Goal: Transaction & Acquisition: Obtain resource

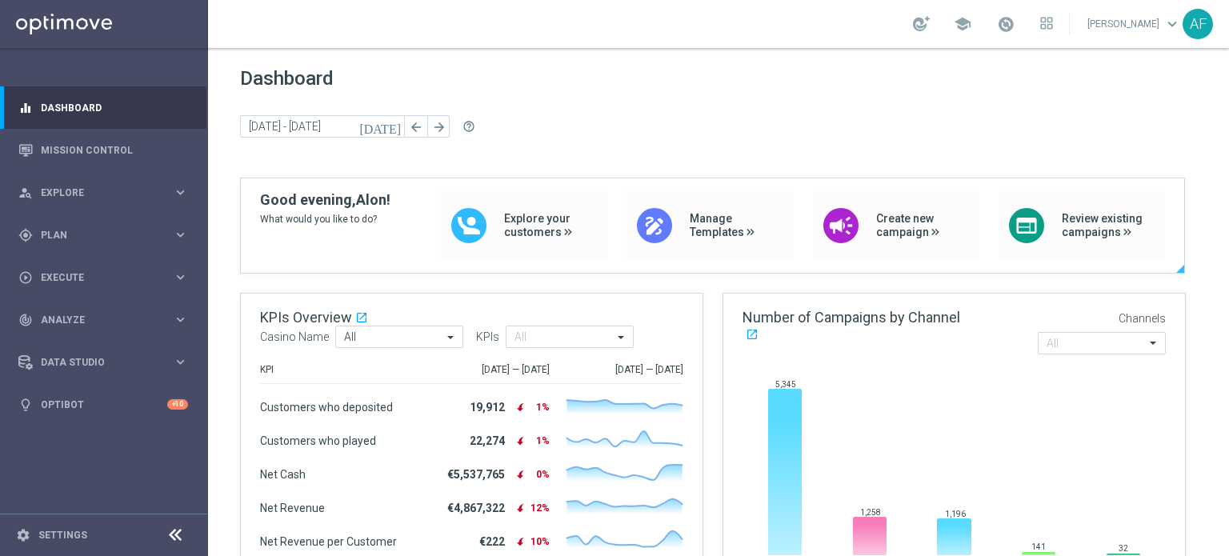
drag, startPoint x: 376, startPoint y: 214, endPoint x: 253, endPoint y: 202, distance: 123.8
click at [253, 203] on div "Good evening, Alon! What would you like to do? Explore your customers draw Mana…" at bounding box center [713, 232] width 944 height 82
click at [584, 111] on div "Dashboard today 30 Dec 2024 - 05 Jan 2025 arrow_back arrow_forward help_outline" at bounding box center [718, 122] width 957 height 110
click at [634, 76] on span "Dashboard" at bounding box center [718, 78] width 957 height 22
click at [611, 78] on span "Dashboard" at bounding box center [718, 78] width 957 height 22
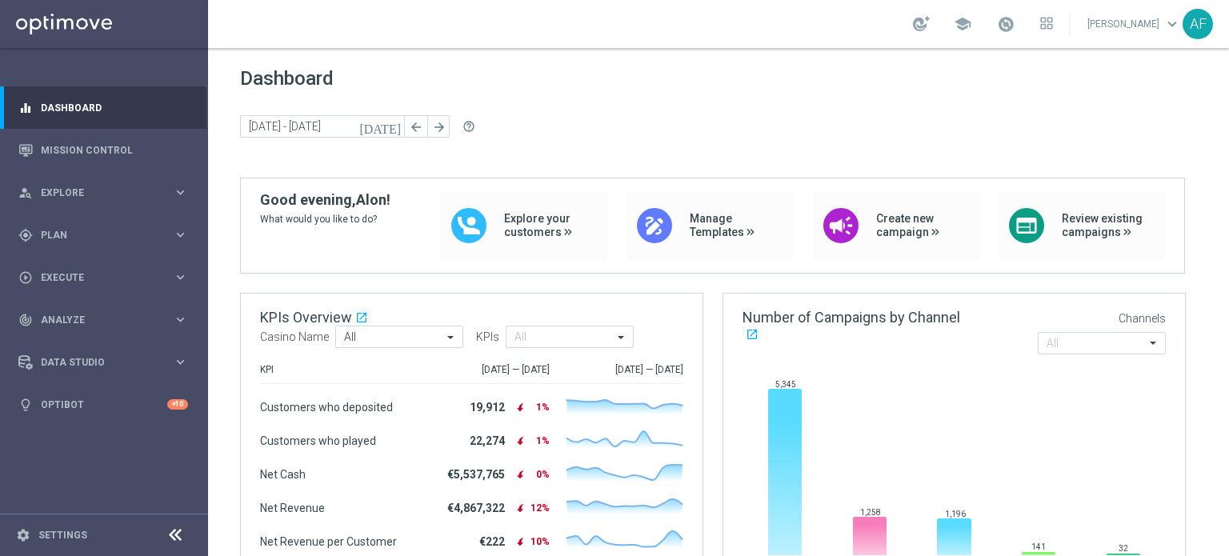
click at [399, 94] on div "Dashboard today 30 Dec 2024 - 05 Jan 2025 arrow_back arrow_forward help_outline" at bounding box center [718, 122] width 957 height 110
click at [323, 78] on span "Dashboard" at bounding box center [718, 78] width 957 height 22
click at [69, 531] on link "Settings" at bounding box center [62, 536] width 49 height 10
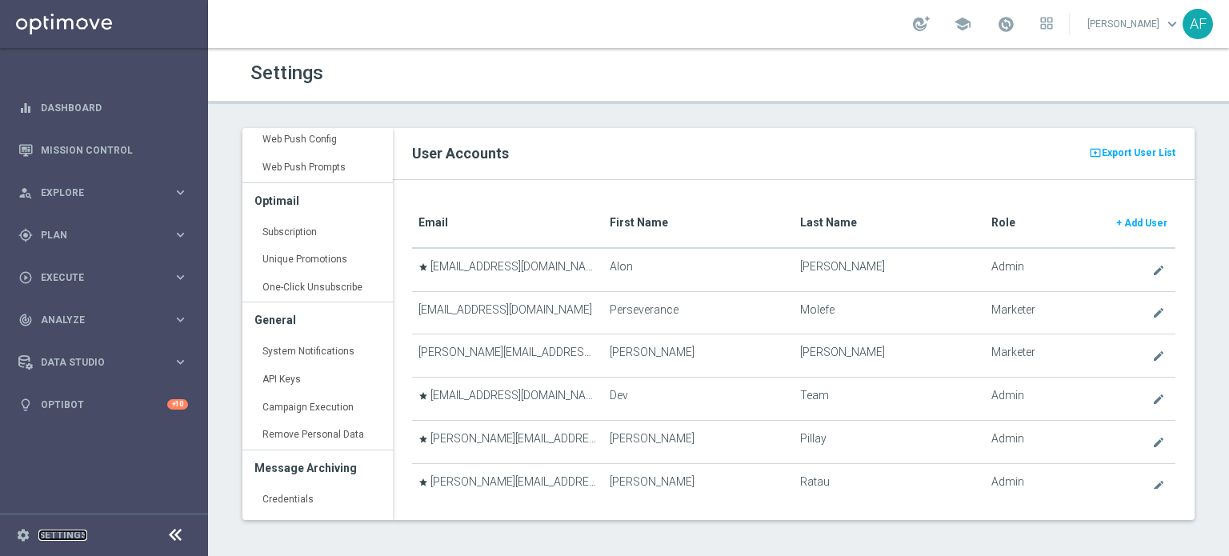
scroll to position [335, 0]
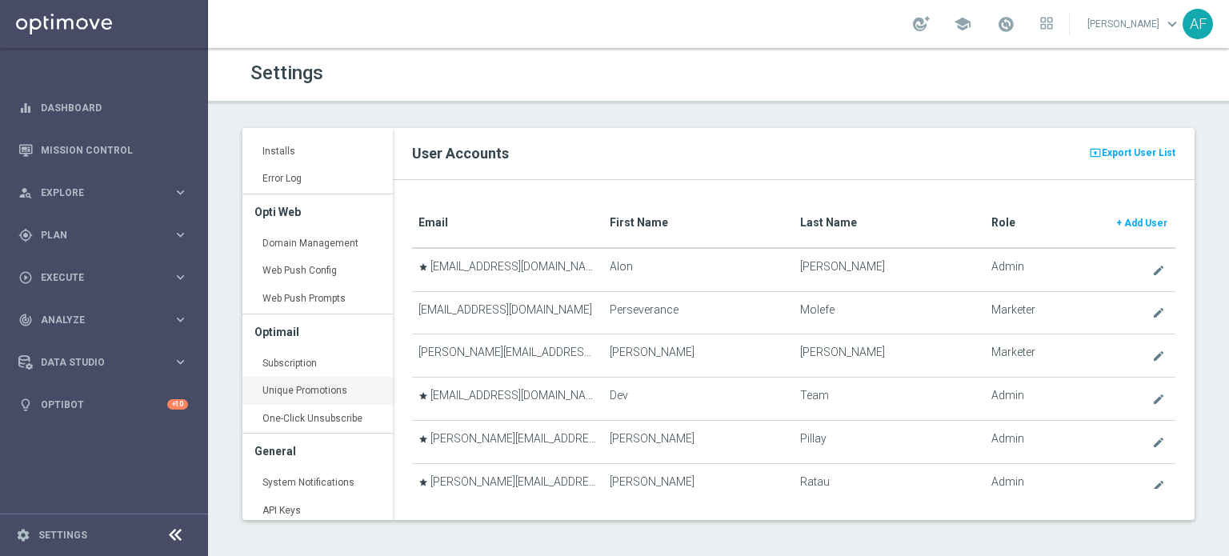
scroll to position [333, 0]
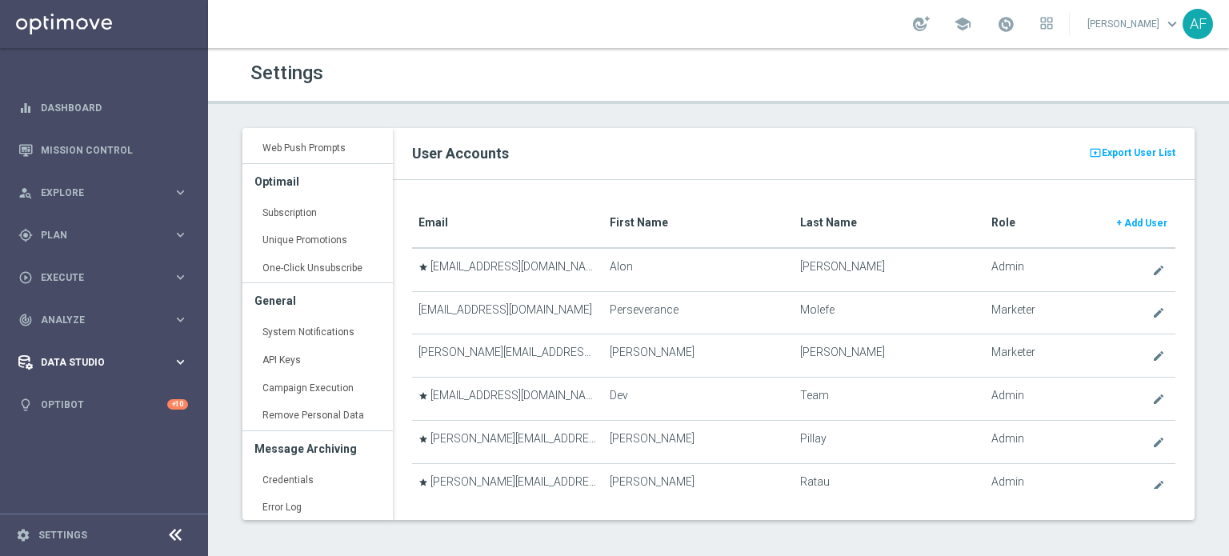
click at [102, 363] on span "Data Studio" at bounding box center [107, 363] width 132 height 10
click at [76, 396] on link "Attributes" at bounding box center [104, 395] width 125 height 13
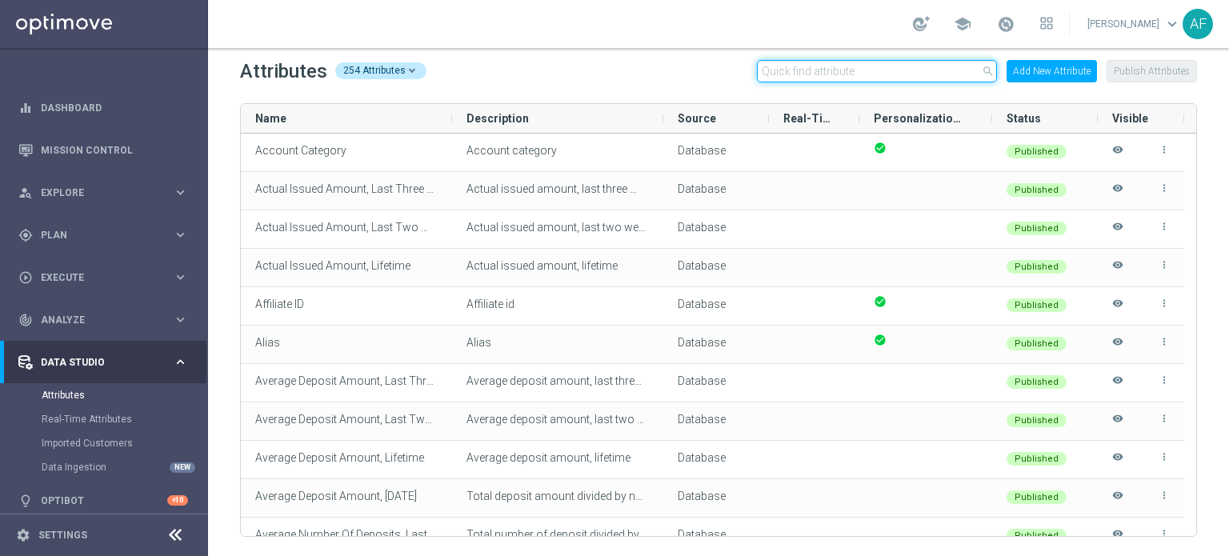
click at [820, 68] on input "text" at bounding box center [877, 71] width 240 height 22
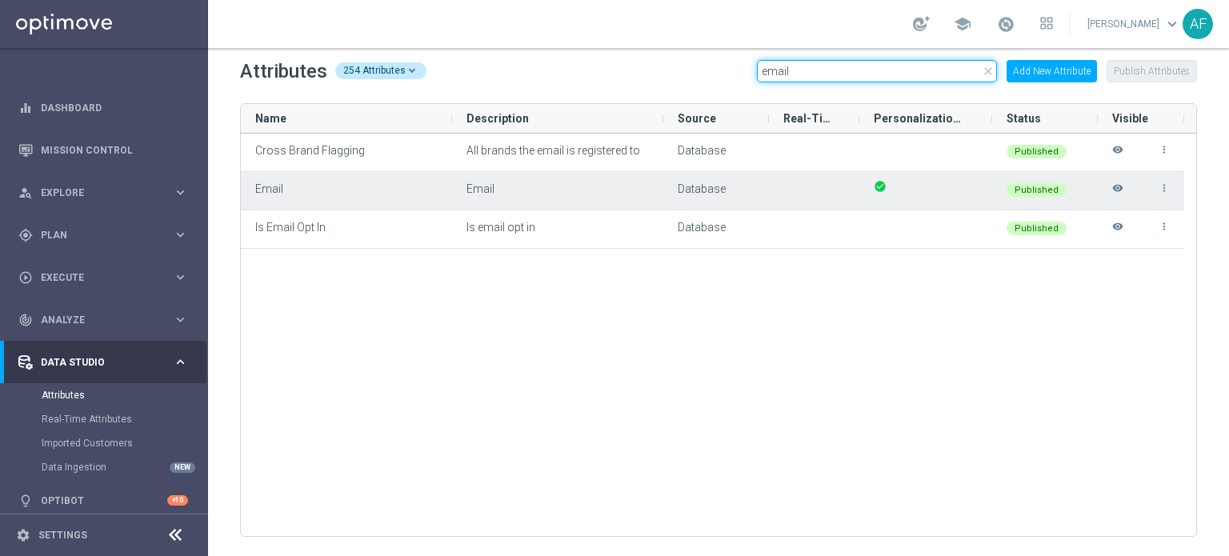
type input "email"
click at [1169, 190] on icon "more_vert" at bounding box center [1164, 187] width 11 height 11
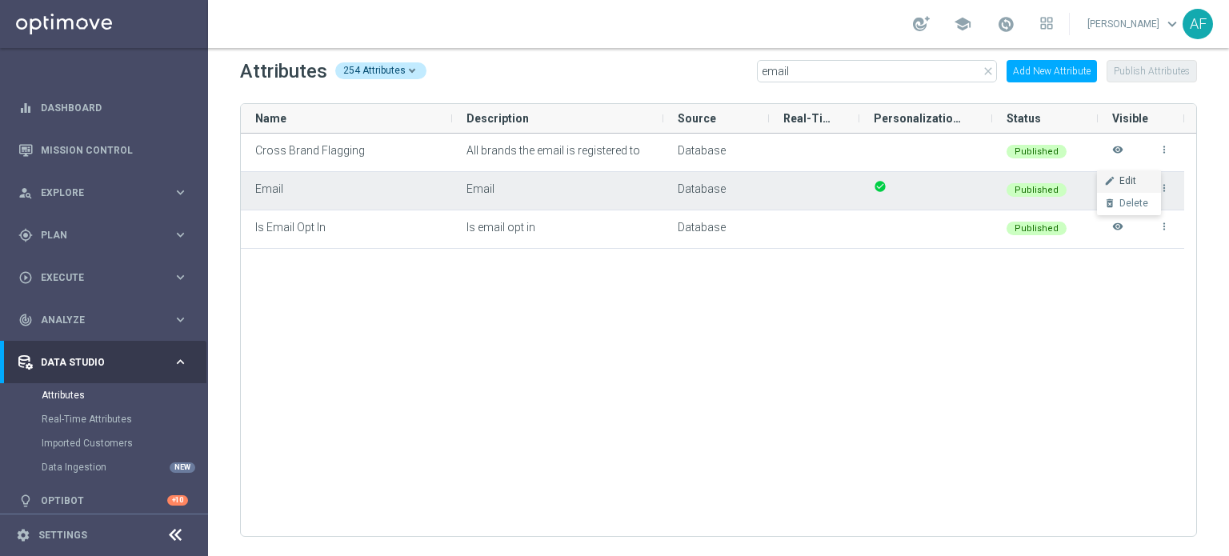
click at [1144, 182] on li "edit Edit" at bounding box center [1129, 181] width 64 height 22
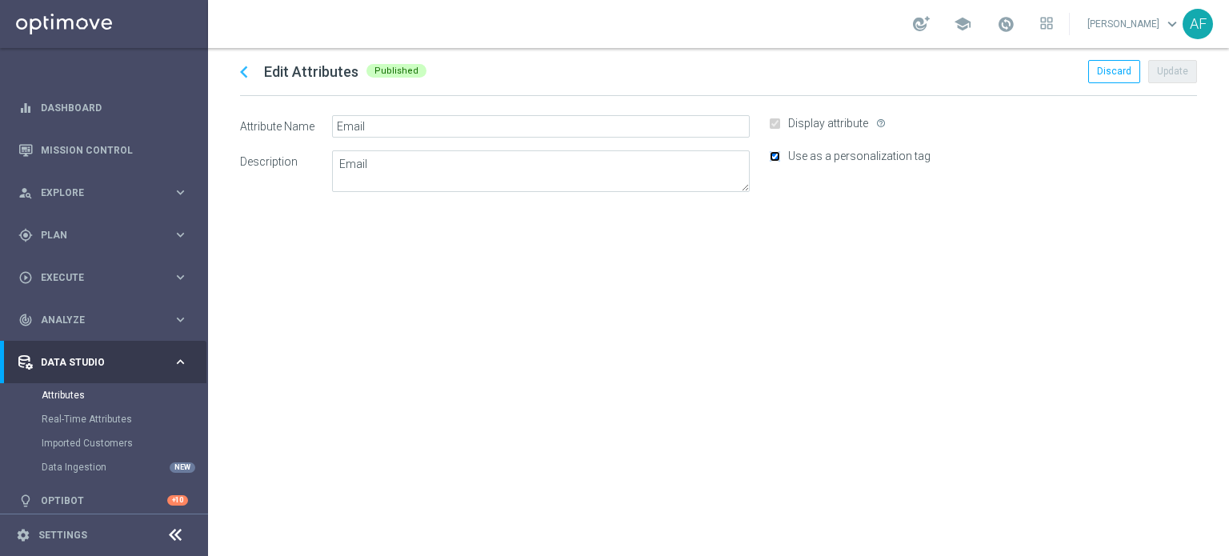
click at [773, 153] on input "Use as a personalization tag" at bounding box center [775, 156] width 10 height 10
checkbox input "false"
click at [1180, 63] on button "Update" at bounding box center [1172, 71] width 49 height 22
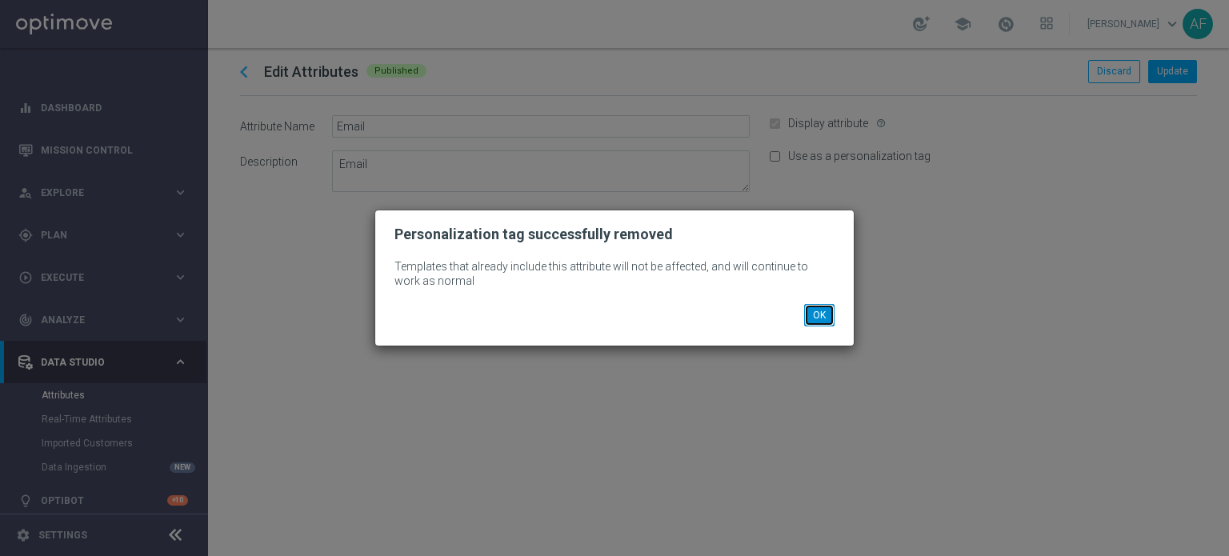
click at [819, 315] on button "OK" at bounding box center [819, 315] width 30 height 22
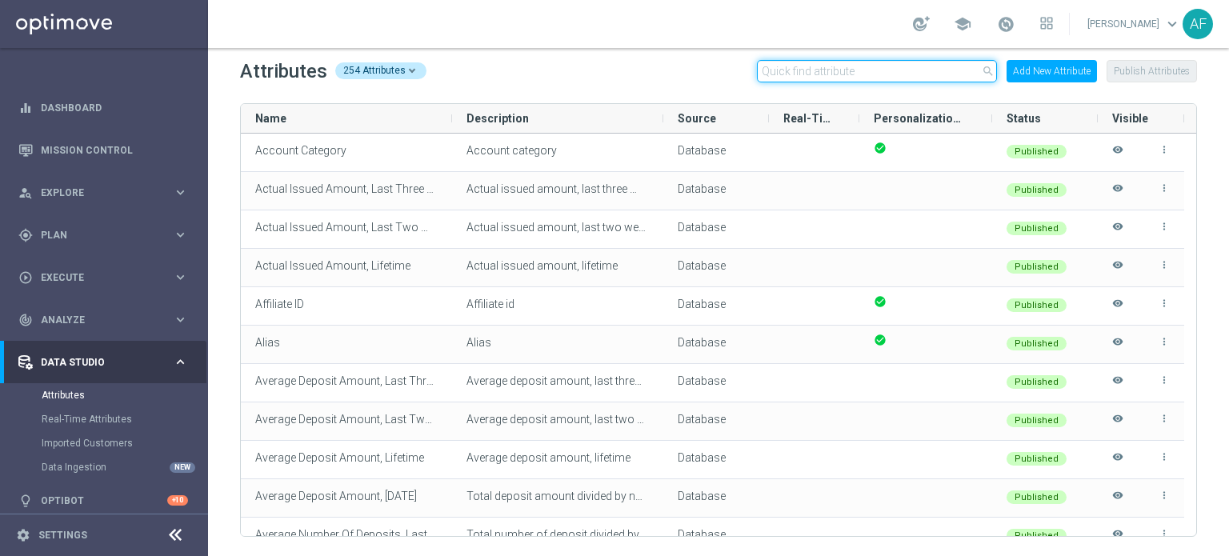
click at [829, 73] on input "text" at bounding box center [877, 71] width 240 height 22
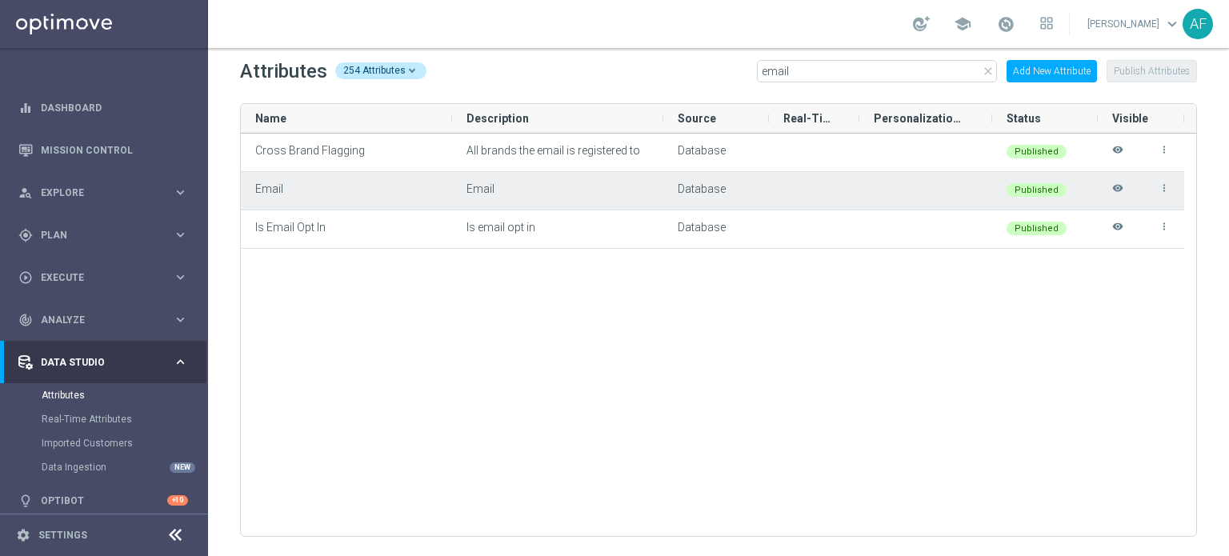
click at [1116, 188] on icon "visibility" at bounding box center [1117, 195] width 11 height 26
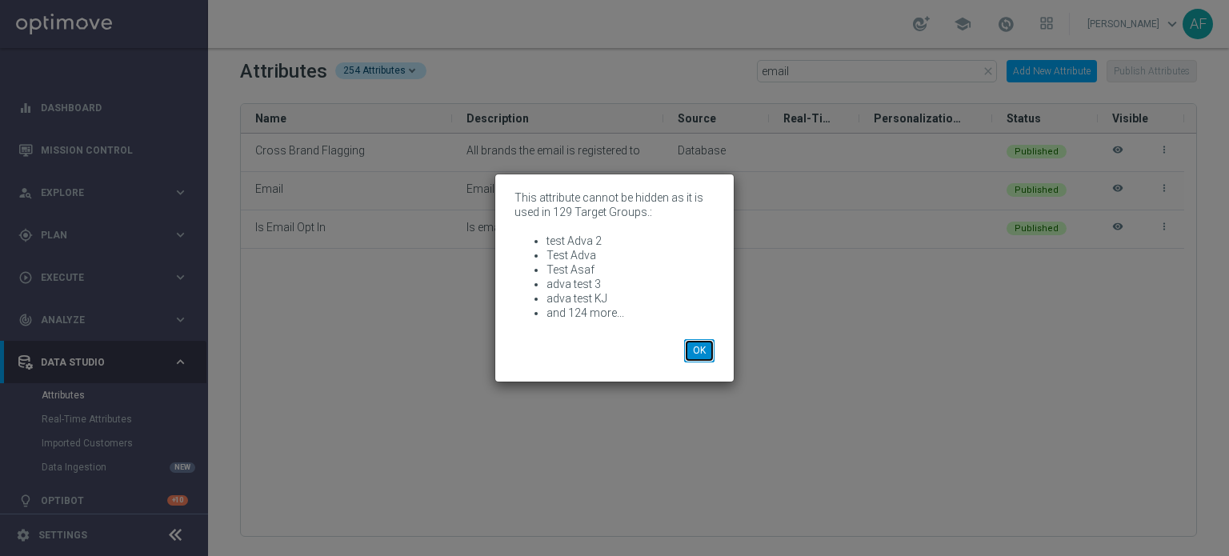
click at [707, 353] on button "OK" at bounding box center [699, 350] width 30 height 22
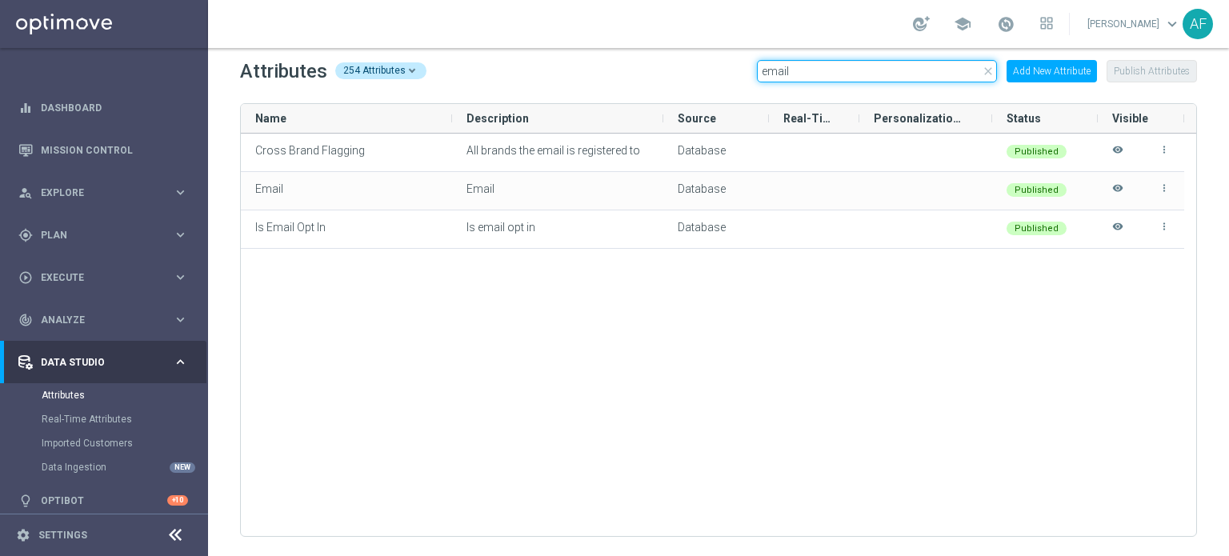
click at [848, 75] on input "email" at bounding box center [877, 71] width 240 height 22
type input "email"
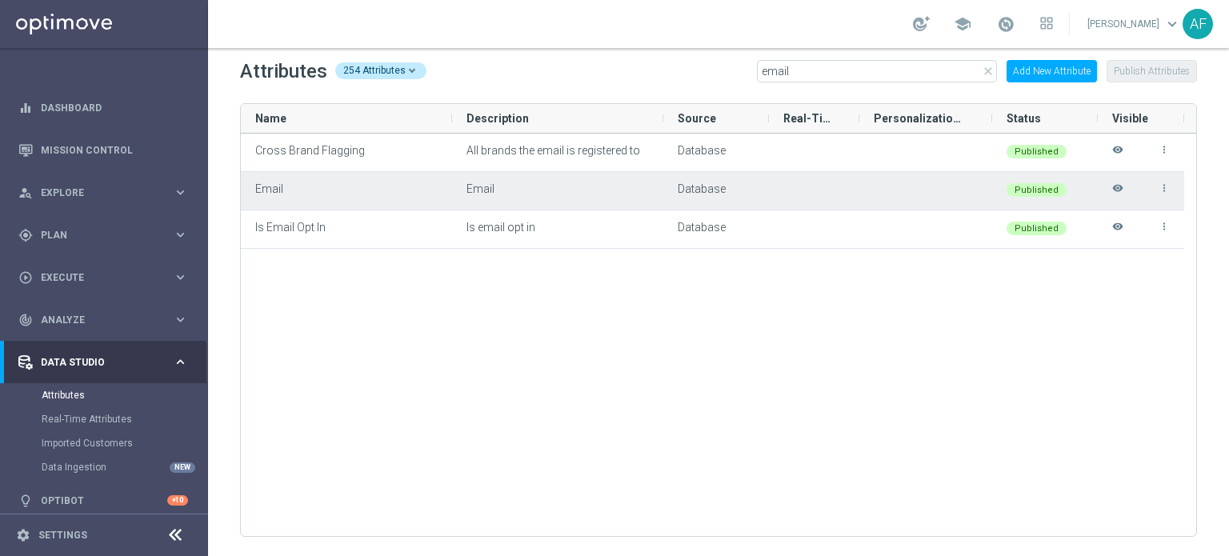
click at [1166, 190] on icon "more_vert" at bounding box center [1164, 187] width 11 height 11
click at [1132, 178] on span "Edit" at bounding box center [1128, 181] width 17 height 13
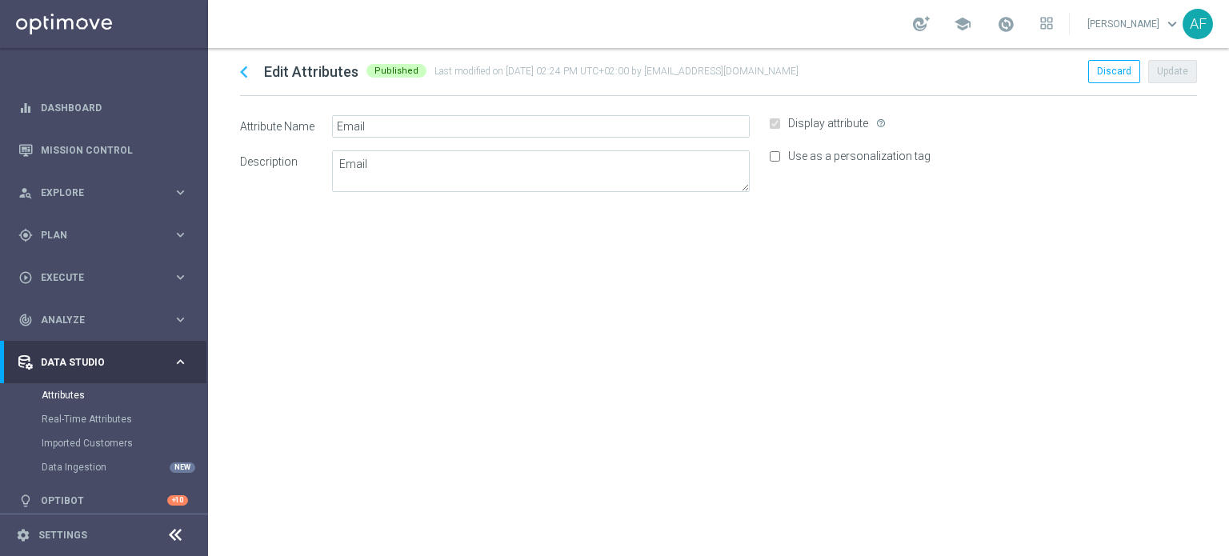
click at [241, 74] on icon "chevron_left" at bounding box center [244, 72] width 24 height 24
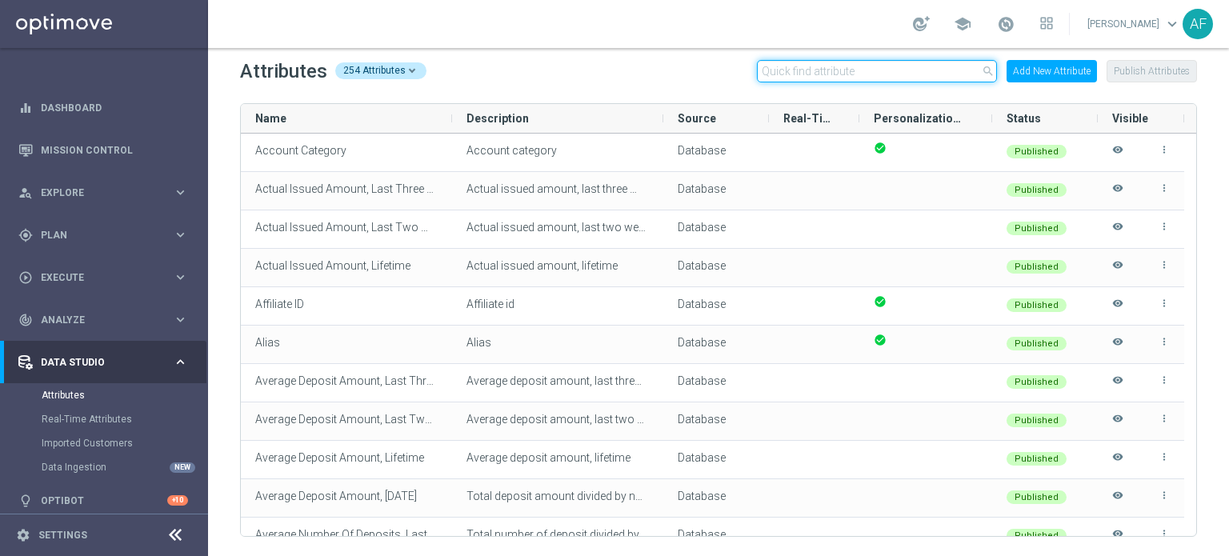
click at [820, 74] on input "text" at bounding box center [877, 71] width 240 height 22
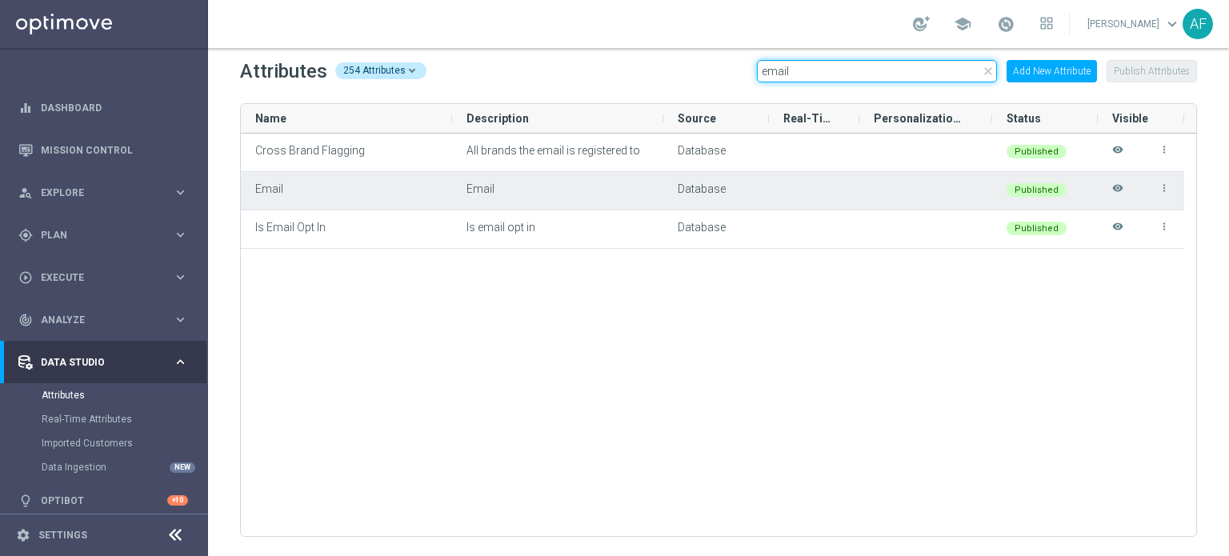
type input "email"
click at [1117, 186] on icon "visibility" at bounding box center [1117, 195] width 11 height 26
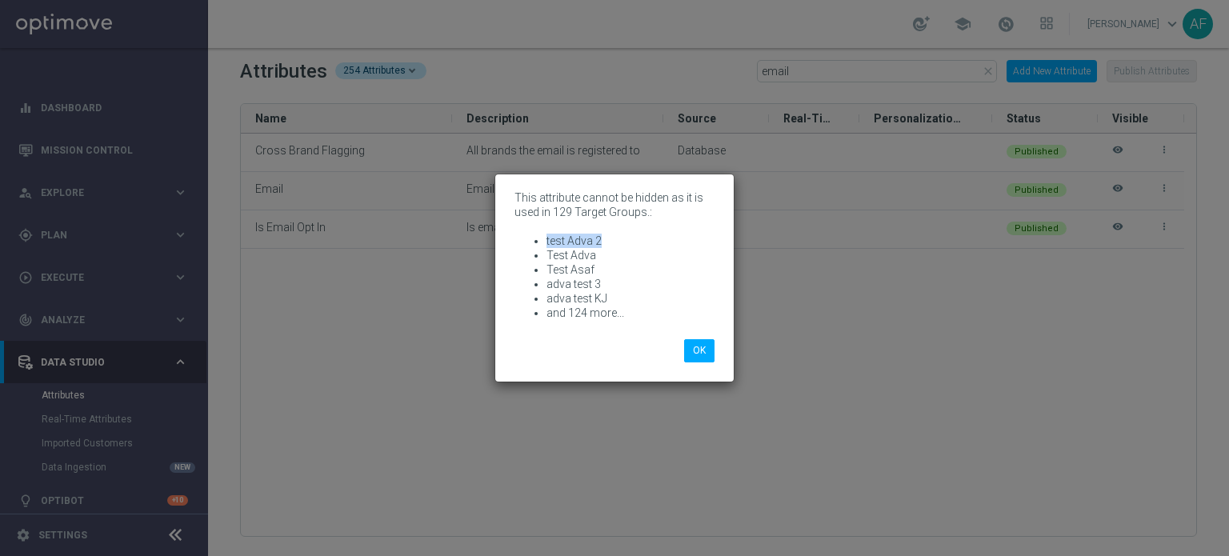
drag, startPoint x: 599, startPoint y: 243, endPoint x: 541, endPoint y: 241, distance: 58.4
click at [541, 241] on ul "test Adva 2 Test Adva Test Asaf adva test 3 adva test KJ and 124 more..." at bounding box center [615, 277] width 200 height 86
copy li "test Adva 2"
click at [701, 347] on button "OK" at bounding box center [699, 350] width 30 height 22
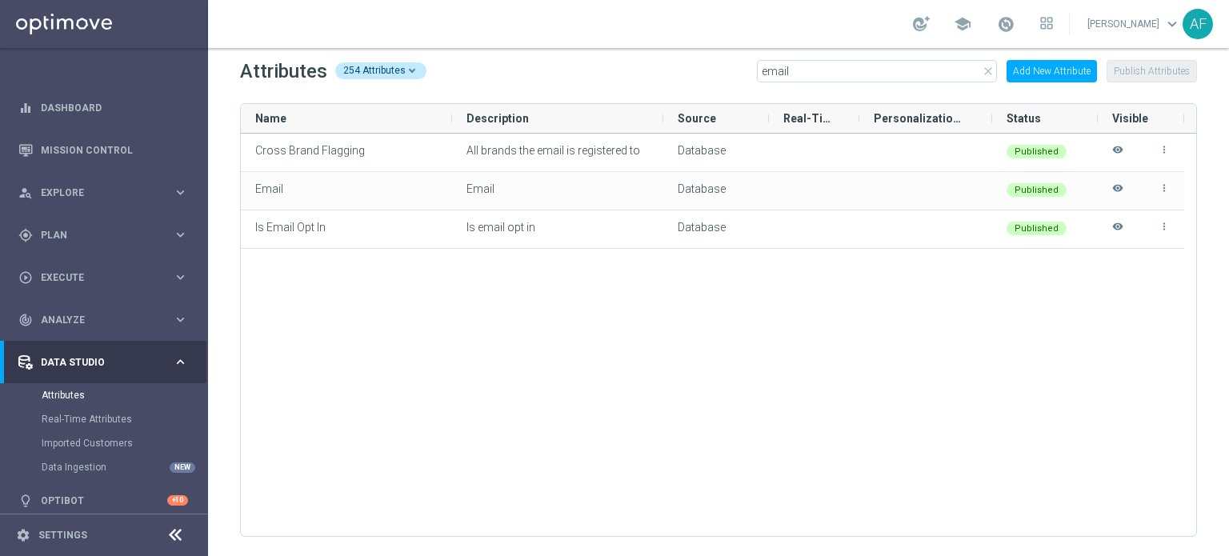
scroll to position [11, 0]
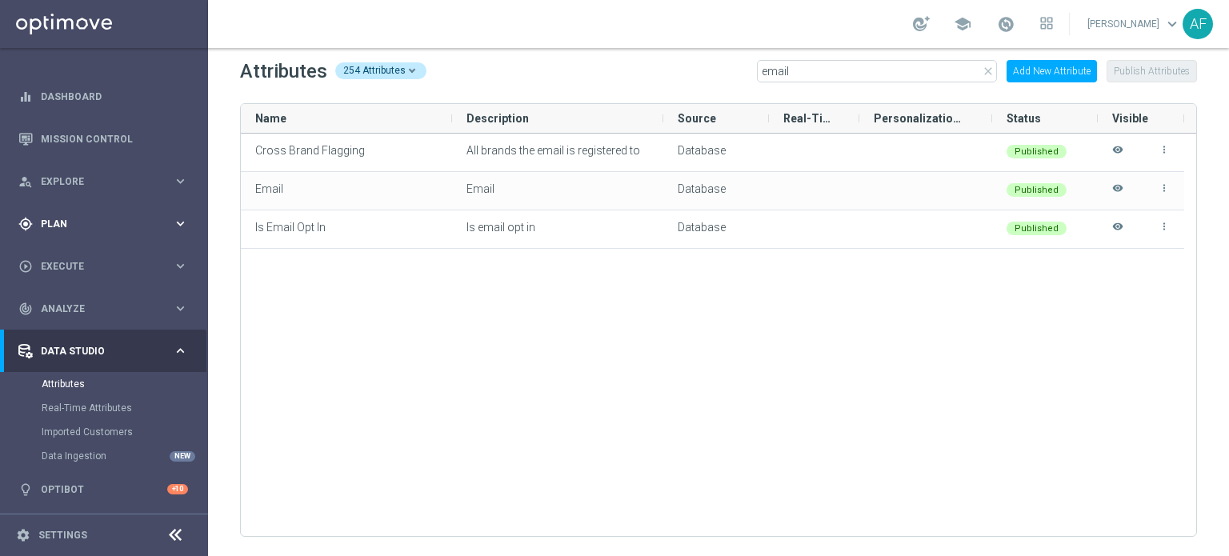
click at [102, 210] on div "gps_fixed Plan keyboard_arrow_right" at bounding box center [103, 223] width 206 height 42
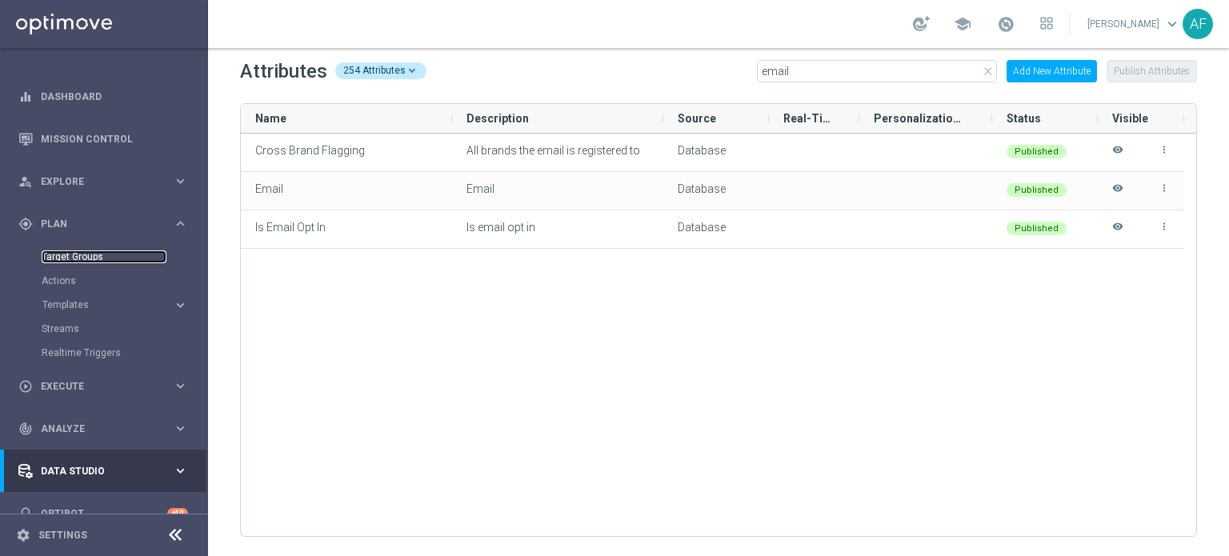
click at [92, 259] on link "Target Groups" at bounding box center [104, 257] width 125 height 13
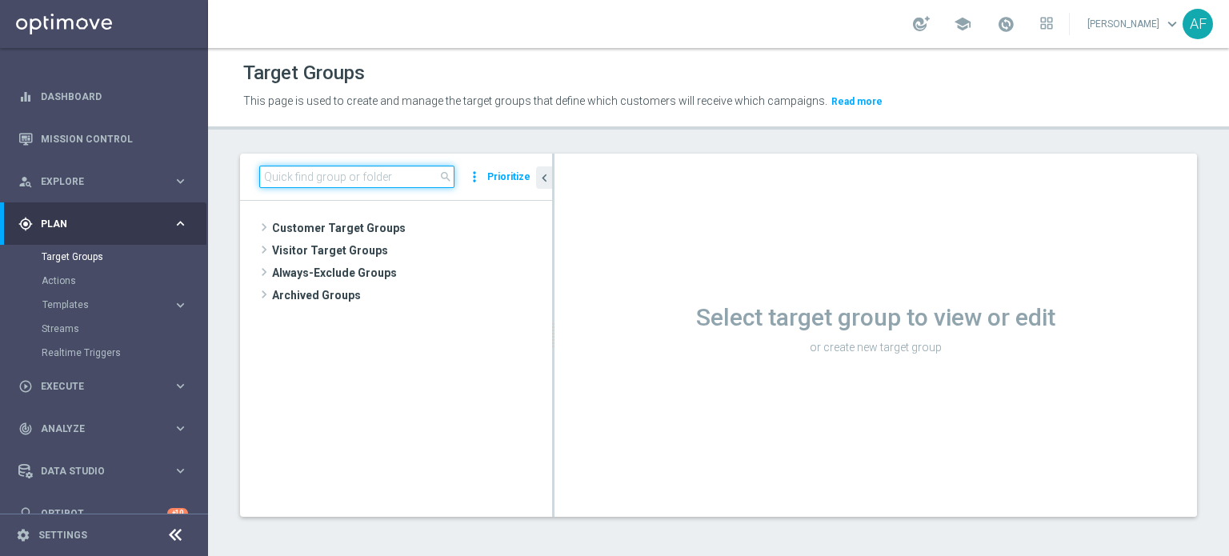
click at [363, 182] on input at bounding box center [356, 177] width 195 height 22
paste input "test Adva 2"
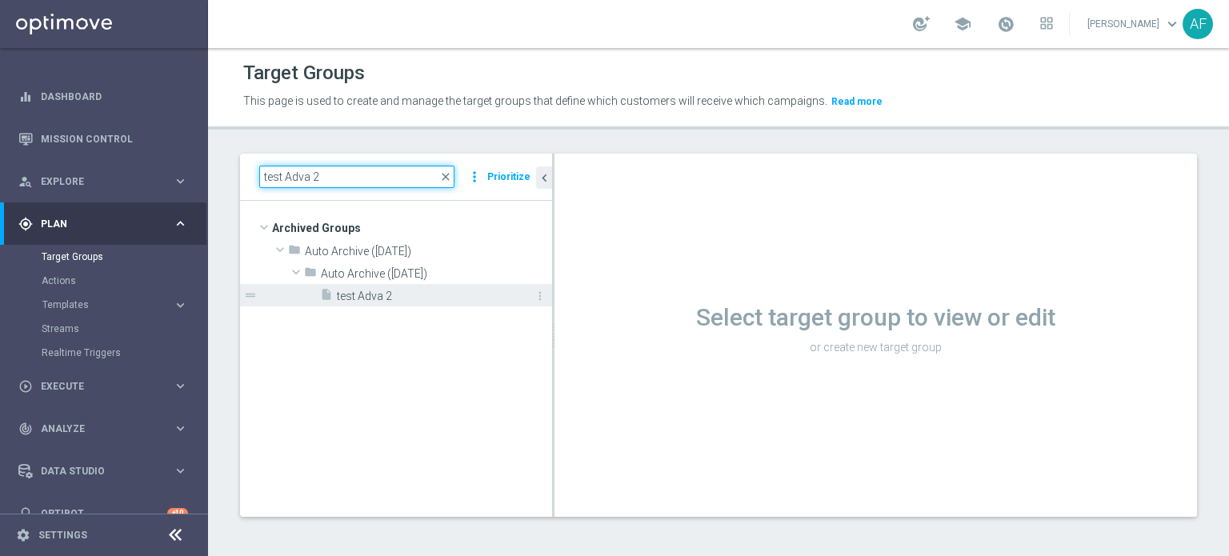
type input "test Adva 2"
click at [401, 290] on span "test Adva 2" at bounding box center [426, 297] width 179 height 14
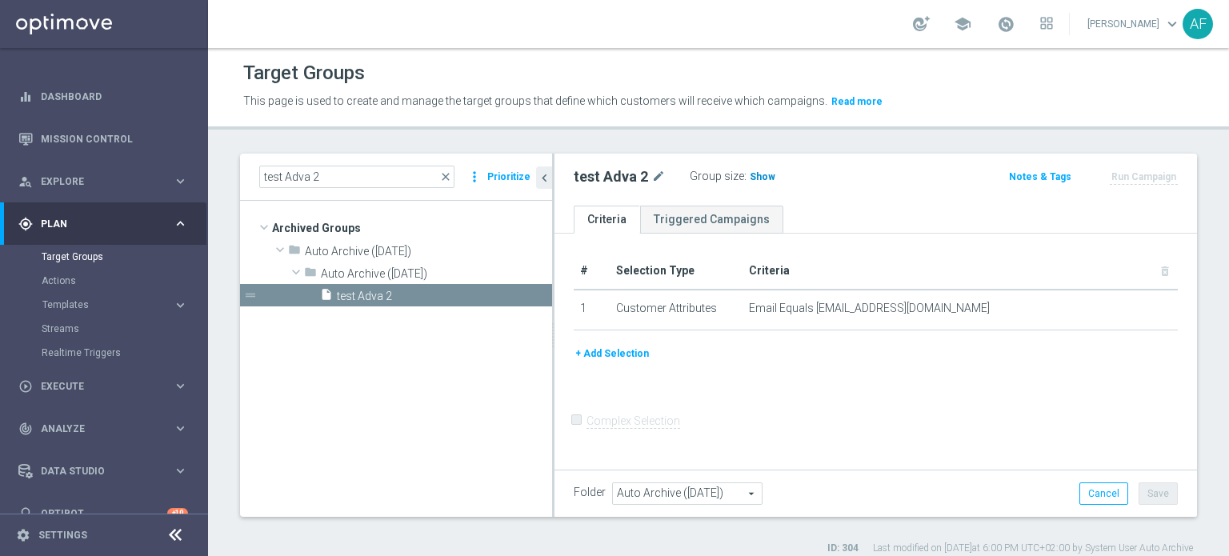
click at [752, 182] on h3 "Show" at bounding box center [762, 177] width 29 height 18
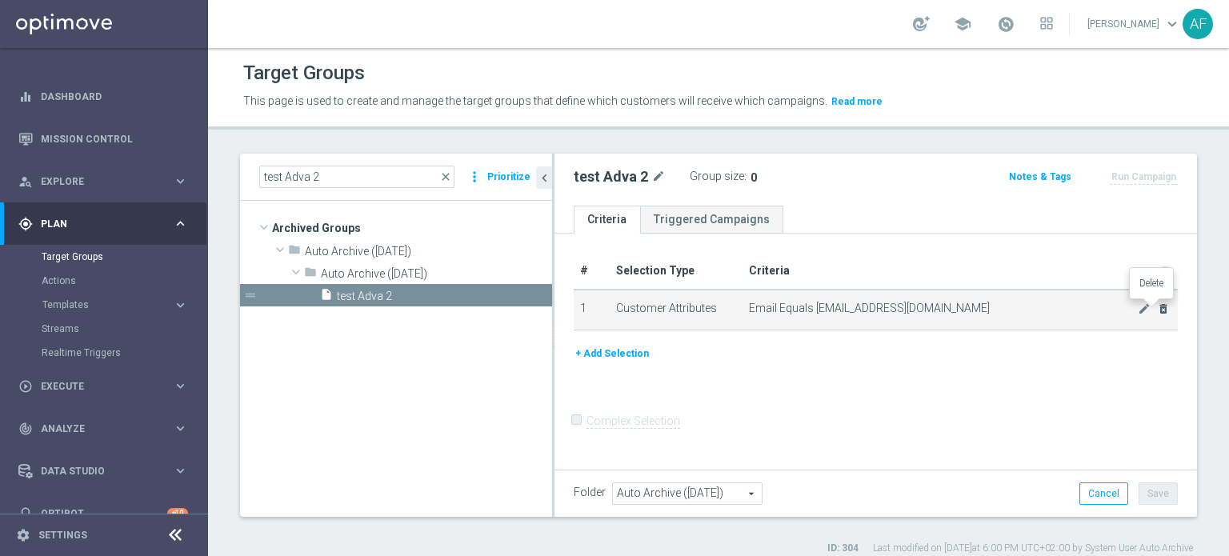
click at [1157, 310] on icon "delete_forever" at bounding box center [1163, 309] width 13 height 13
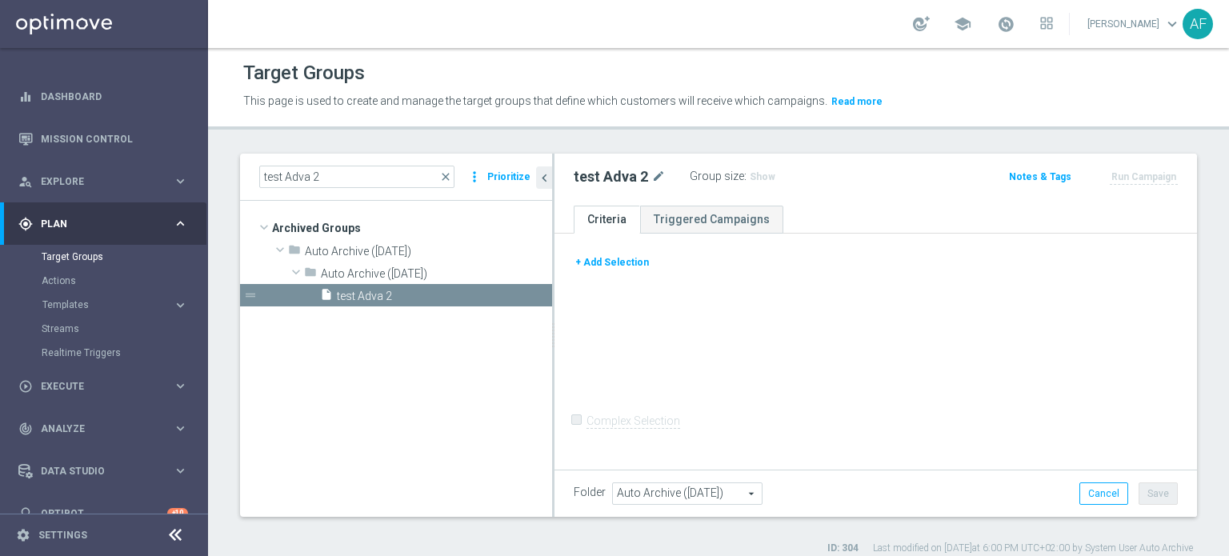
click at [930, 359] on div "+ Add Selection Complex Selection Invalid Expression" at bounding box center [876, 351] width 643 height 234
click at [632, 262] on button "+ Add Selection" at bounding box center [612, 263] width 77 height 18
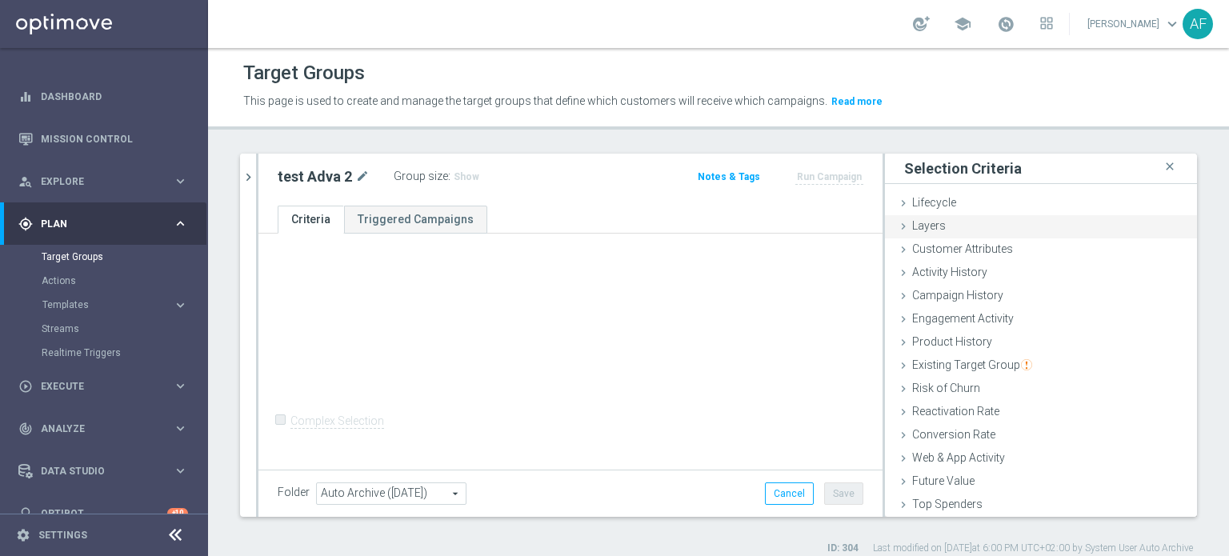
click at [928, 219] on span "Layers" at bounding box center [929, 225] width 34 height 13
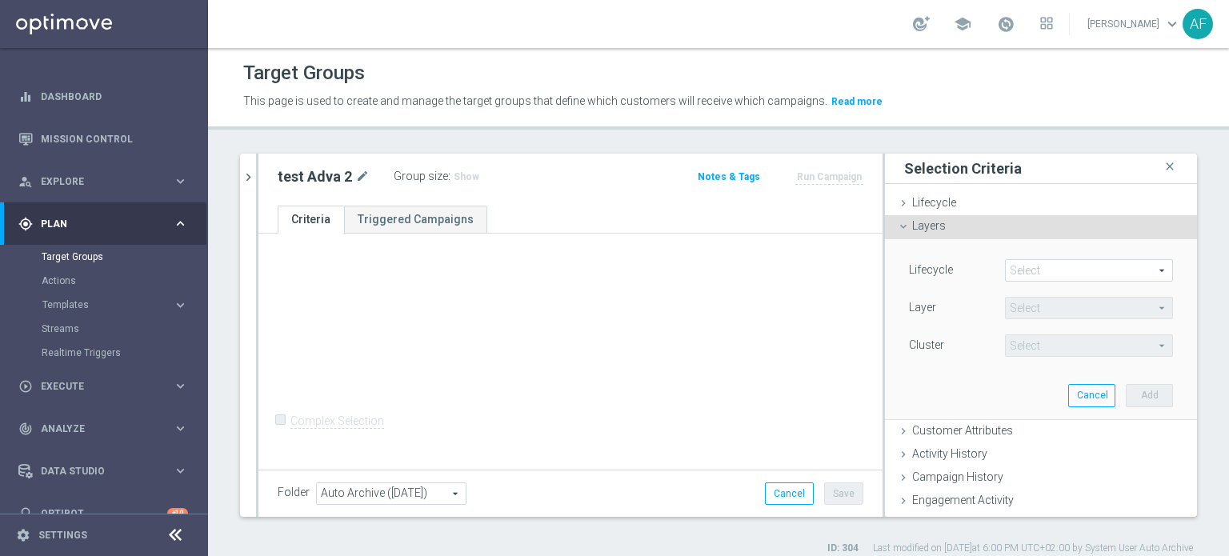
click at [1034, 272] on span at bounding box center [1089, 270] width 166 height 21
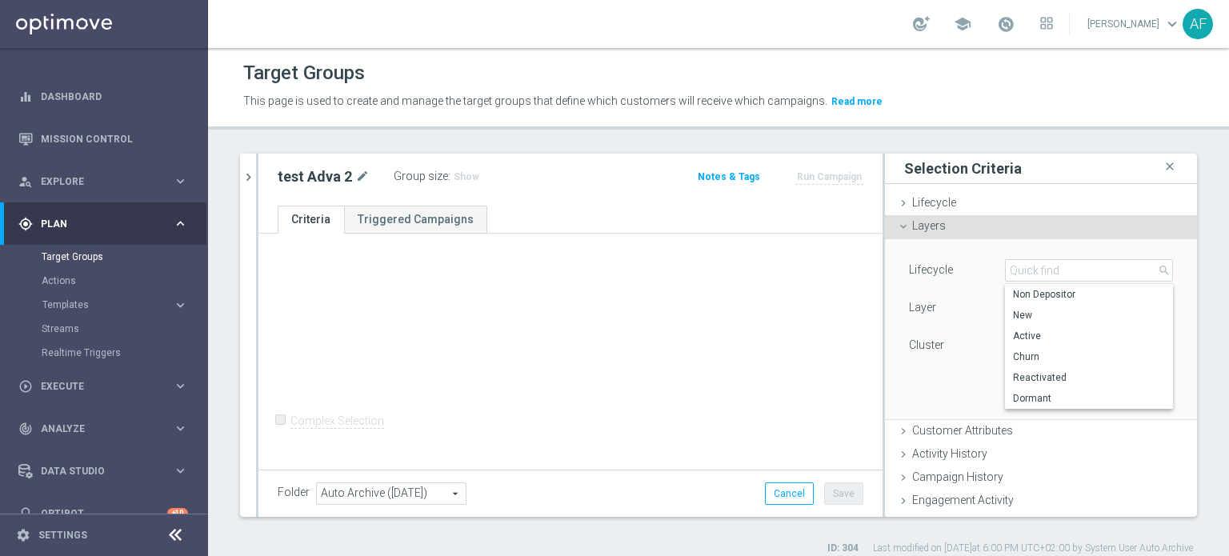
click at [834, 268] on div "+ Add Selection Complex Selection Invalid Expression" at bounding box center [571, 351] width 624 height 234
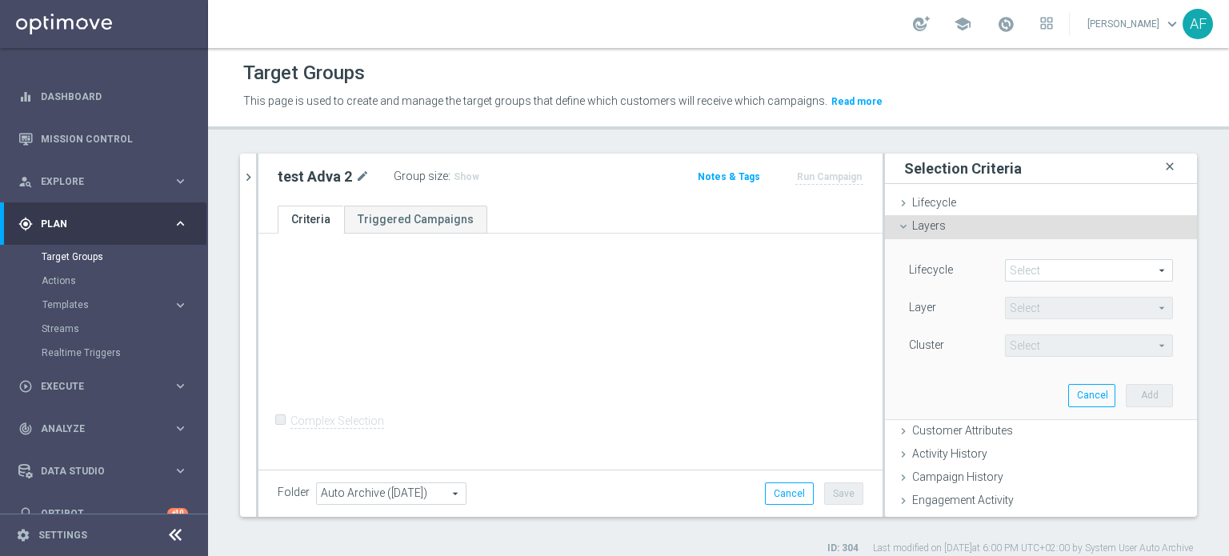
click at [1162, 167] on icon "close" at bounding box center [1170, 167] width 16 height 22
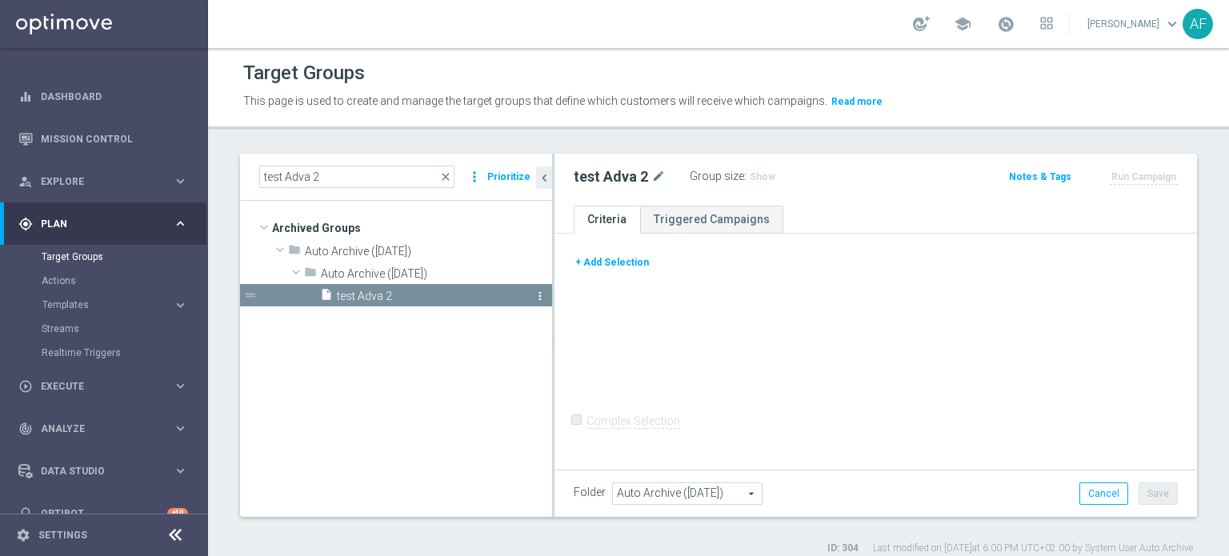
click at [535, 296] on icon "more_vert" at bounding box center [540, 296] width 13 height 13
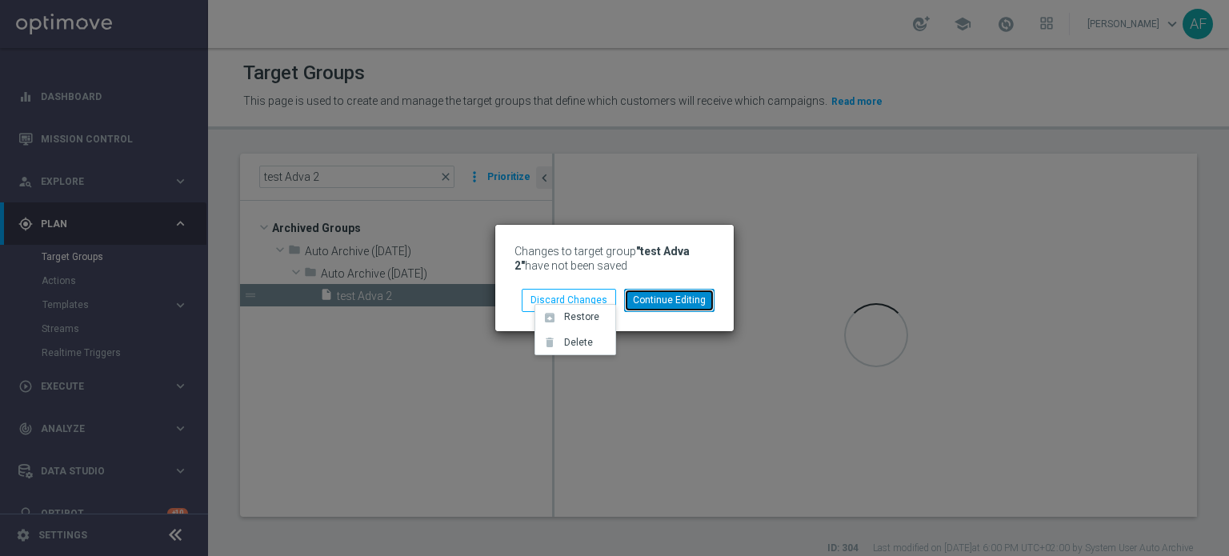
click at [647, 293] on button "Continue Editing" at bounding box center [669, 300] width 90 height 22
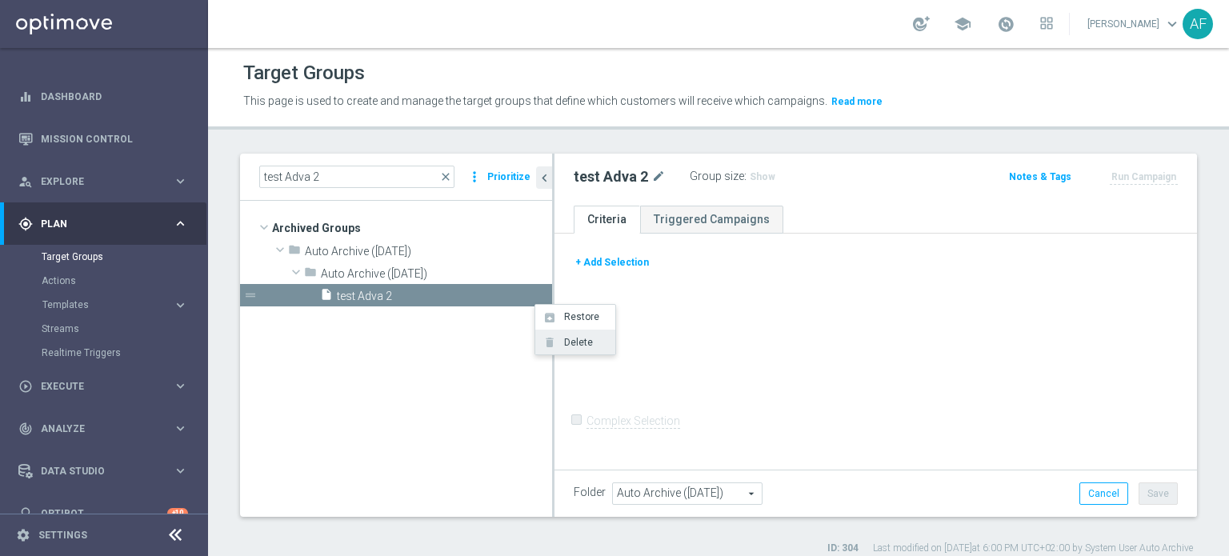
click at [570, 346] on span "Delete" at bounding box center [576, 342] width 34 height 11
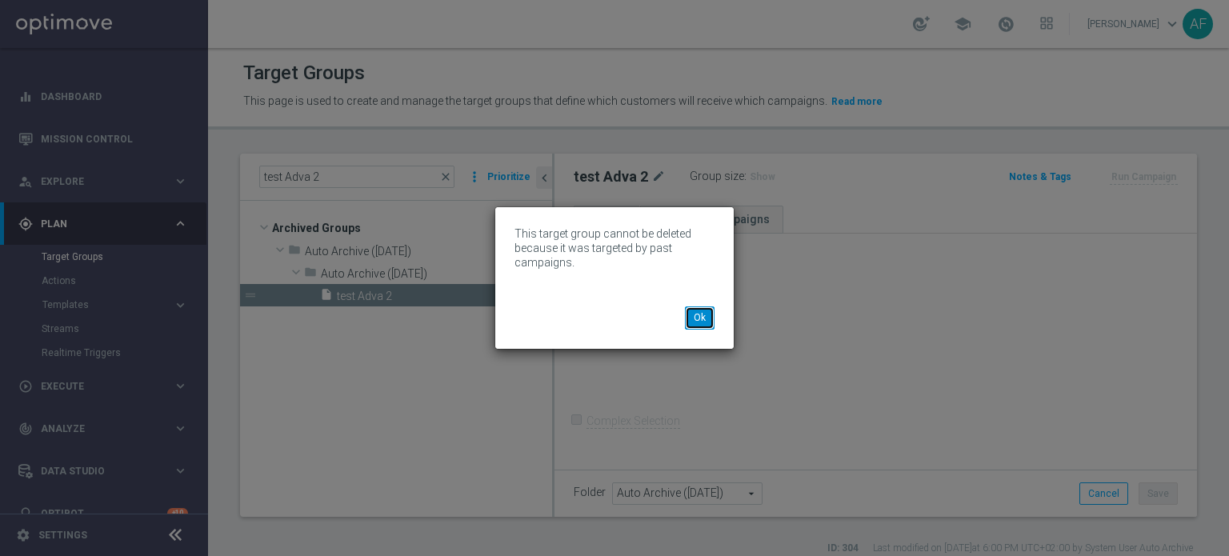
click at [690, 321] on button "Ok" at bounding box center [700, 318] width 30 height 22
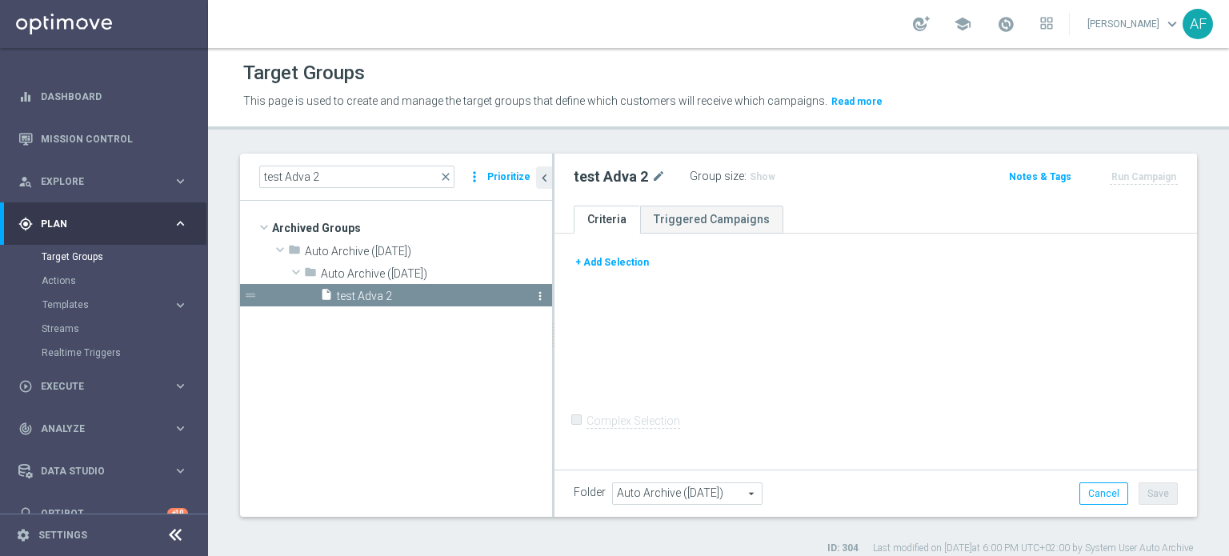
click at [535, 294] on icon "more_vert" at bounding box center [540, 296] width 13 height 13
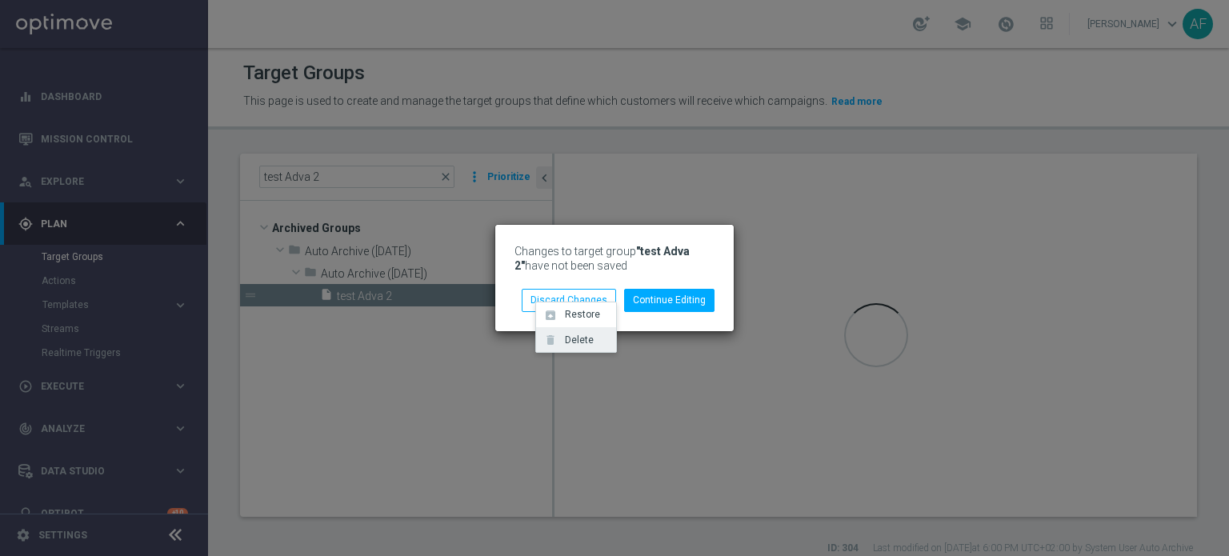
click at [580, 340] on span "Delete" at bounding box center [576, 340] width 34 height 11
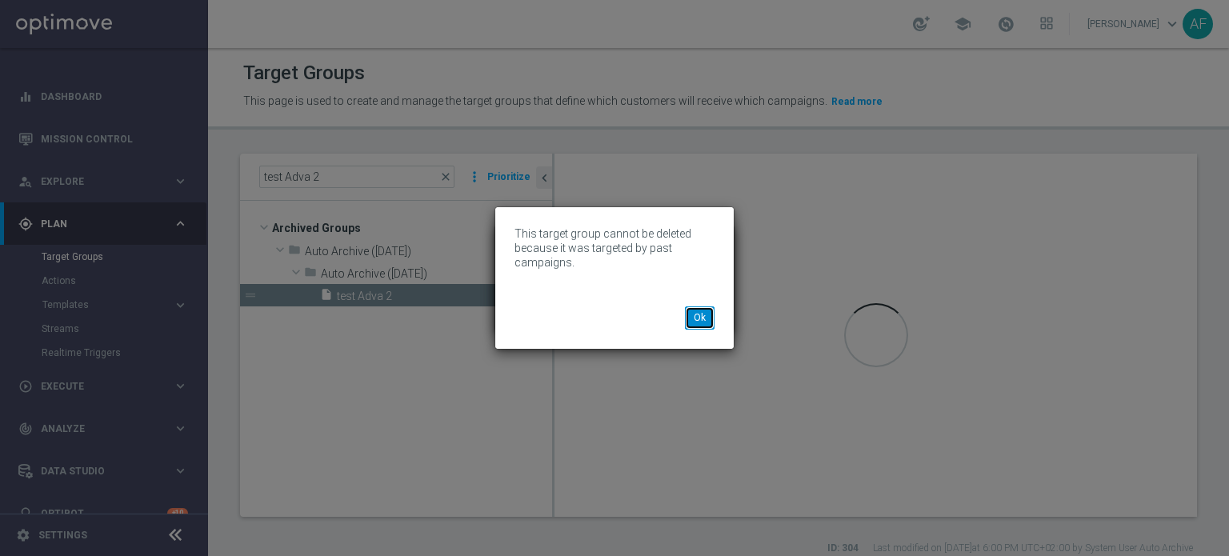
click at [713, 308] on button "Ok" at bounding box center [700, 318] width 30 height 22
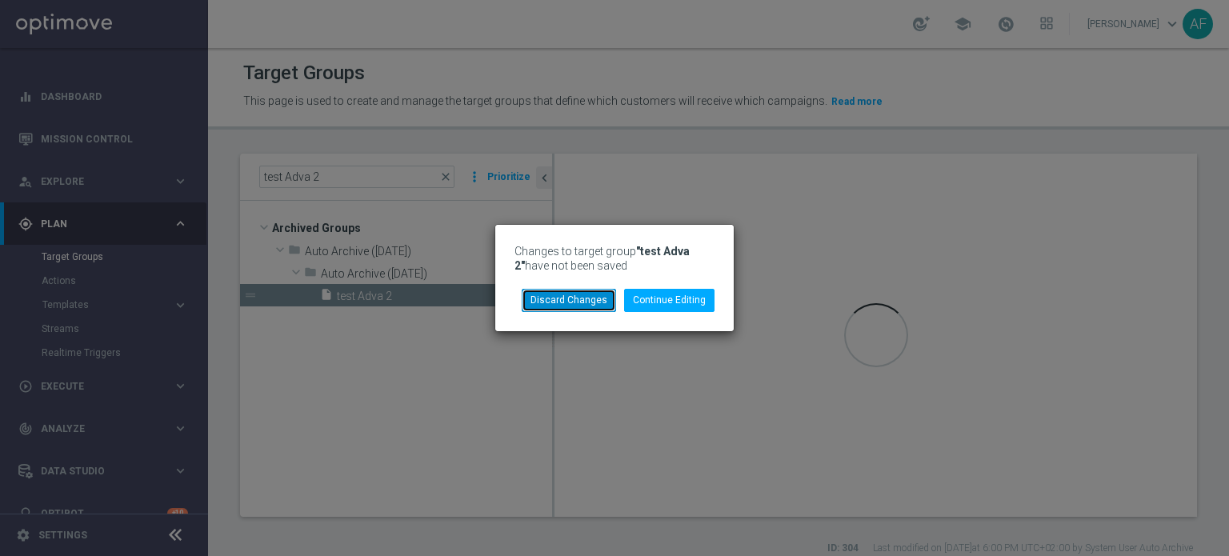
click at [603, 303] on button "Discard Changes" at bounding box center [569, 300] width 94 height 22
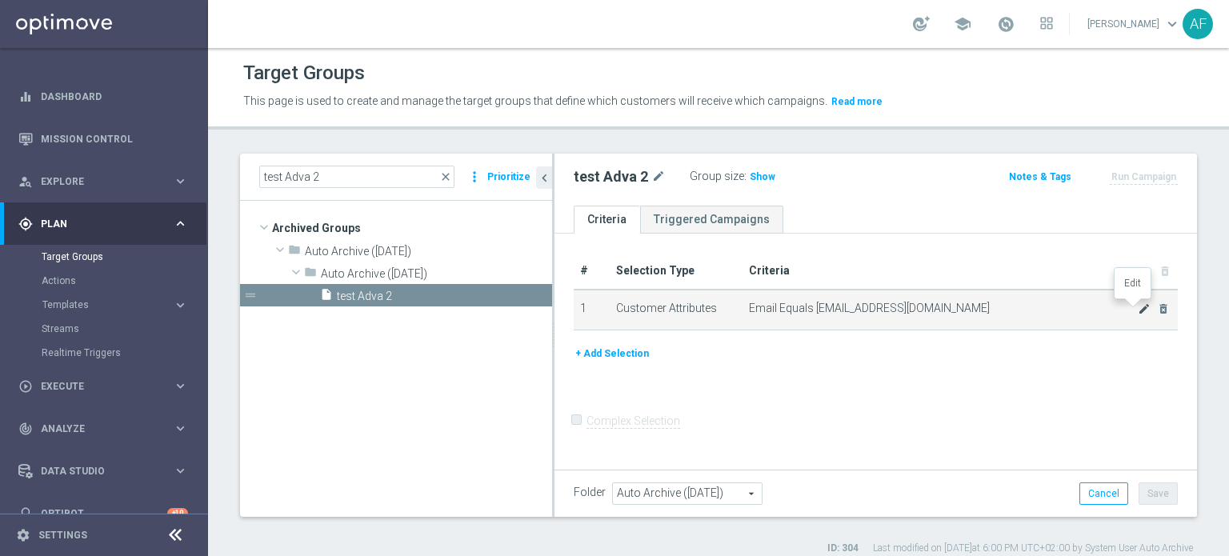
click at [1138, 309] on icon "mode_edit" at bounding box center [1144, 309] width 13 height 13
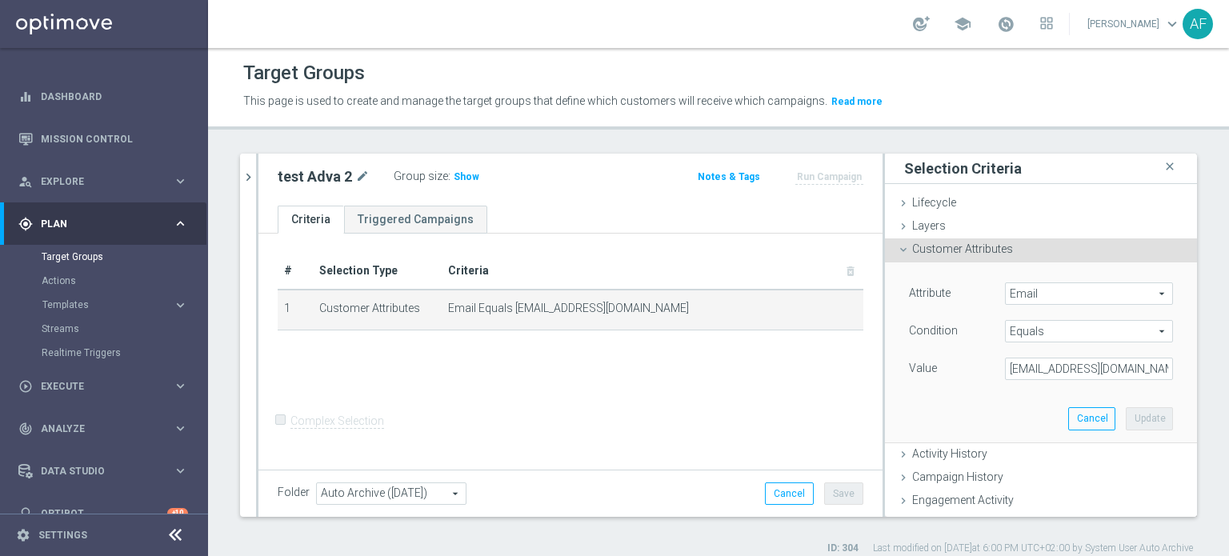
click at [1076, 307] on div "Attribute Email Email arrow_drop_down search" at bounding box center [1041, 296] width 288 height 26
click at [1076, 299] on span "Email" at bounding box center [1089, 293] width 166 height 21
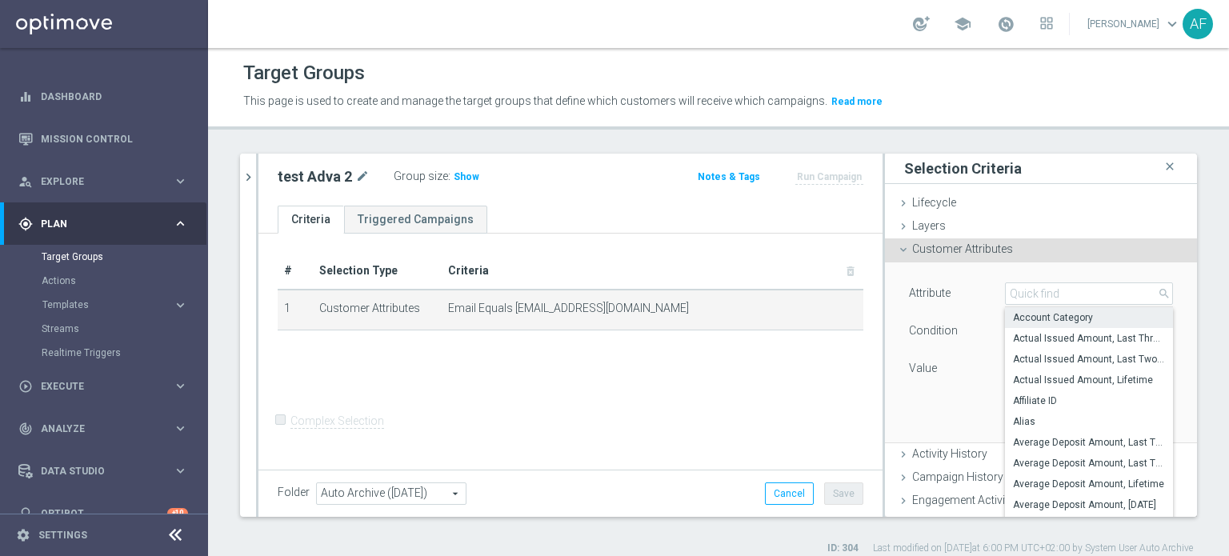
click at [1071, 313] on span "Account Category" at bounding box center [1089, 317] width 152 height 13
type input "Account Category"
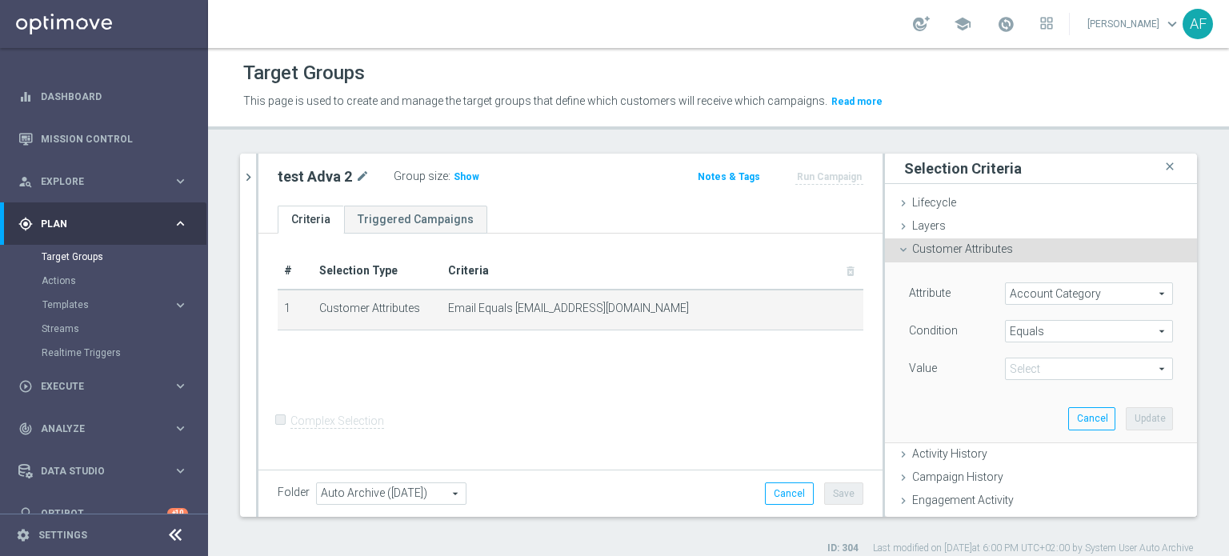
click at [1048, 367] on span at bounding box center [1089, 369] width 166 height 21
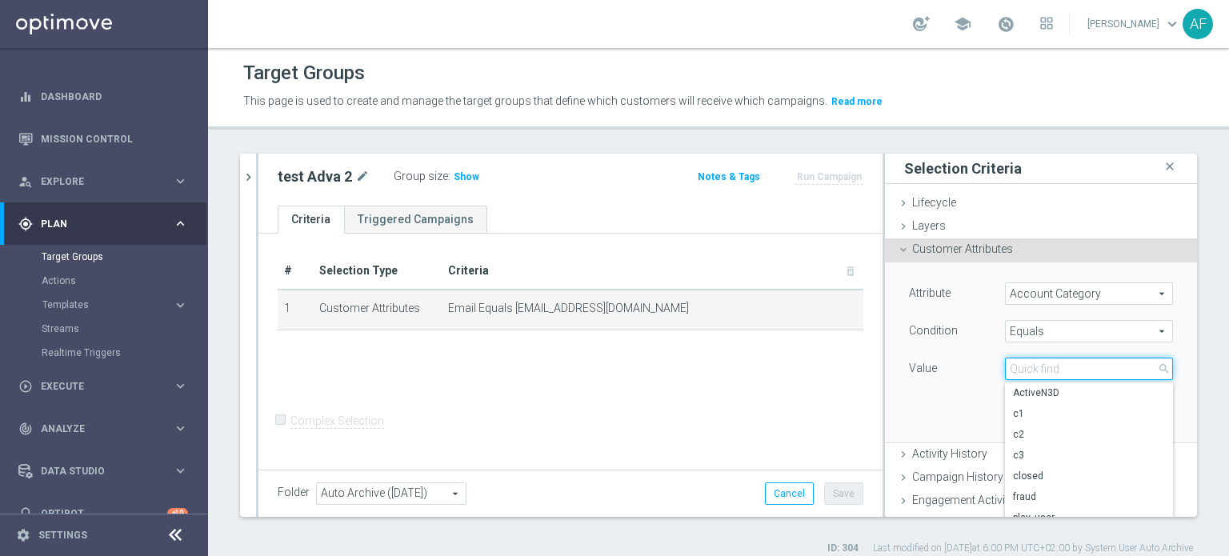
click at [1048, 367] on input "search" at bounding box center [1089, 369] width 168 height 22
click at [1032, 413] on span "c1" at bounding box center [1089, 413] width 152 height 13
type input "c1"
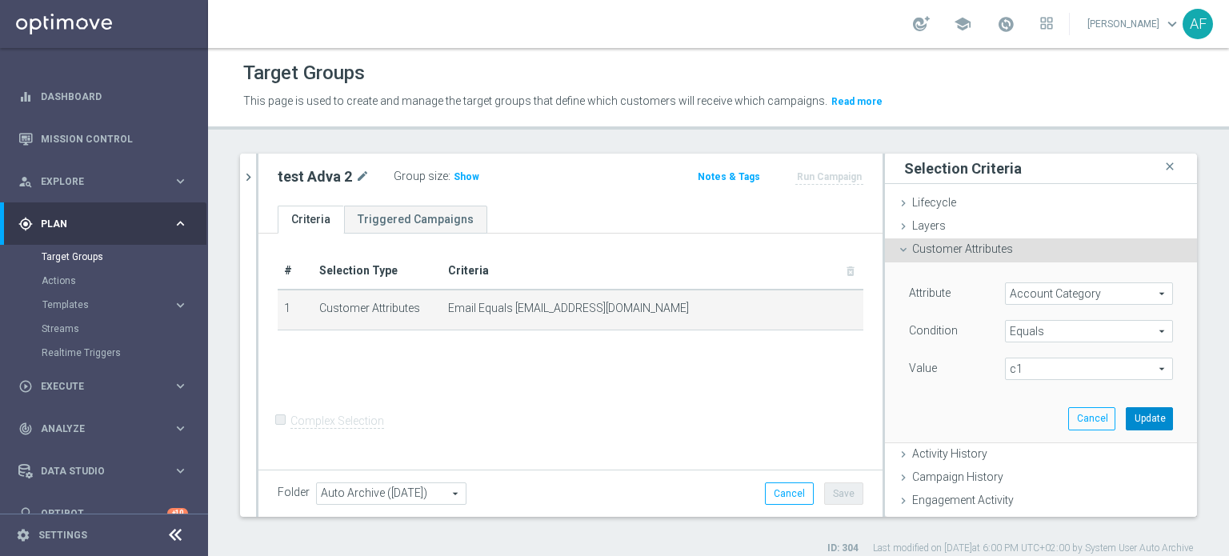
click at [1126, 419] on button "Update" at bounding box center [1149, 418] width 47 height 22
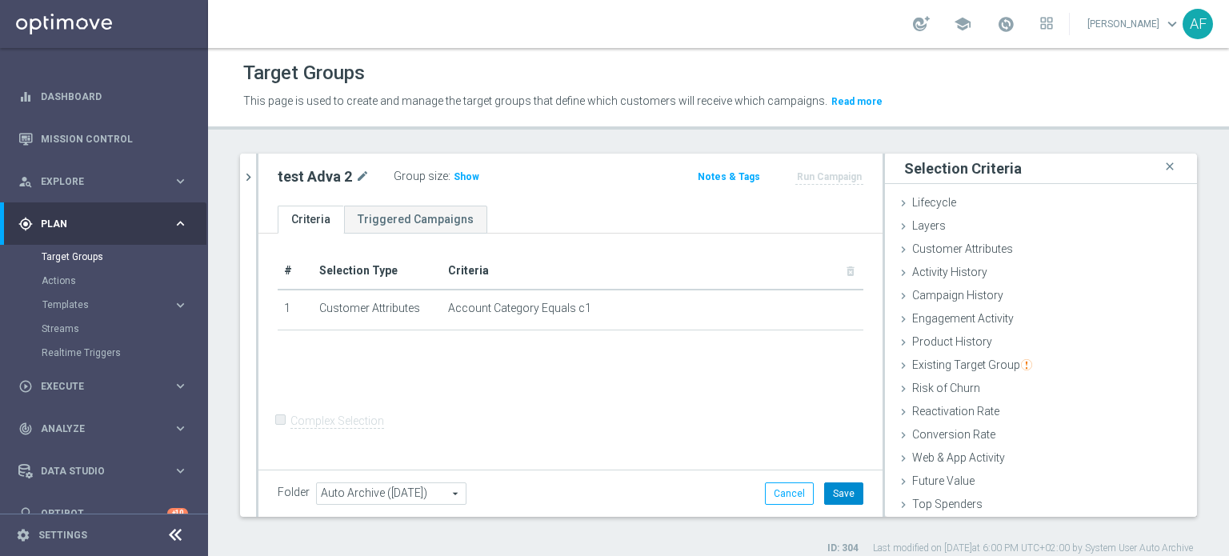
click at [838, 492] on button "Save" at bounding box center [843, 494] width 39 height 22
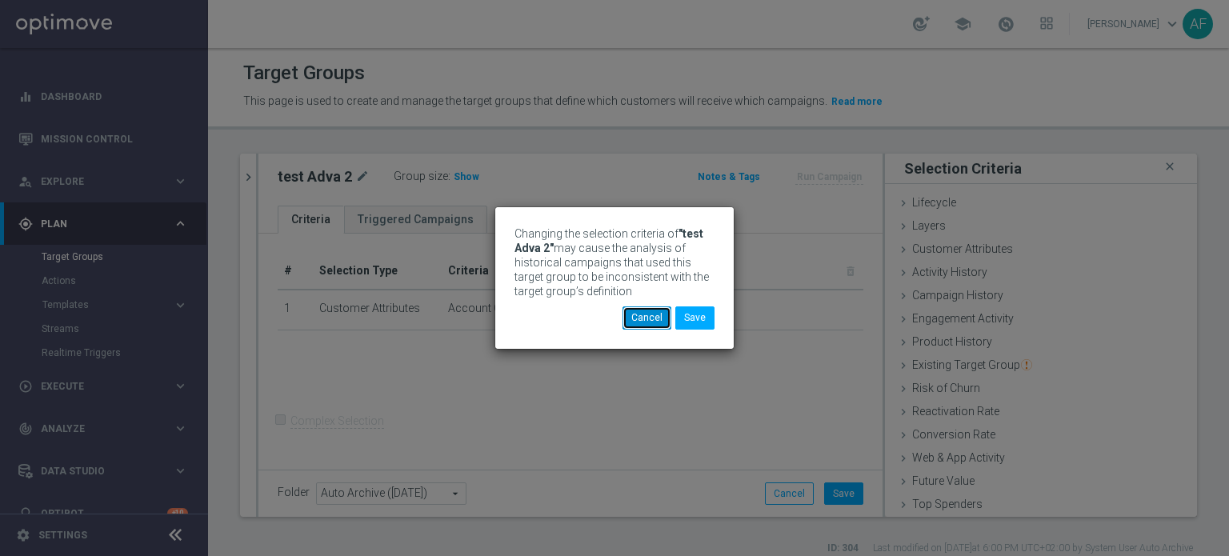
click at [647, 317] on button "Cancel" at bounding box center [647, 318] width 49 height 22
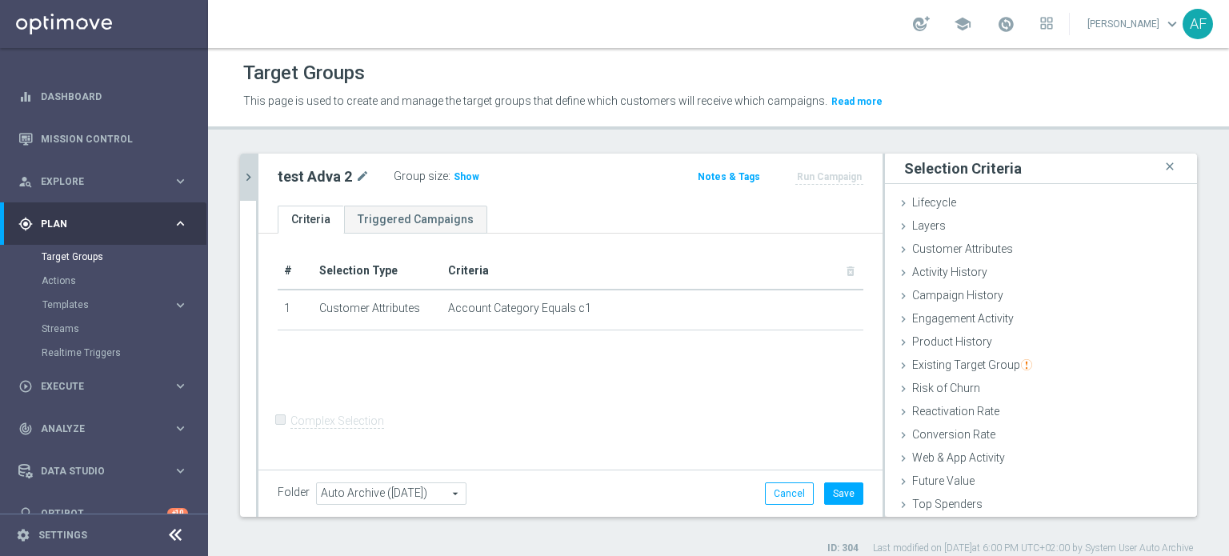
click at [247, 175] on icon "chevron_right" at bounding box center [248, 177] width 15 height 15
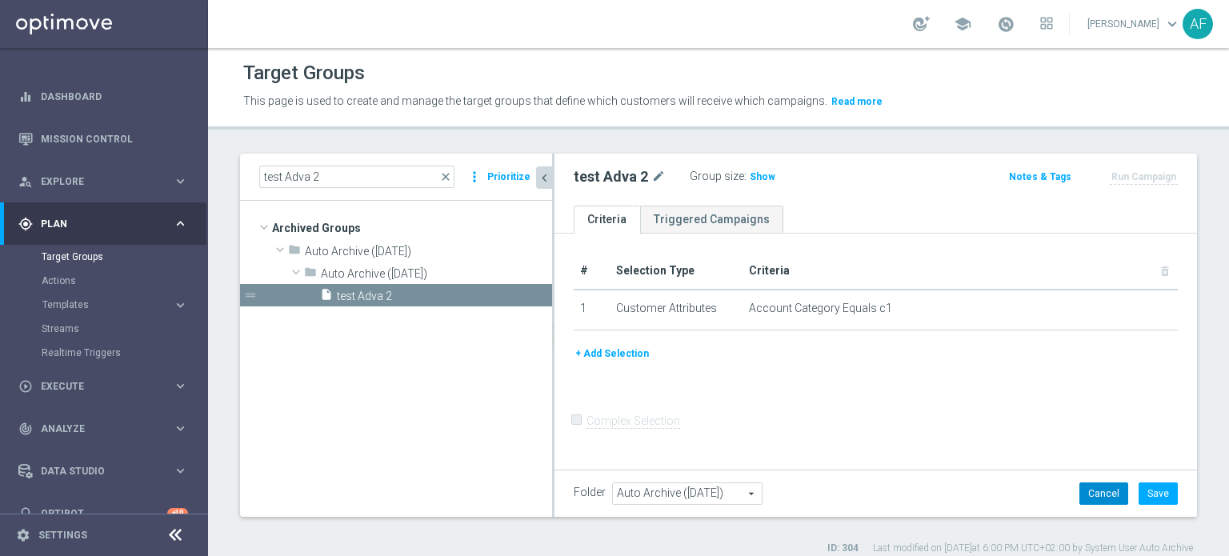
click at [1104, 502] on button "Cancel" at bounding box center [1104, 494] width 49 height 22
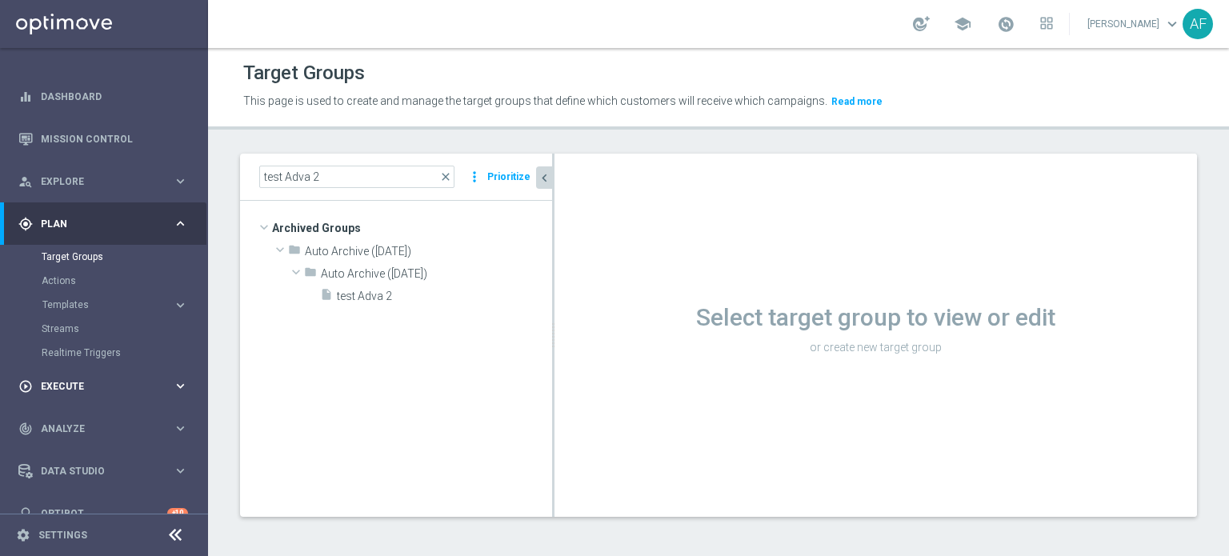
scroll to position [35, 0]
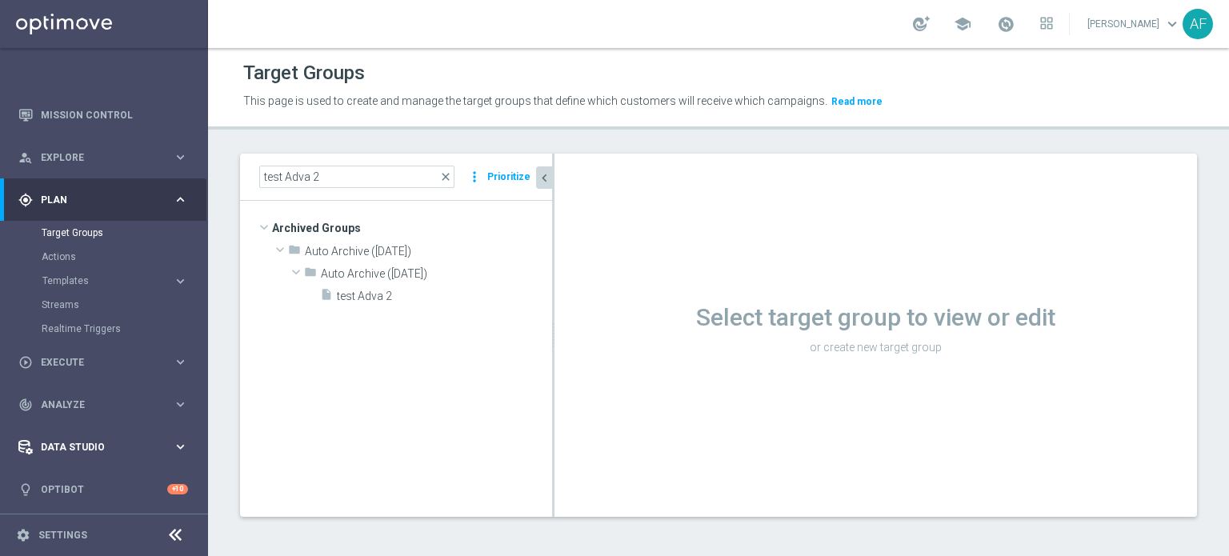
click at [87, 443] on span "Data Studio" at bounding box center [107, 448] width 132 height 10
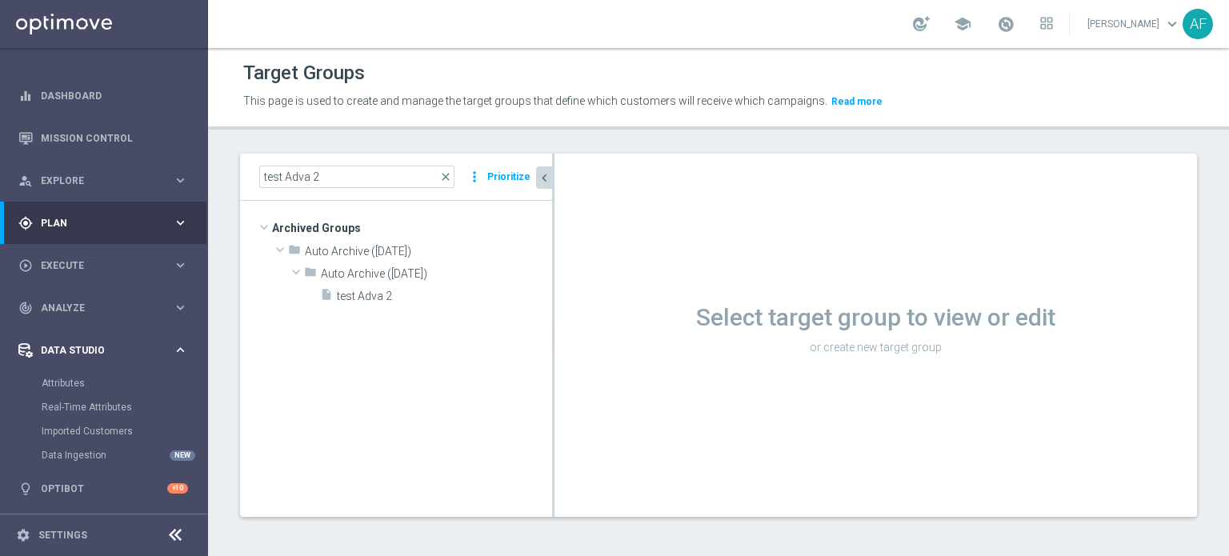
scroll to position [11, 0]
click at [77, 381] on link "Attributes" at bounding box center [104, 384] width 125 height 13
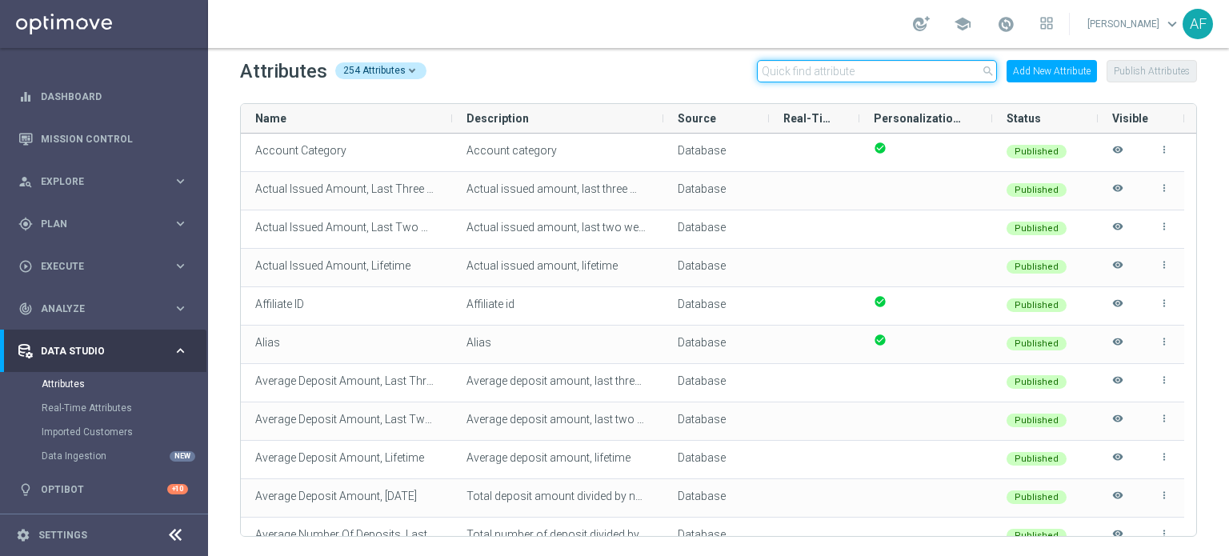
click at [842, 66] on input "text" at bounding box center [877, 71] width 240 height 22
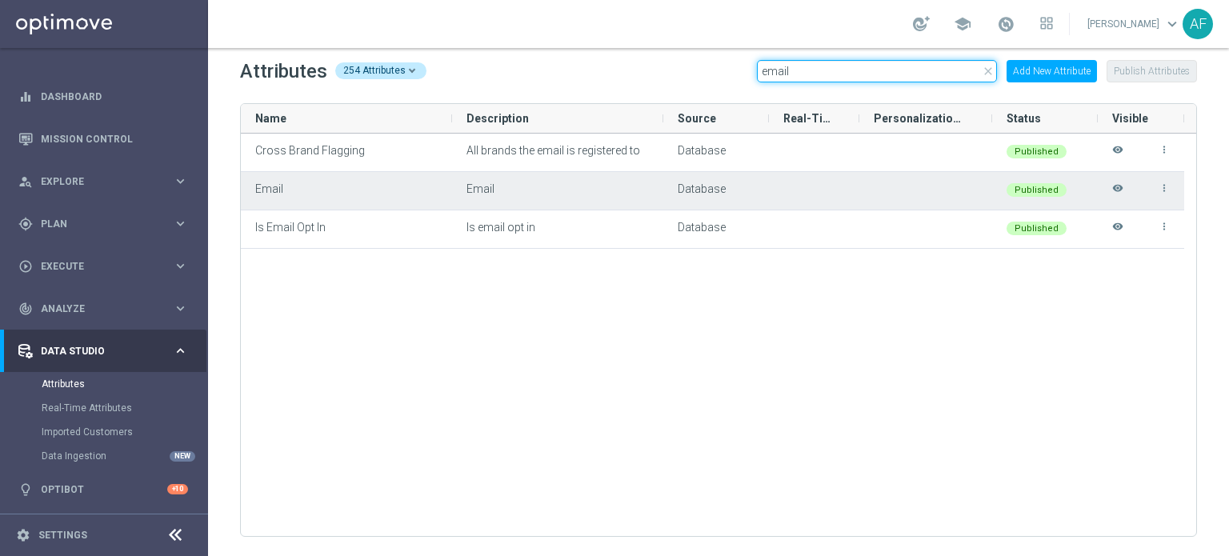
type input "email"
click at [1164, 187] on icon "more_vert" at bounding box center [1164, 187] width 11 height 11
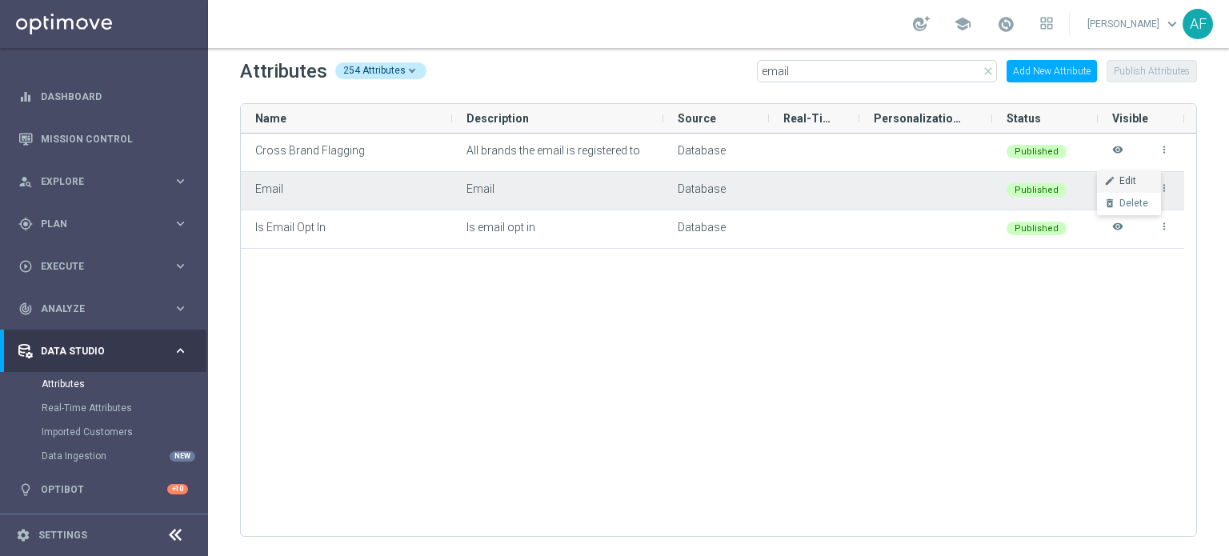
click at [1140, 182] on li "edit Edit" at bounding box center [1129, 181] width 64 height 22
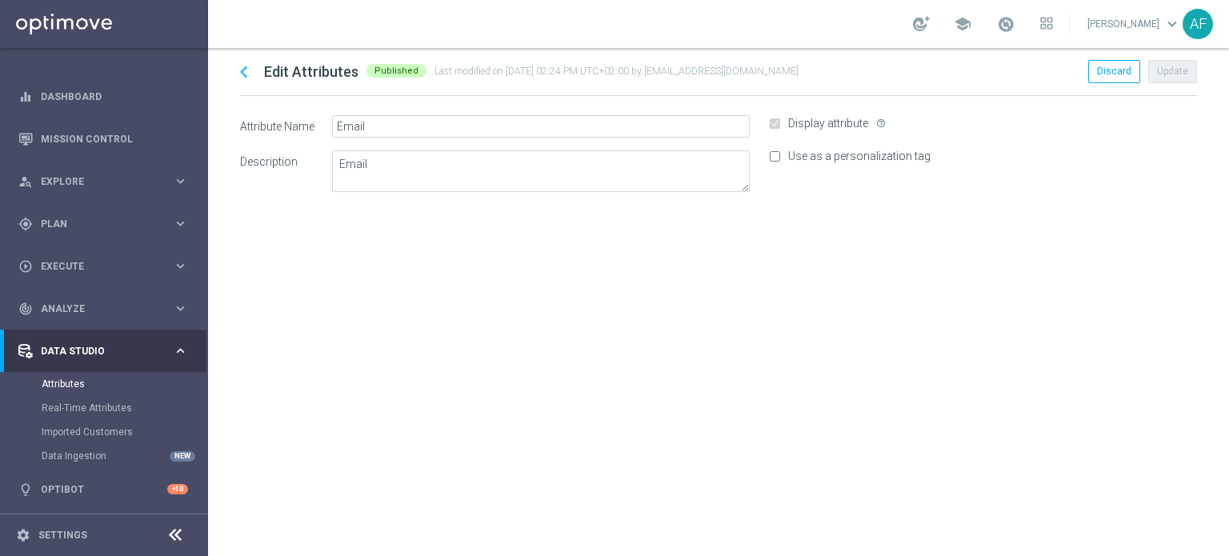
click at [245, 73] on icon "chevron_left" at bounding box center [244, 72] width 24 height 24
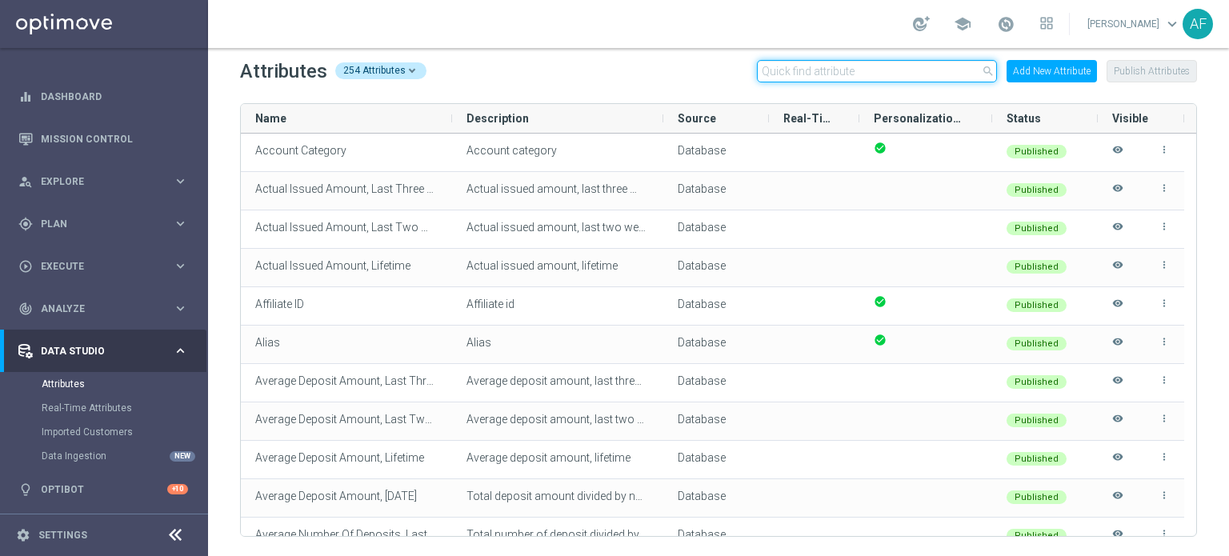
click at [901, 81] on input "text" at bounding box center [877, 71] width 240 height 22
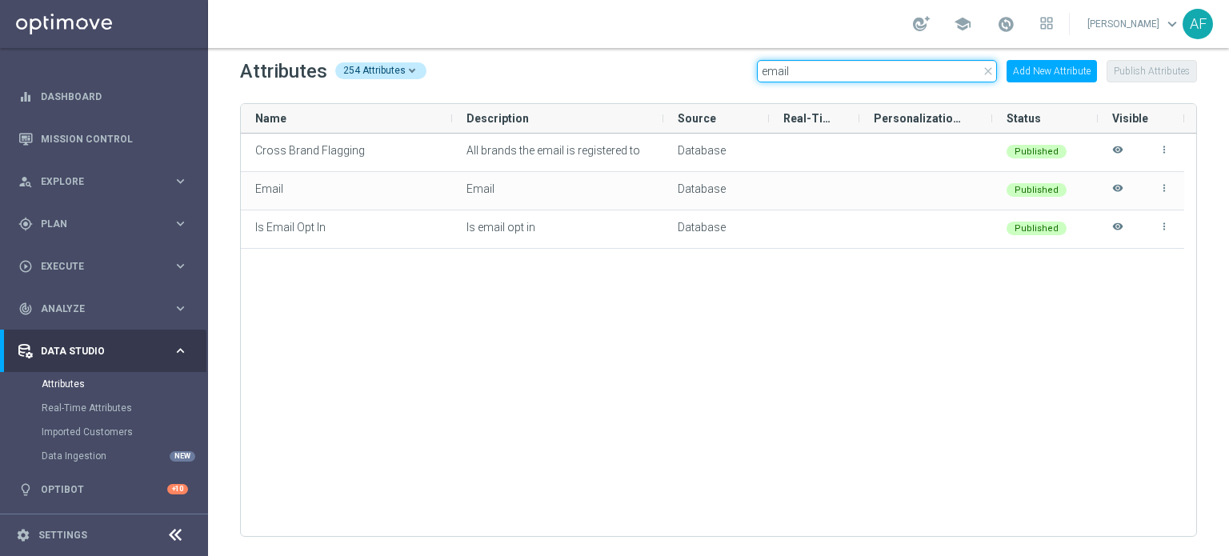
type input "email"
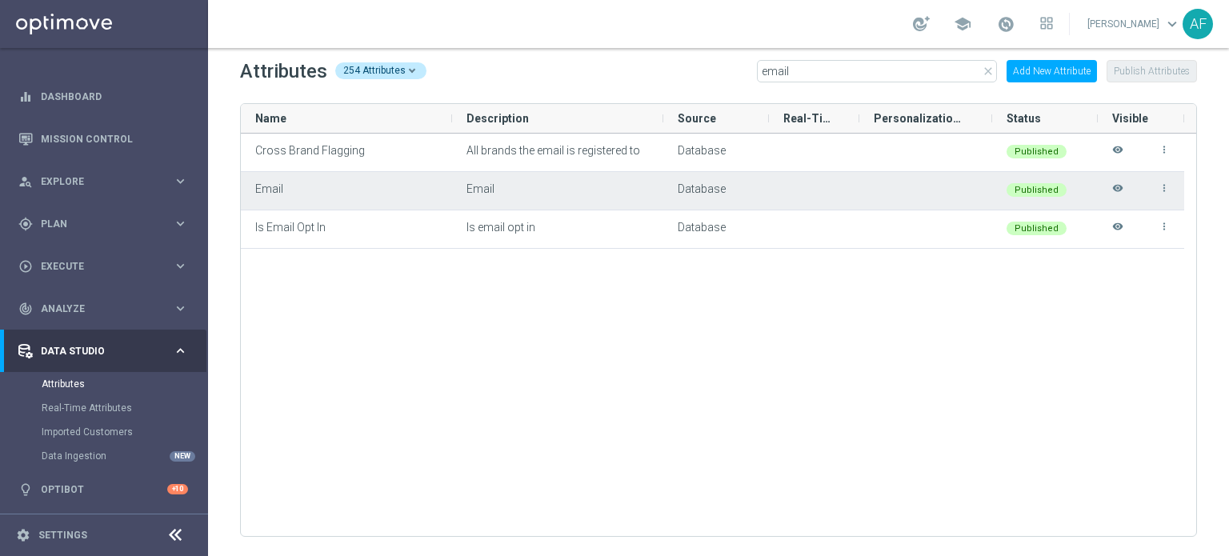
click at [1164, 190] on icon "more_vert" at bounding box center [1164, 187] width 11 height 11
click at [1040, 202] on div "Published" at bounding box center [1045, 191] width 106 height 38
click at [1117, 191] on icon "visibility" at bounding box center [1117, 195] width 11 height 26
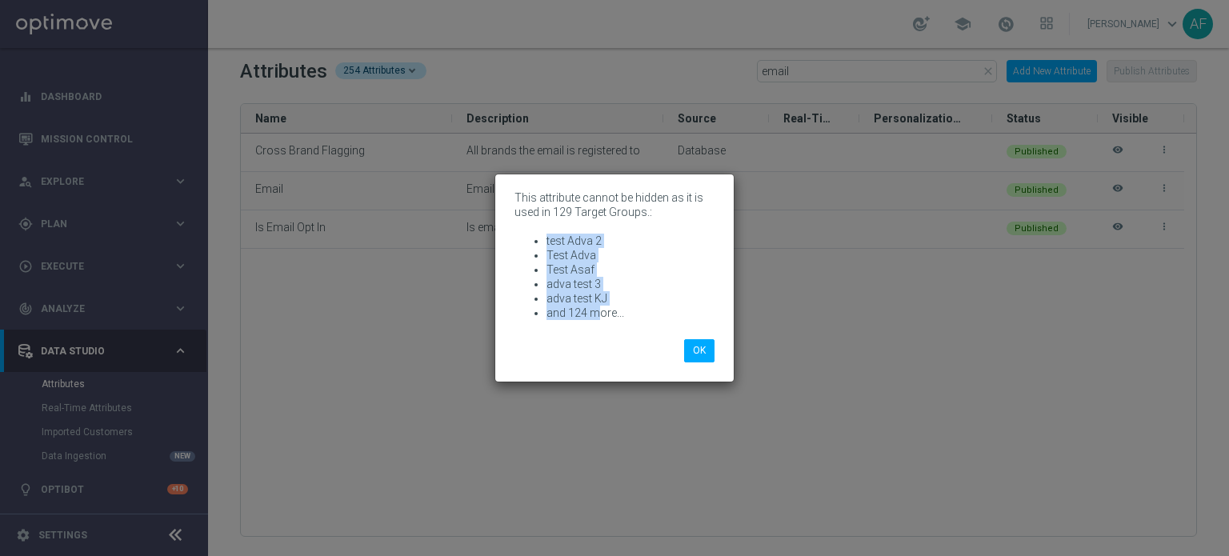
drag, startPoint x: 599, startPoint y: 312, endPoint x: 547, endPoint y: 235, distance: 92.8
click at [547, 235] on ul "test Adva 2 Test Adva Test Asaf adva test 3 adva test KJ and 124 more..." at bounding box center [615, 277] width 200 height 86
click at [611, 299] on li "adva test KJ" at bounding box center [631, 298] width 168 height 14
click at [695, 347] on button "OK" at bounding box center [699, 350] width 30 height 22
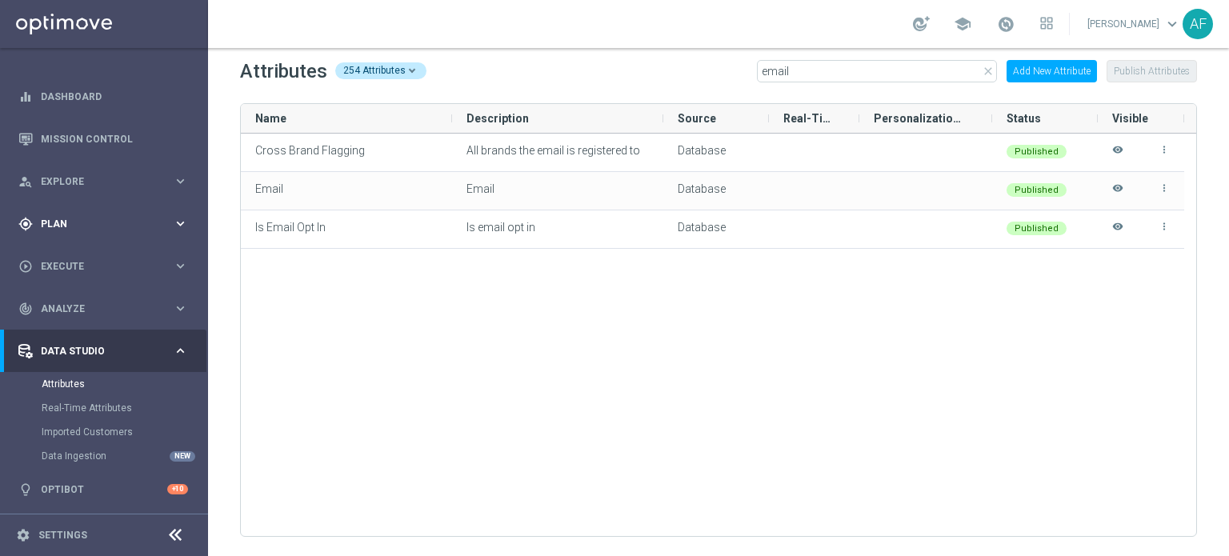
click at [107, 236] on div "gps_fixed Plan keyboard_arrow_right" at bounding box center [103, 223] width 206 height 42
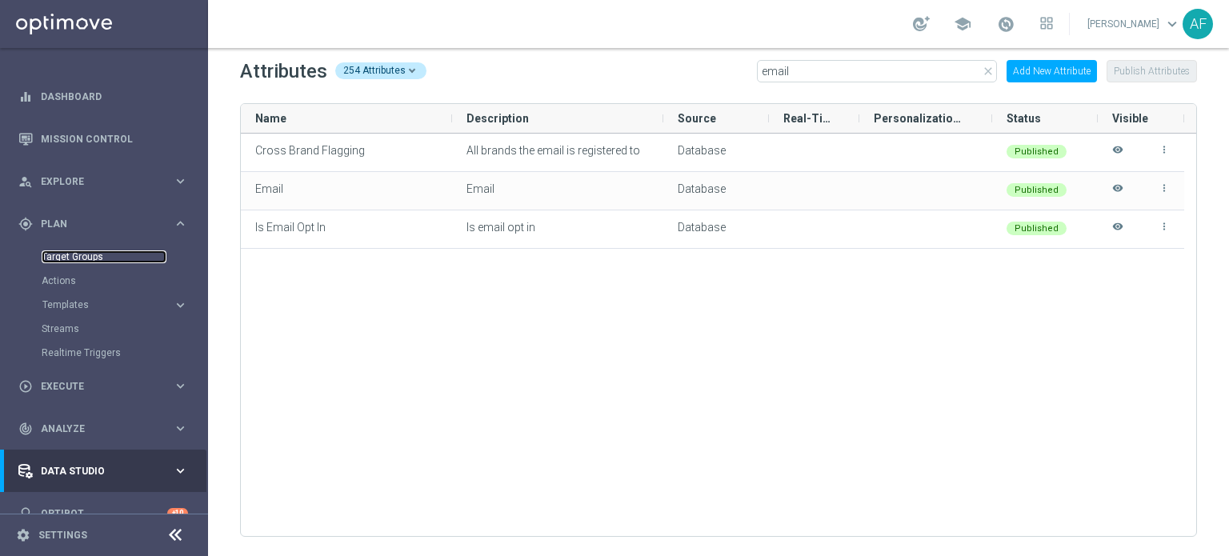
click at [91, 254] on link "Target Groups" at bounding box center [104, 257] width 125 height 13
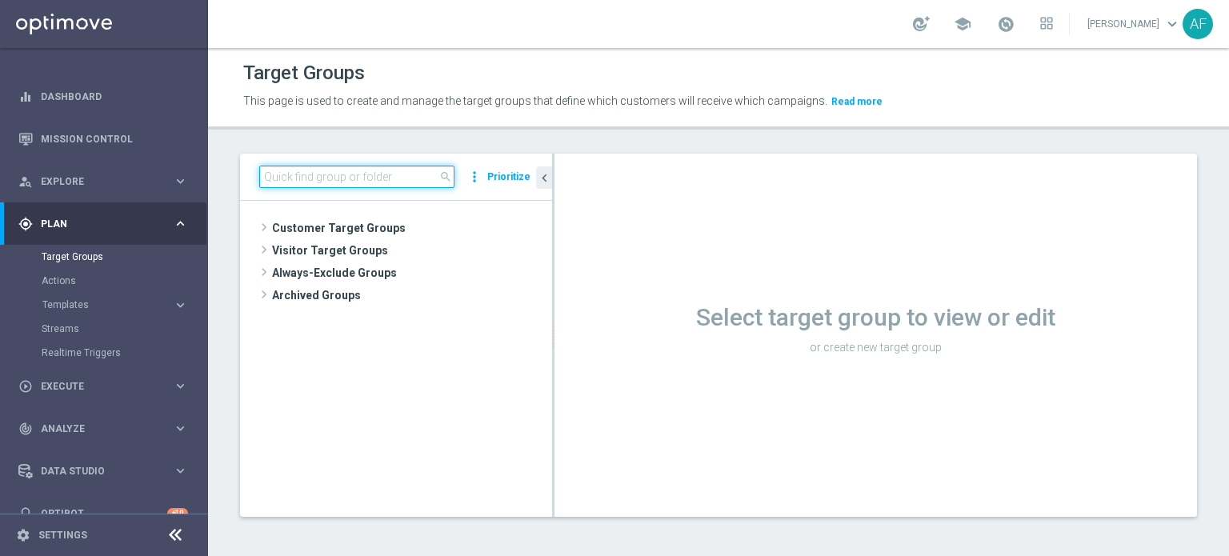
click at [327, 175] on input at bounding box center [356, 177] width 195 height 22
click at [475, 177] on icon "more_vert" at bounding box center [475, 177] width 16 height 22
click at [475, 156] on div "search more_vert NO SELECTION New folder with selection Prioritize" at bounding box center [396, 177] width 312 height 47
click at [125, 226] on span "Plan" at bounding box center [107, 224] width 132 height 10
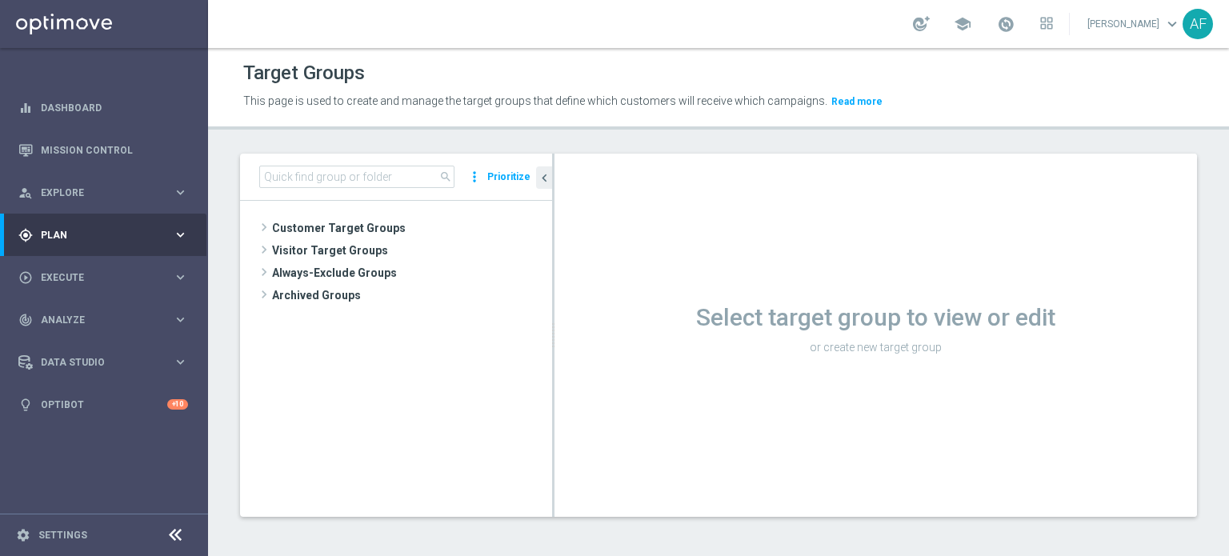
click at [125, 226] on div "gps_fixed Plan keyboard_arrow_right" at bounding box center [103, 235] width 206 height 42
click at [122, 236] on span "Plan" at bounding box center [107, 235] width 132 height 10
click at [93, 355] on div "Data Studio" at bounding box center [95, 362] width 154 height 14
click at [77, 390] on link "Attributes" at bounding box center [104, 395] width 125 height 13
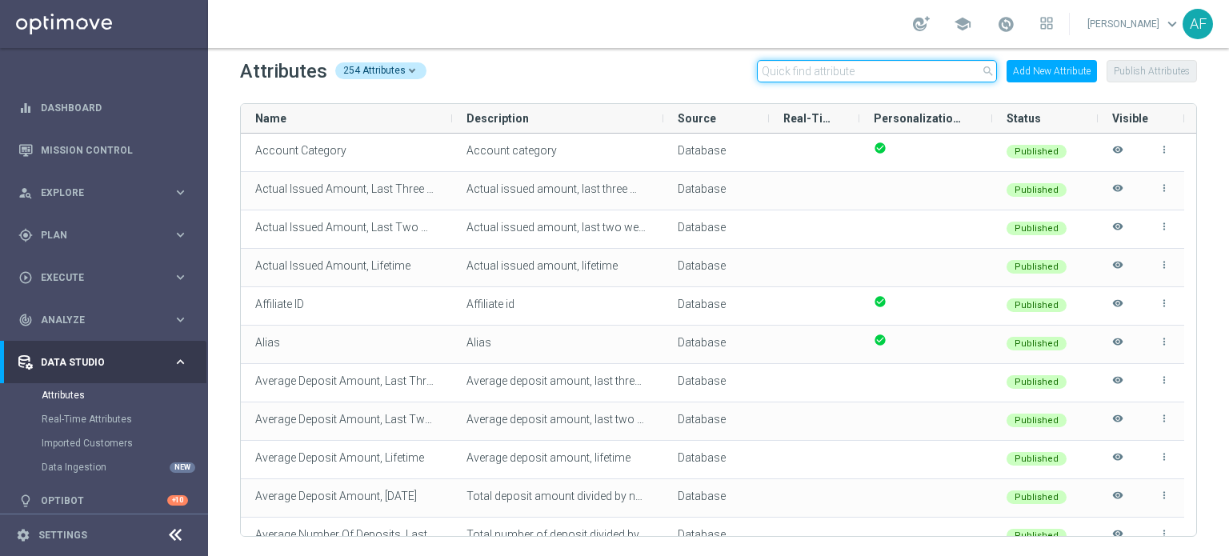
click at [912, 74] on input "text" at bounding box center [877, 71] width 240 height 22
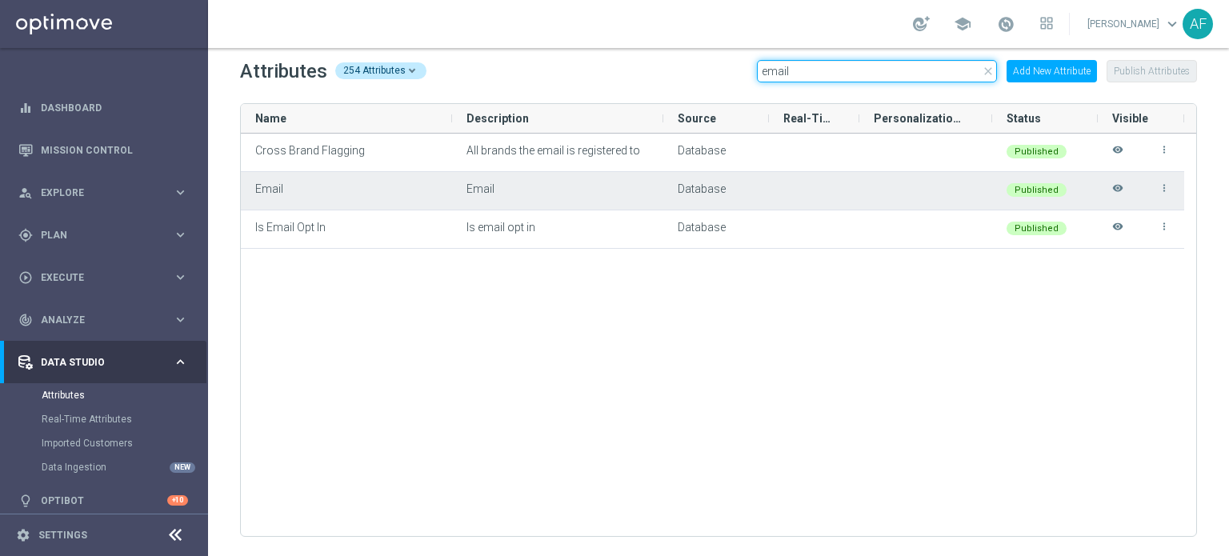
type input "email"
click at [1117, 188] on icon "visibility" at bounding box center [1117, 195] width 11 height 26
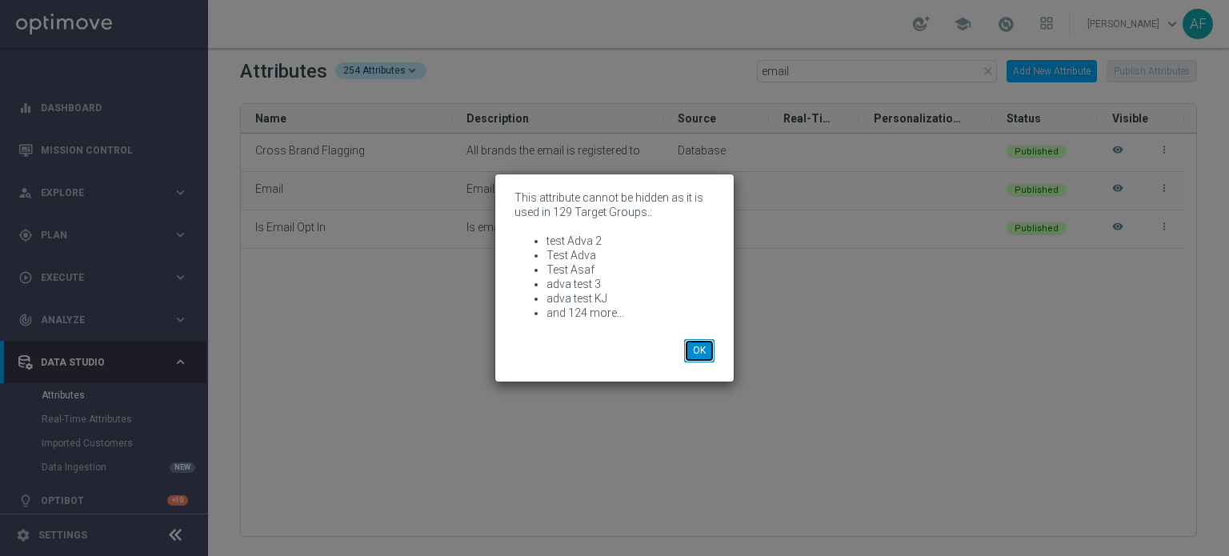
click at [687, 355] on button "OK" at bounding box center [699, 350] width 30 height 22
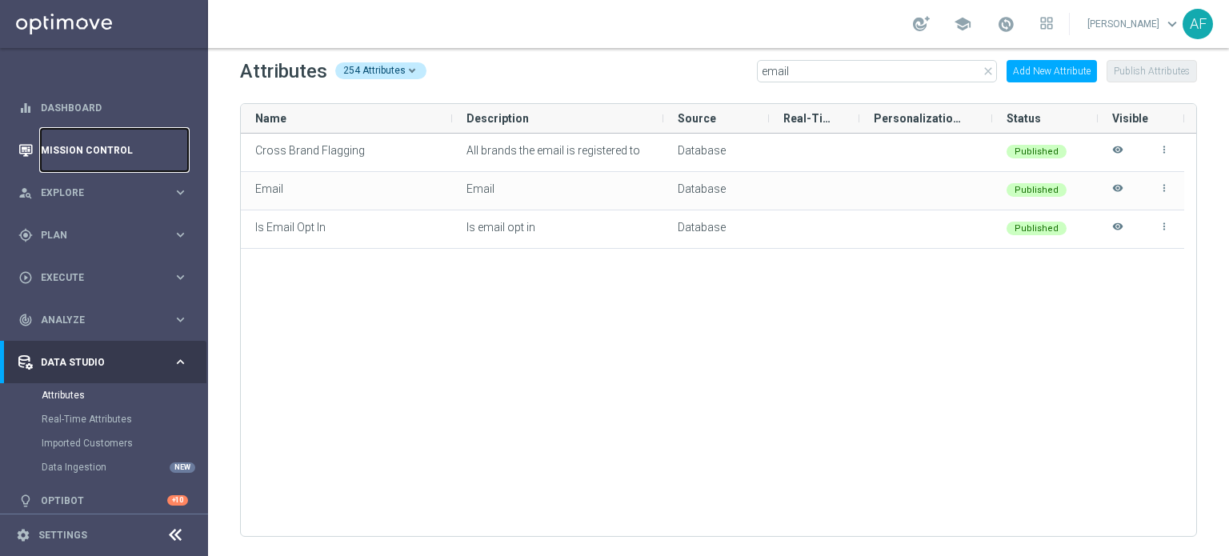
click at [109, 142] on link "Mission Control" at bounding box center [114, 150] width 147 height 42
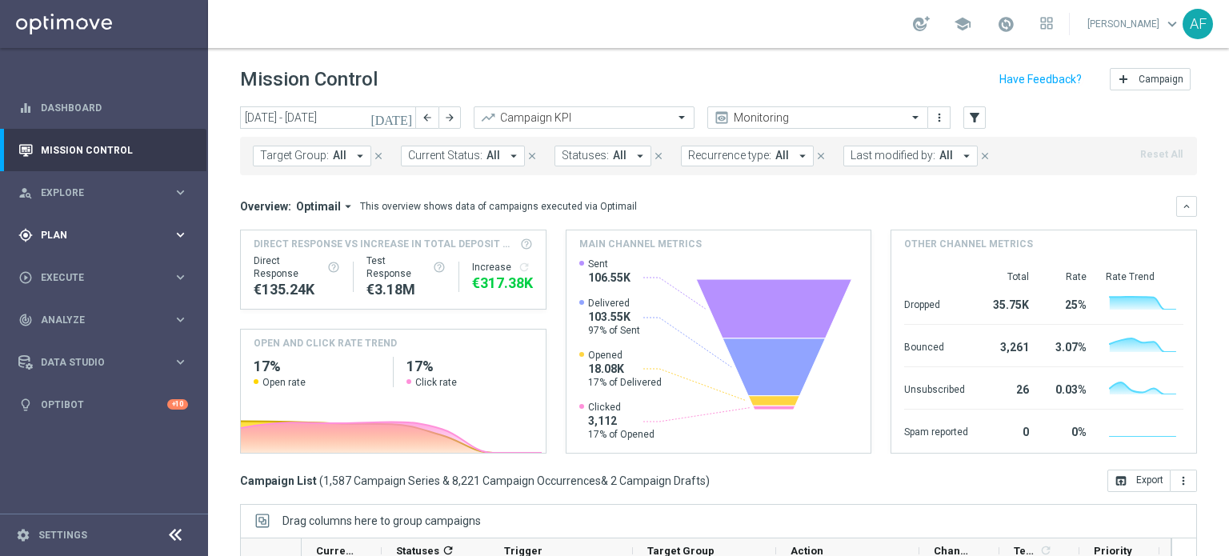
click at [95, 220] on div "gps_fixed Plan keyboard_arrow_right" at bounding box center [103, 235] width 206 height 42
click at [75, 318] on span "Templates" at bounding box center [99, 316] width 114 height 10
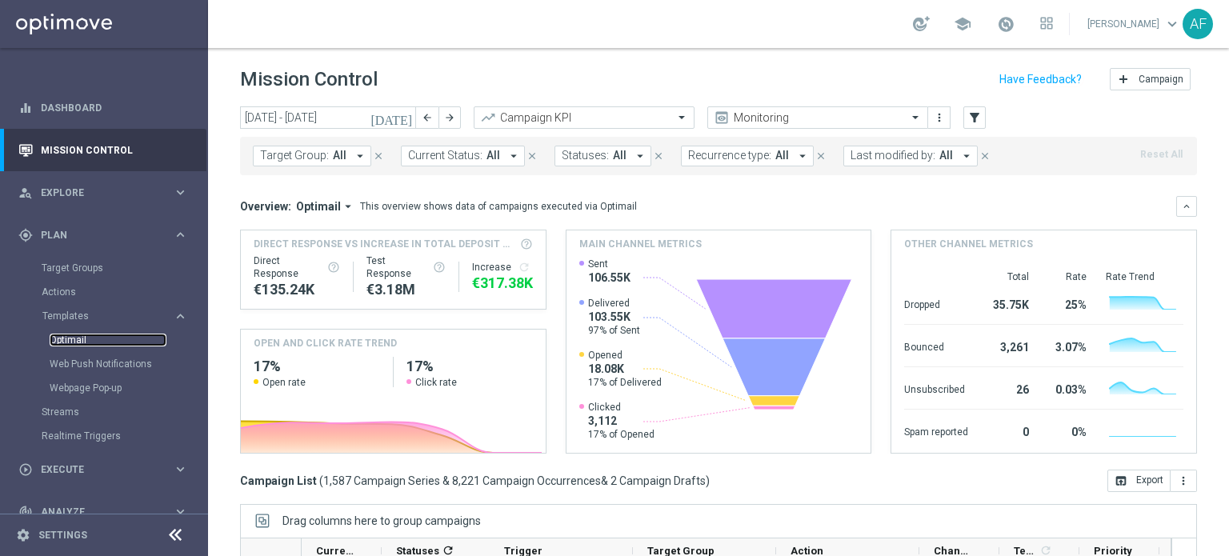
click at [74, 335] on link "Optimail" at bounding box center [108, 340] width 117 height 13
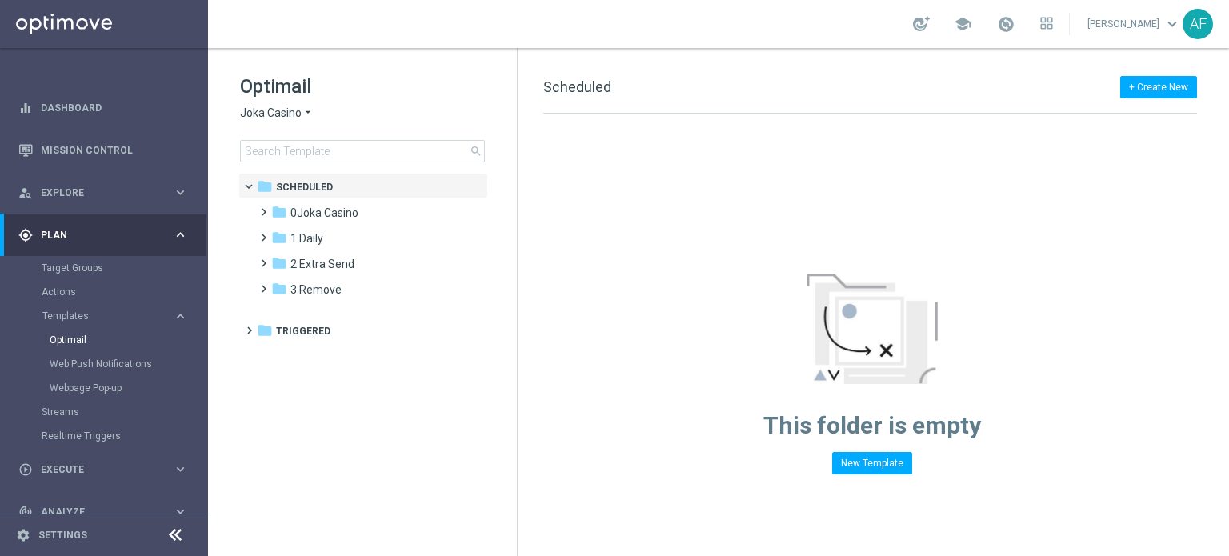
click at [307, 114] on icon "arrow_drop_down" at bounding box center [308, 113] width 13 height 15
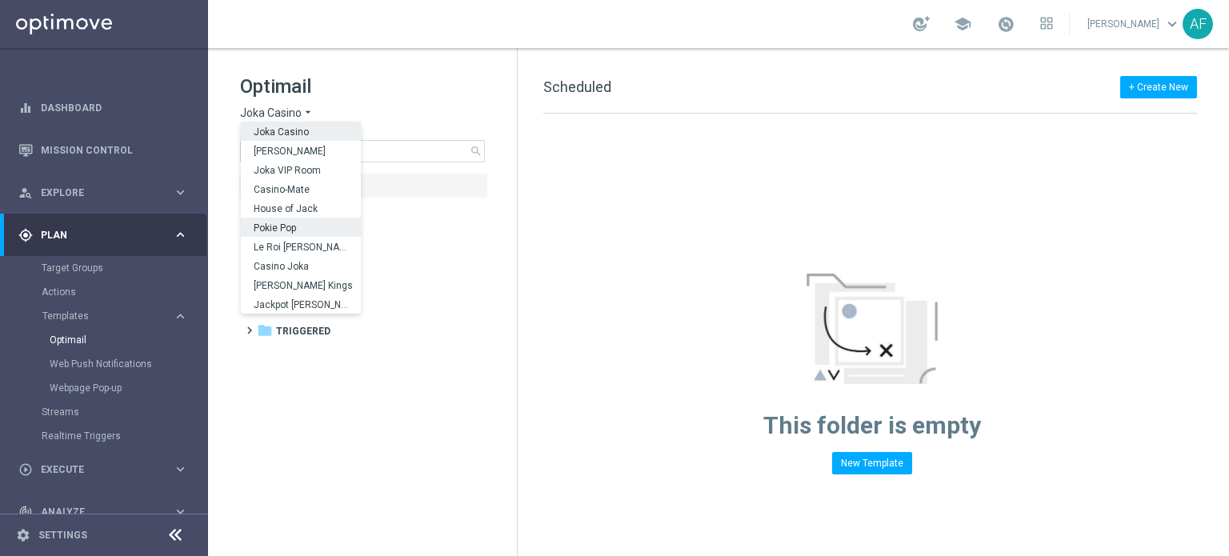
click at [297, 226] on div "Pokie Pop" at bounding box center [301, 227] width 120 height 19
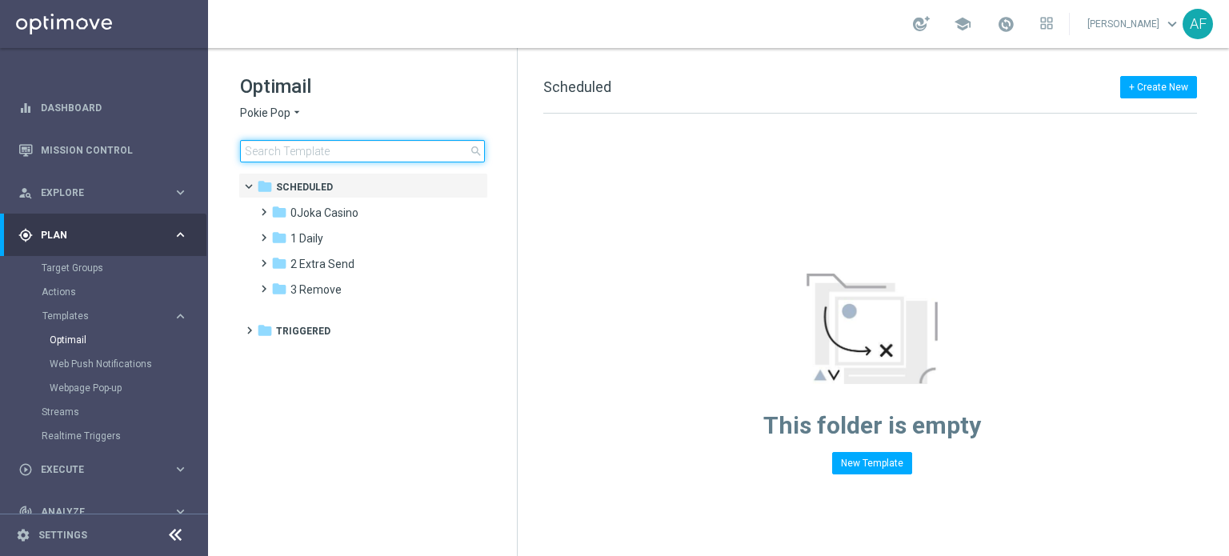
click at [341, 156] on input at bounding box center [362, 151] width 245 height 22
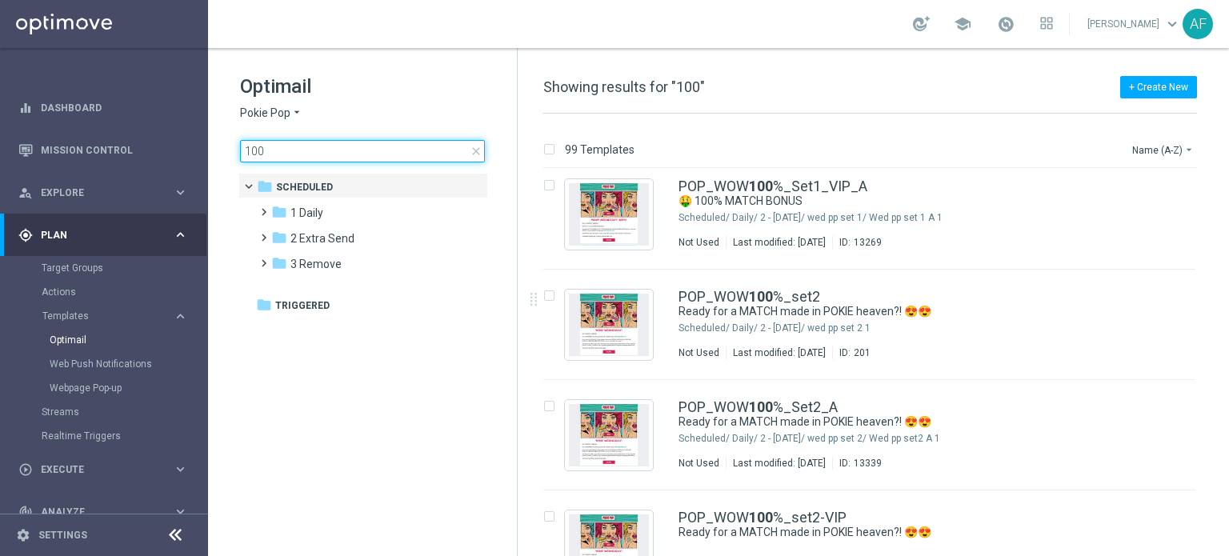
scroll to position [1039, 0]
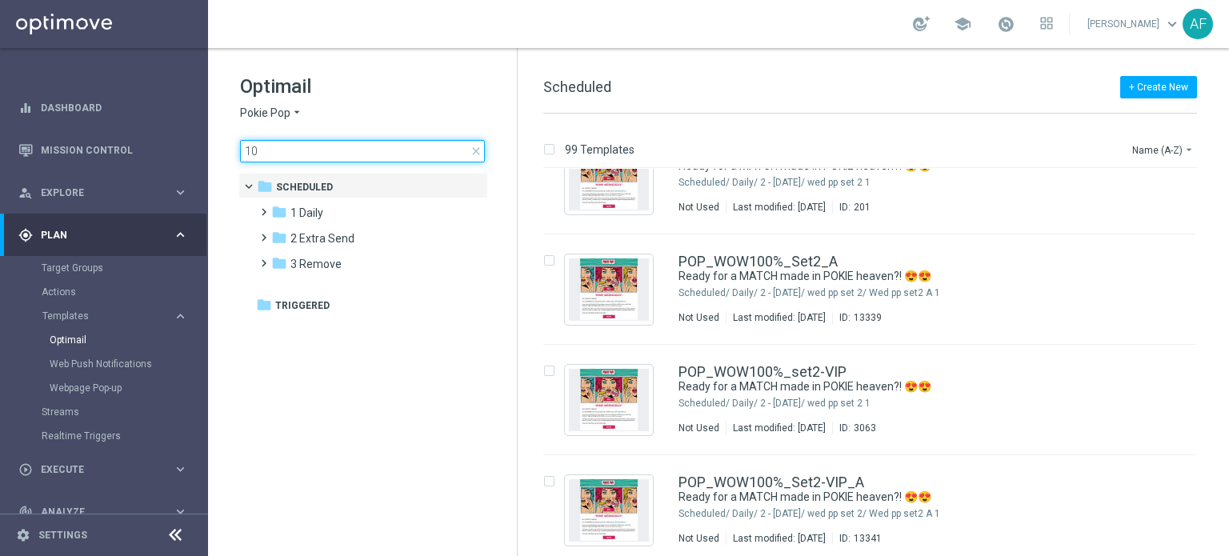
type input "1"
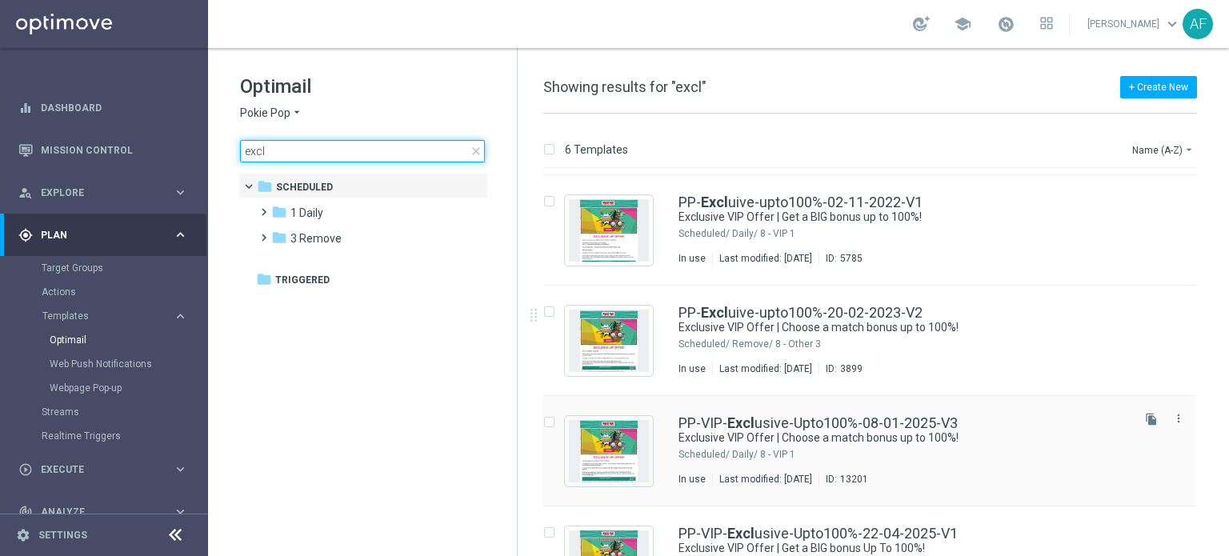
scroll to position [214, 0]
type input "excl"
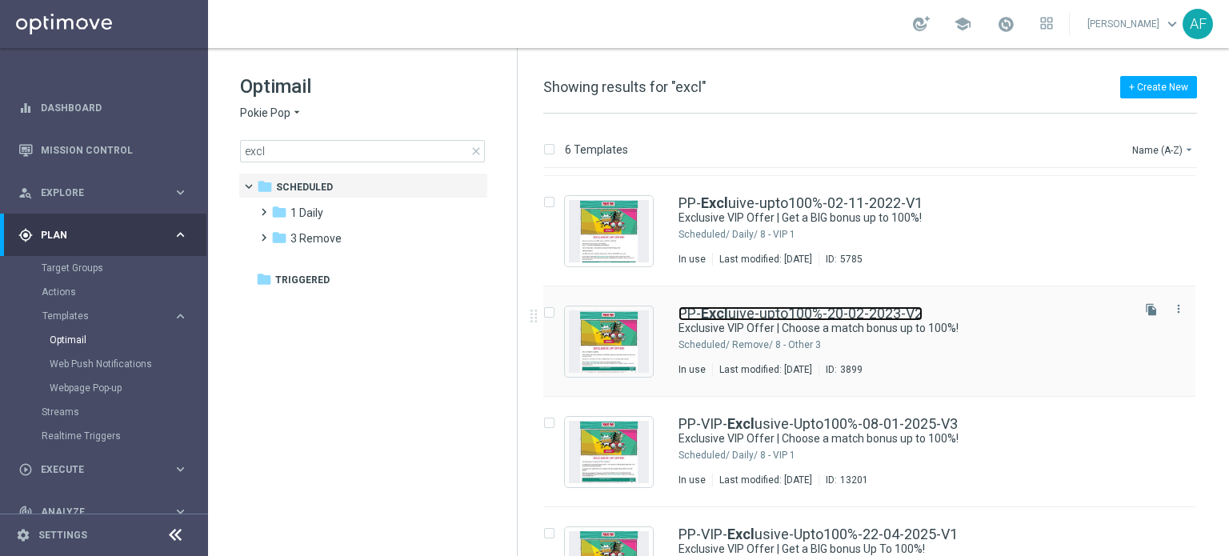
click at [738, 316] on link "PP- Excl uive-upto100%-20-02-2023-V2" at bounding box center [801, 314] width 244 height 14
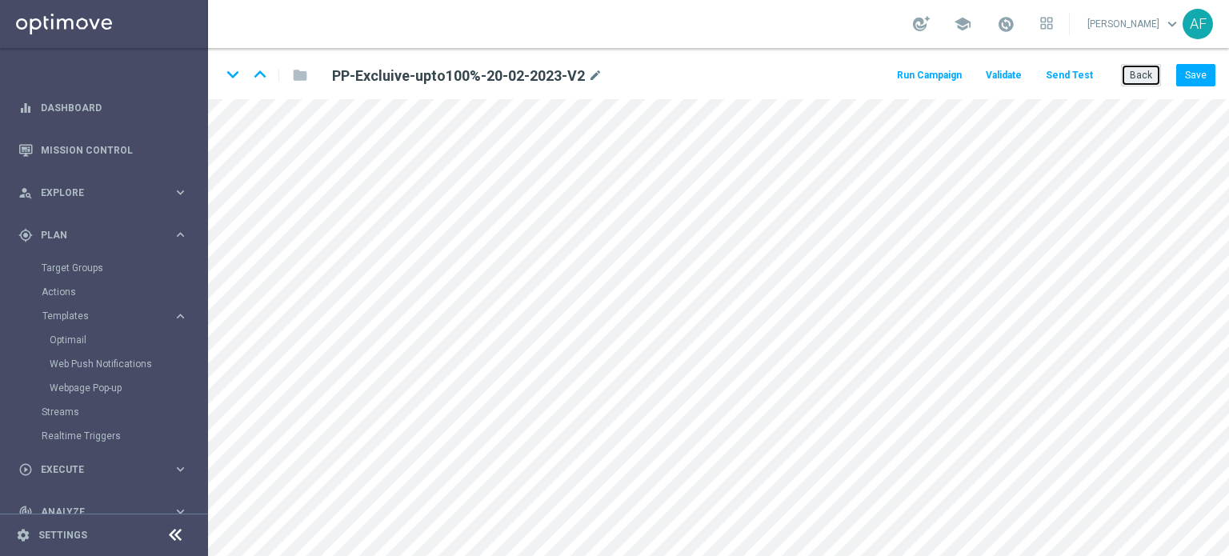
click at [1146, 70] on button "Back" at bounding box center [1141, 75] width 40 height 22
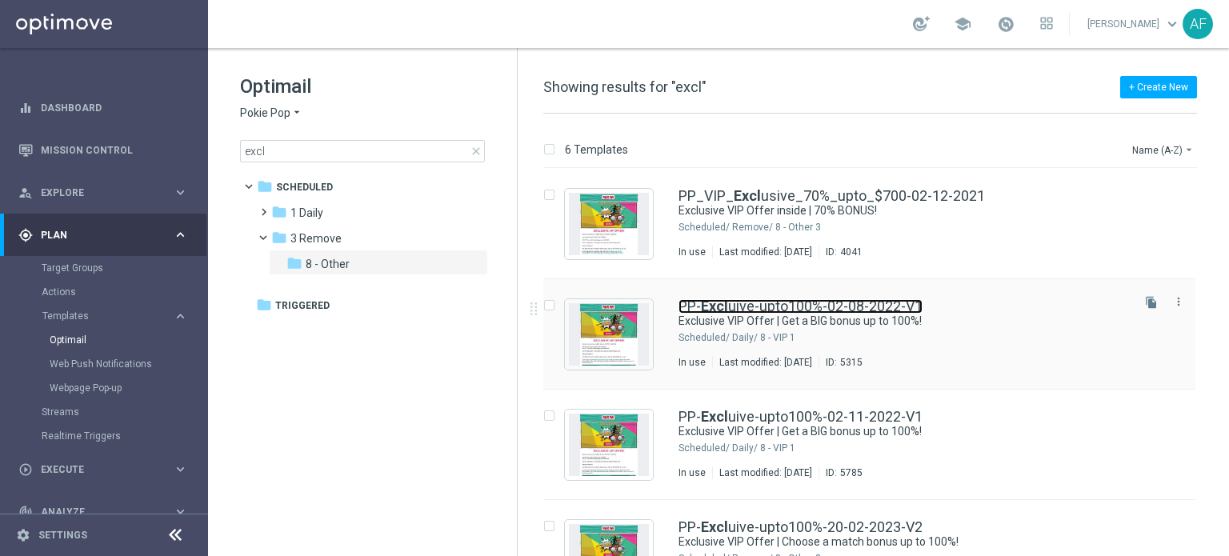
click at [823, 303] on link "PP- Excl uive-upto100%-02-08-2022-V1" at bounding box center [801, 306] width 244 height 14
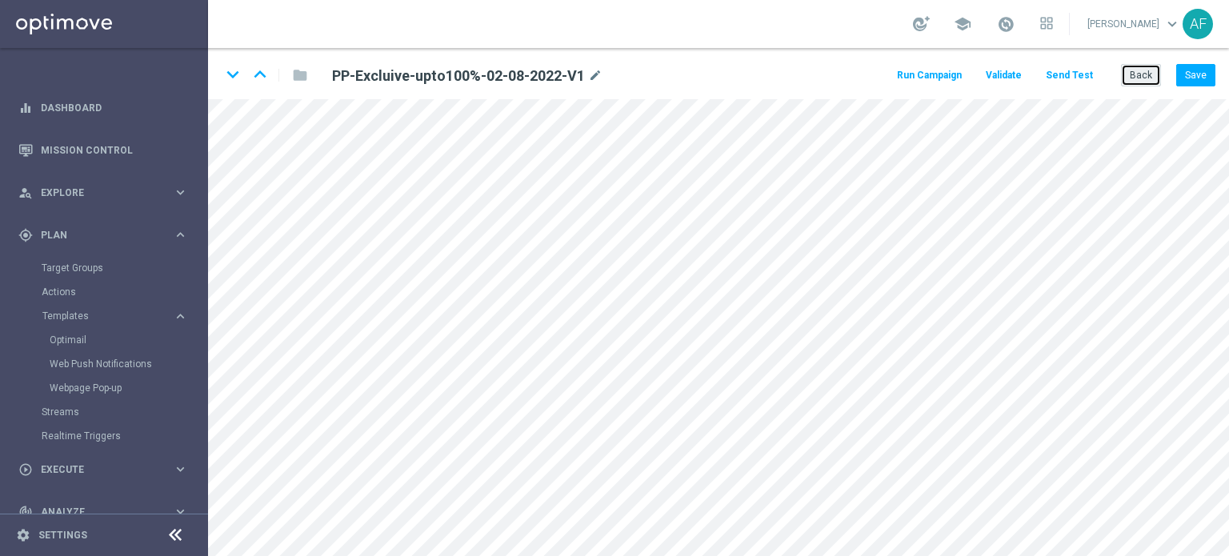
click at [1147, 72] on button "Back" at bounding box center [1141, 75] width 40 height 22
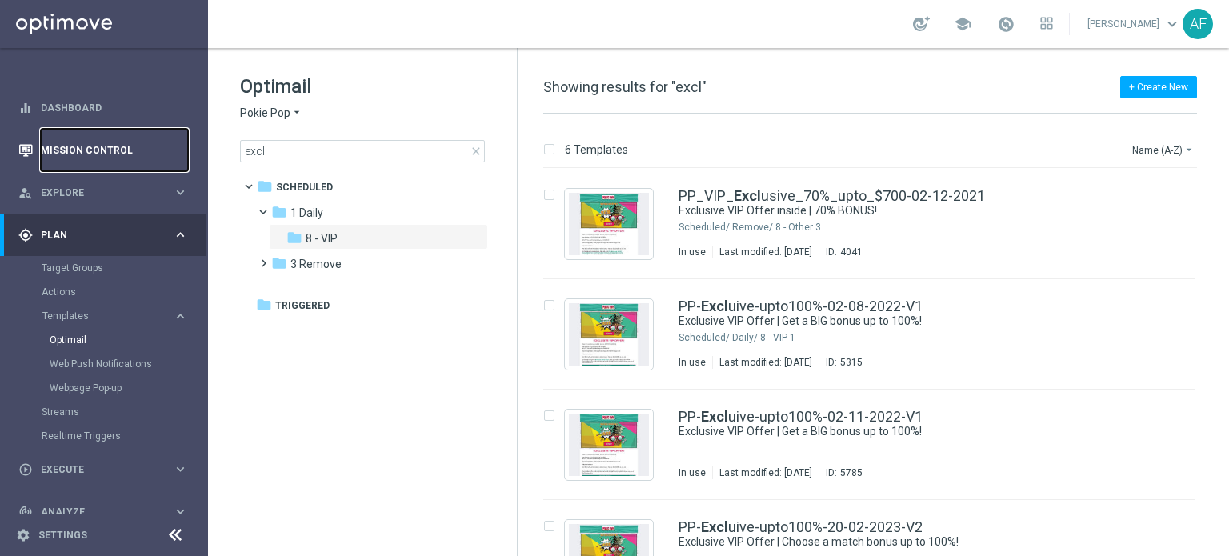
click at [106, 143] on link "Mission Control" at bounding box center [114, 150] width 147 height 42
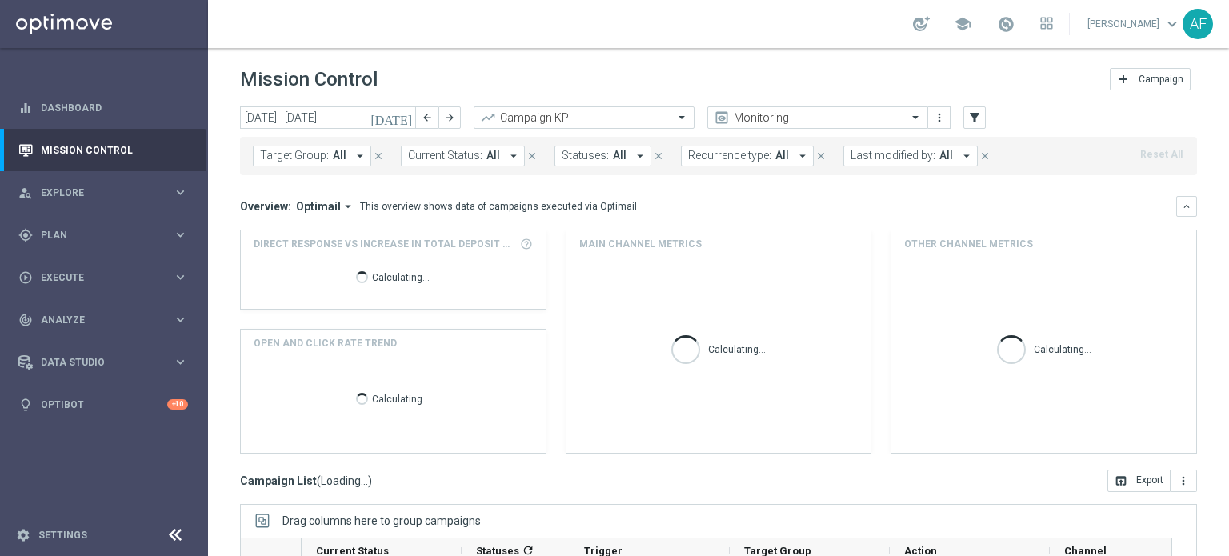
click at [403, 120] on icon "today" at bounding box center [392, 117] width 43 height 14
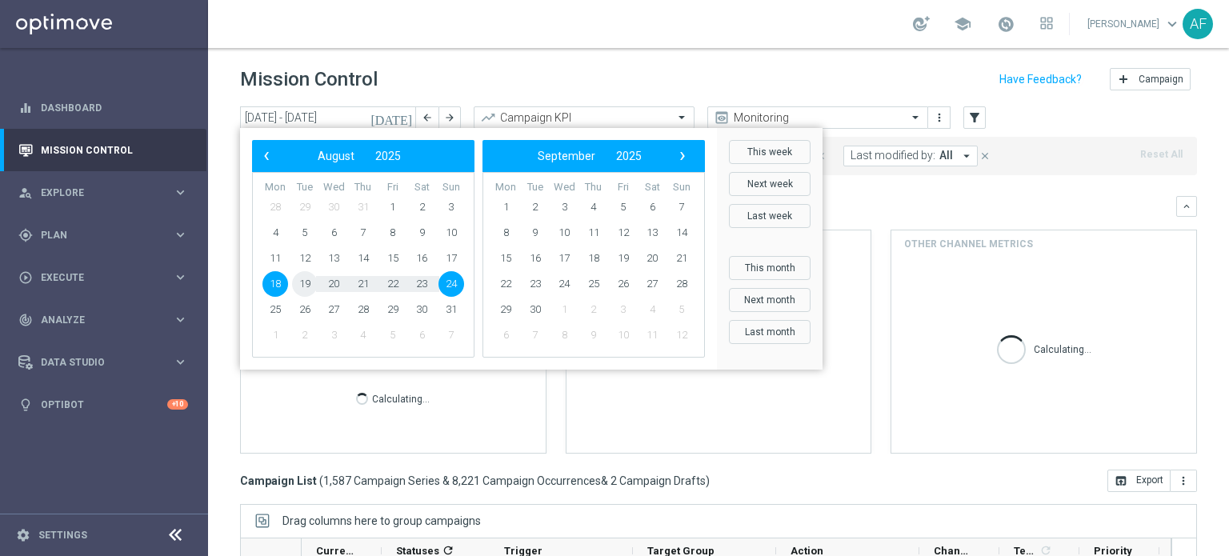
click at [303, 282] on span "19" at bounding box center [305, 284] width 26 height 26
type input "19 Aug 2025 - 19 Aug 2025"
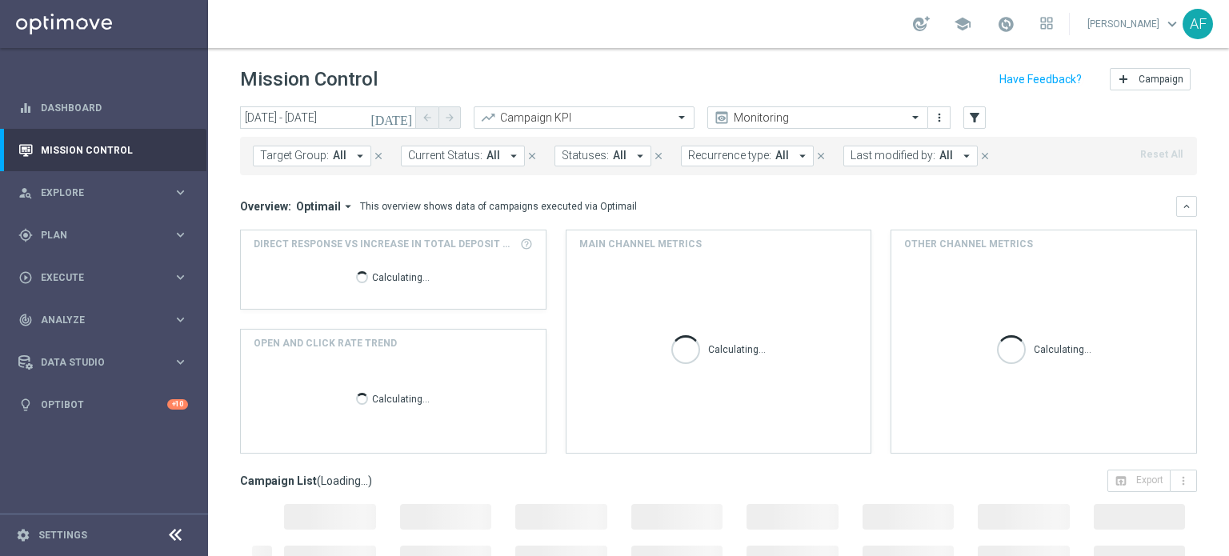
click at [345, 154] on button "Target Group: All arrow_drop_down" at bounding box center [312, 156] width 118 height 21
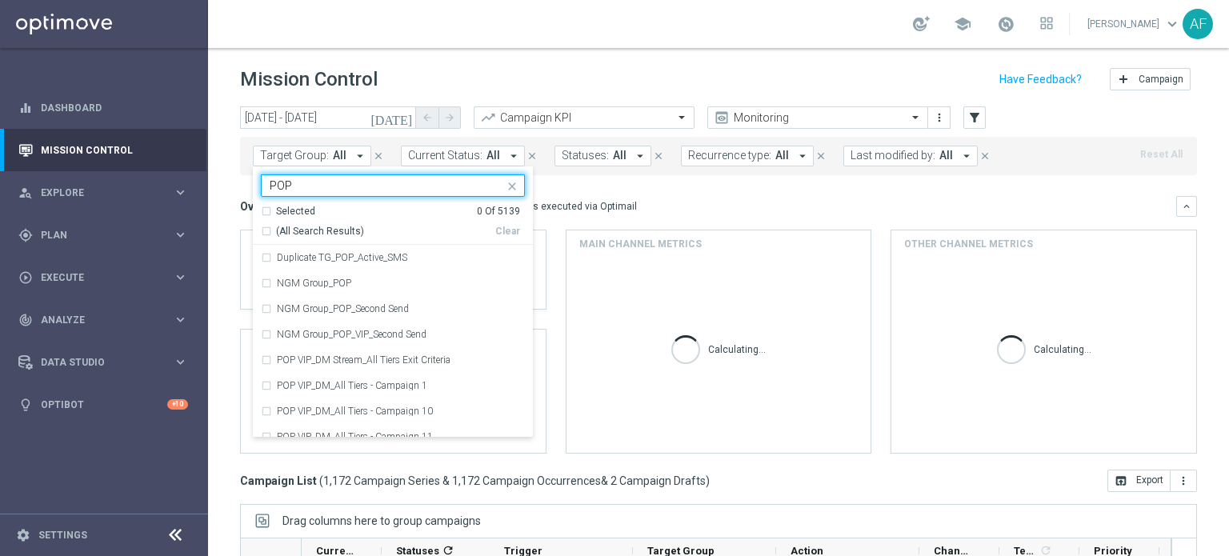
click at [299, 229] on span "(All Search Results)" at bounding box center [320, 232] width 88 height 14
type input "POP"
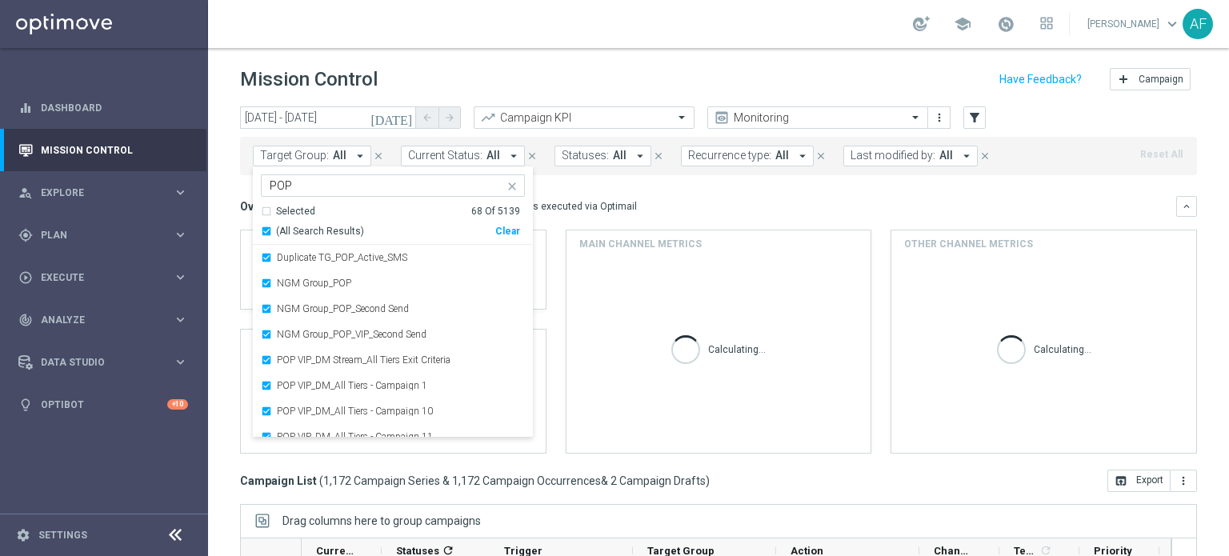
click at [603, 203] on div "This overview shows data of campaigns executed via Optimail" at bounding box center [498, 206] width 277 height 14
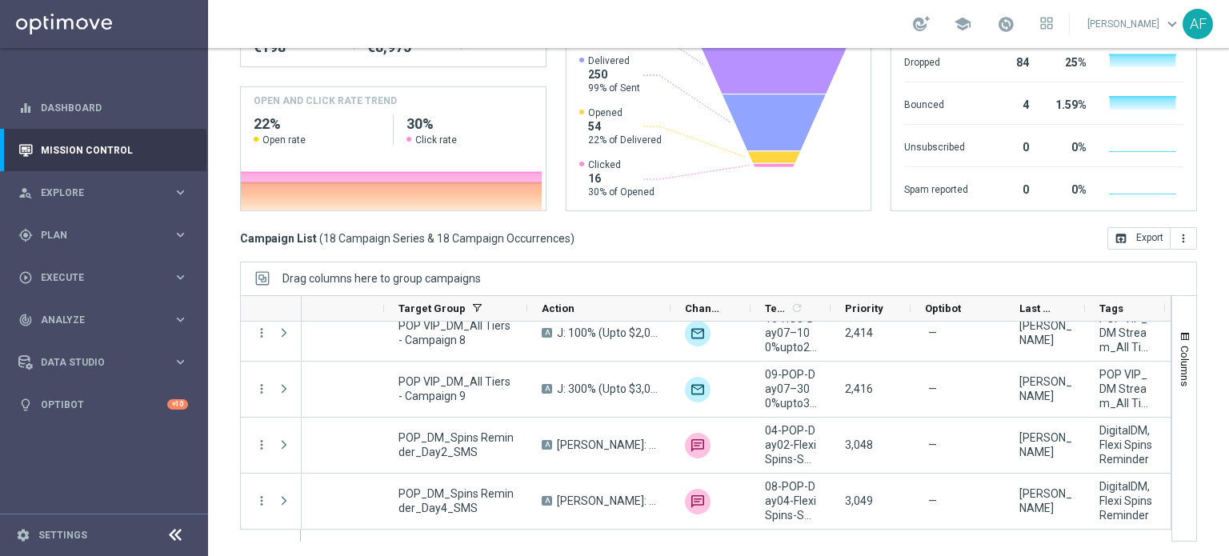
scroll to position [0, 249]
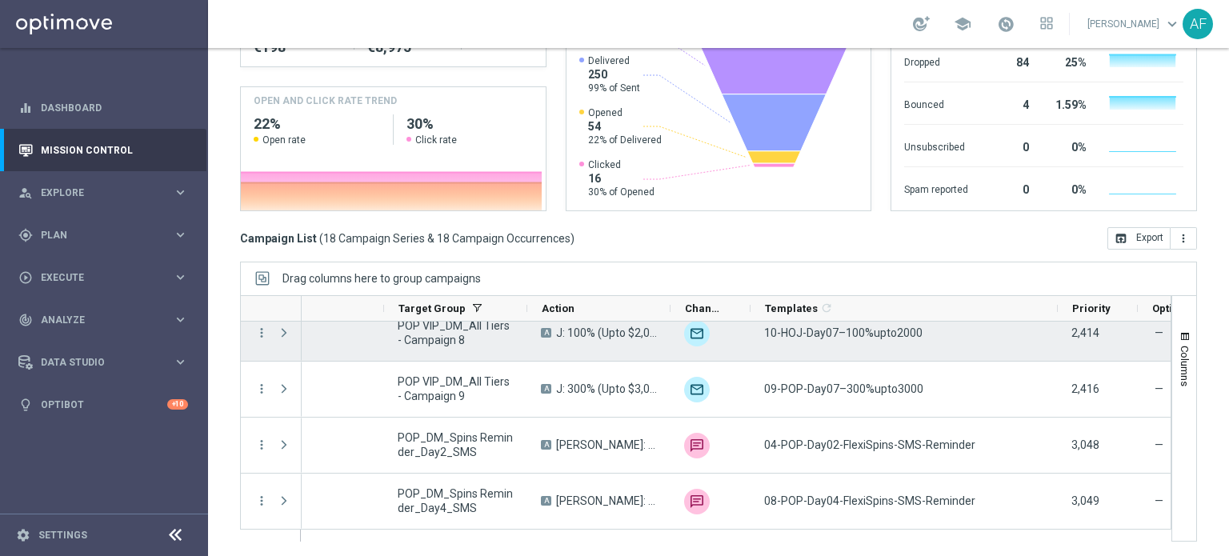
drag, startPoint x: 829, startPoint y: 311, endPoint x: 1056, endPoint y: 325, distance: 227.7
click at [1056, 325] on div at bounding box center [706, 418] width 932 height 247
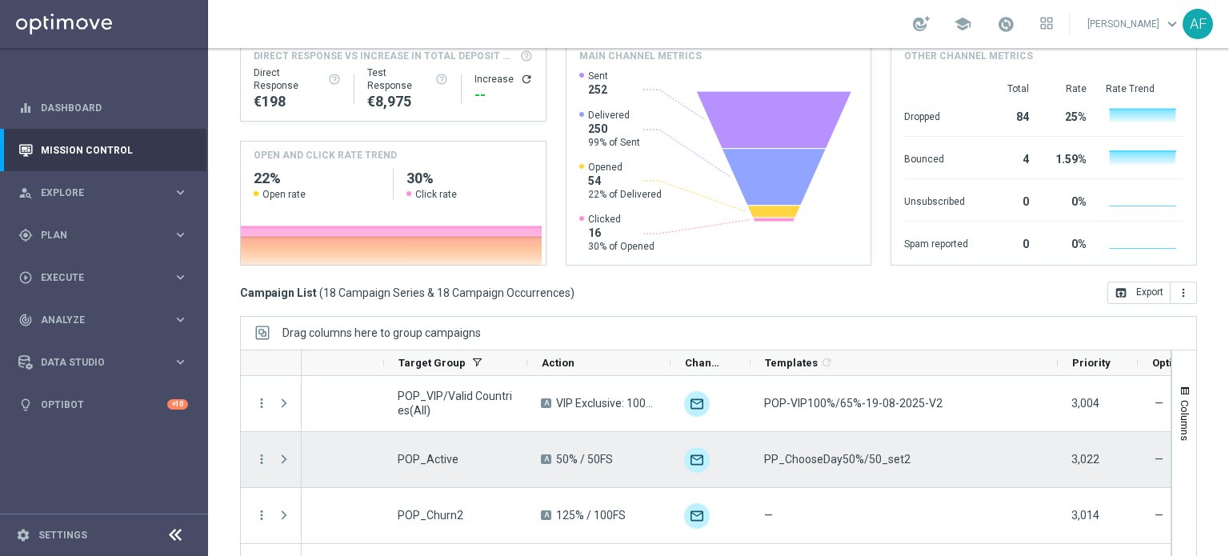
scroll to position [221, 0]
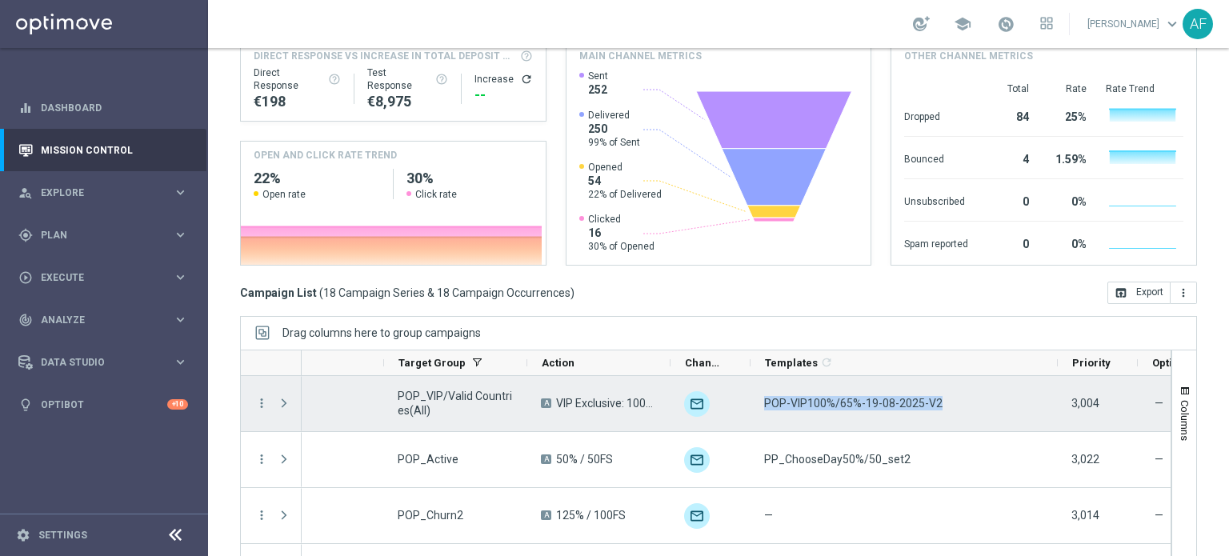
drag, startPoint x: 935, startPoint y: 403, endPoint x: 763, endPoint y: 392, distance: 172.4
click at [763, 392] on div "POP-VIP100%/65%-19-08-2025-V2" at bounding box center [904, 403] width 307 height 55
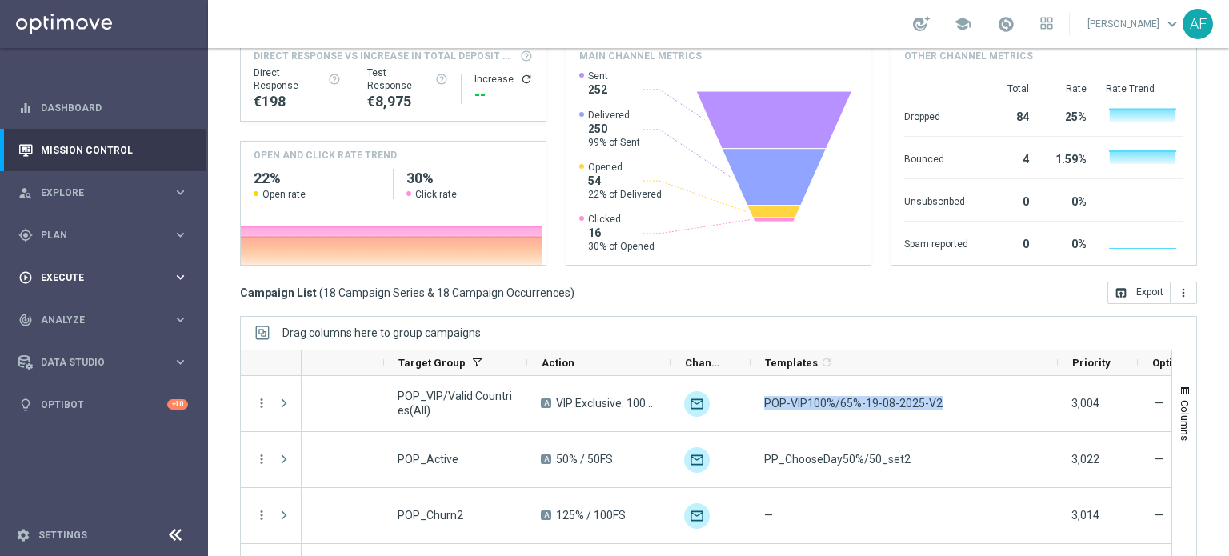
click at [100, 278] on span "Execute" at bounding box center [107, 278] width 132 height 10
click at [90, 235] on span "Plan" at bounding box center [107, 235] width 132 height 10
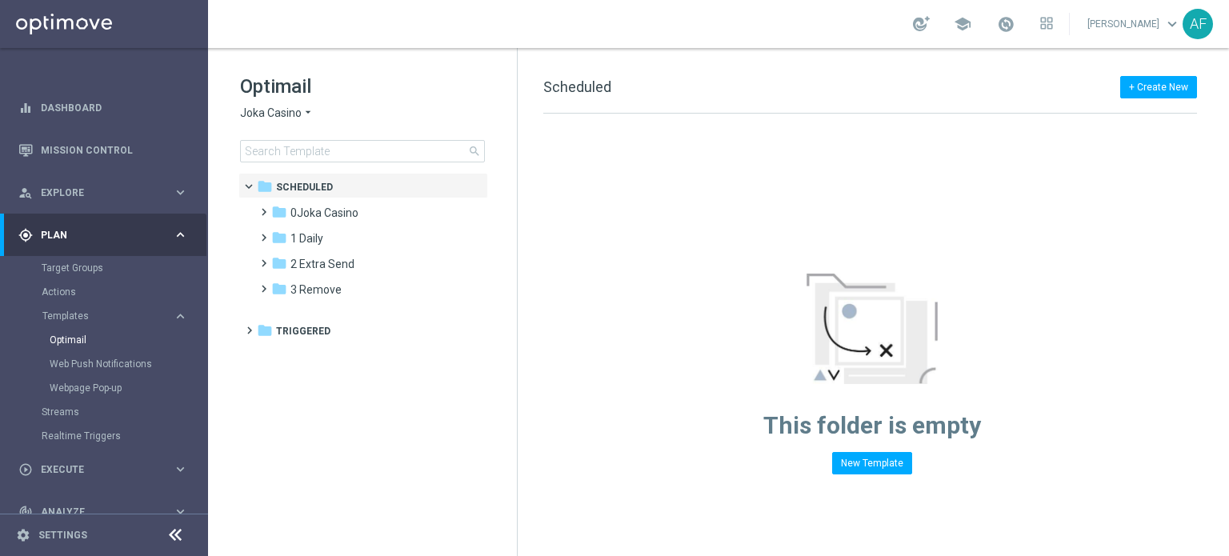
click at [302, 116] on icon "arrow_drop_down" at bounding box center [308, 113] width 13 height 15
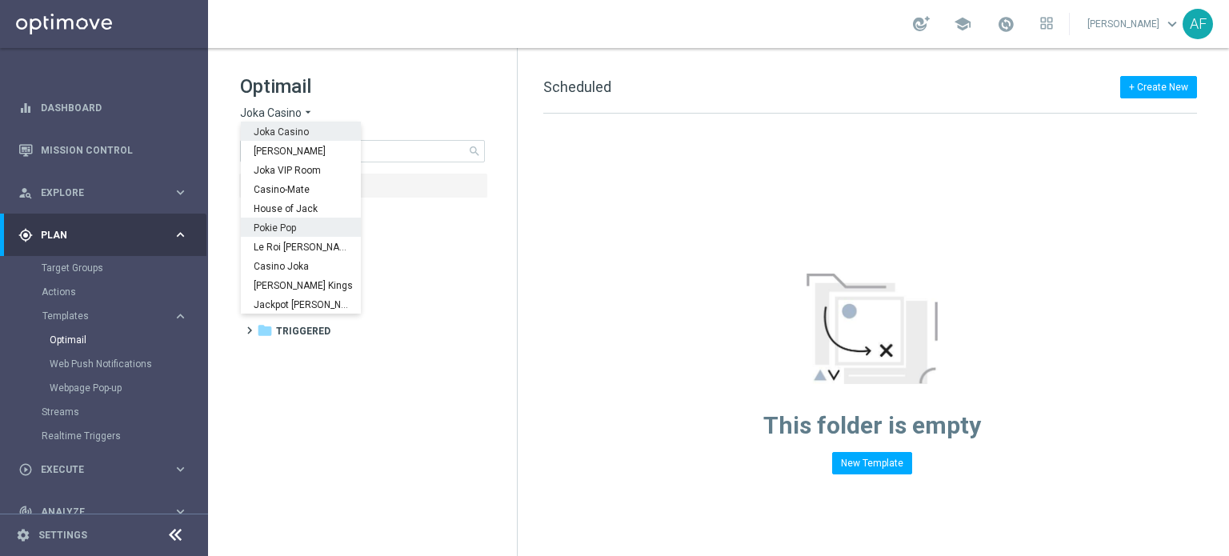
click at [299, 228] on div "Pokie Pop" at bounding box center [301, 227] width 120 height 19
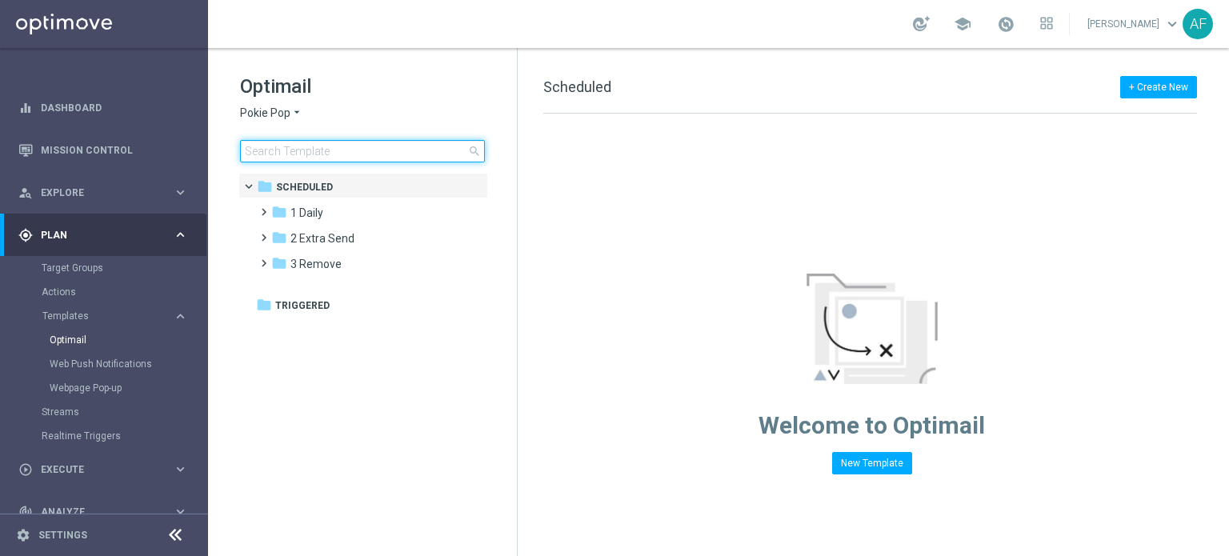
click at [339, 147] on input at bounding box center [362, 151] width 245 height 22
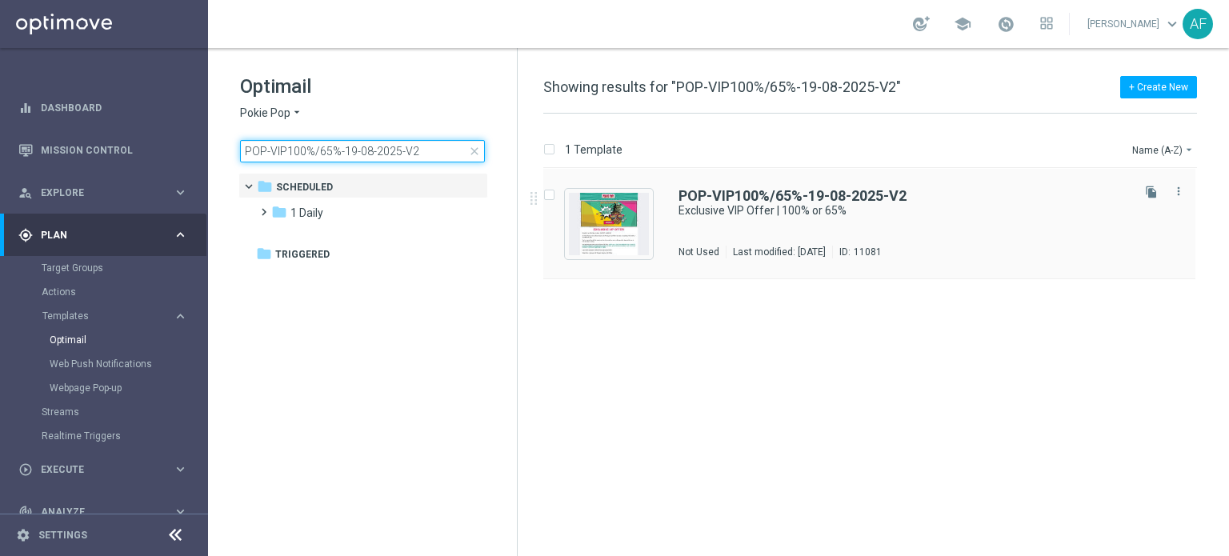
type input "POP-VIP100%/65%-19-08-2025-V2"
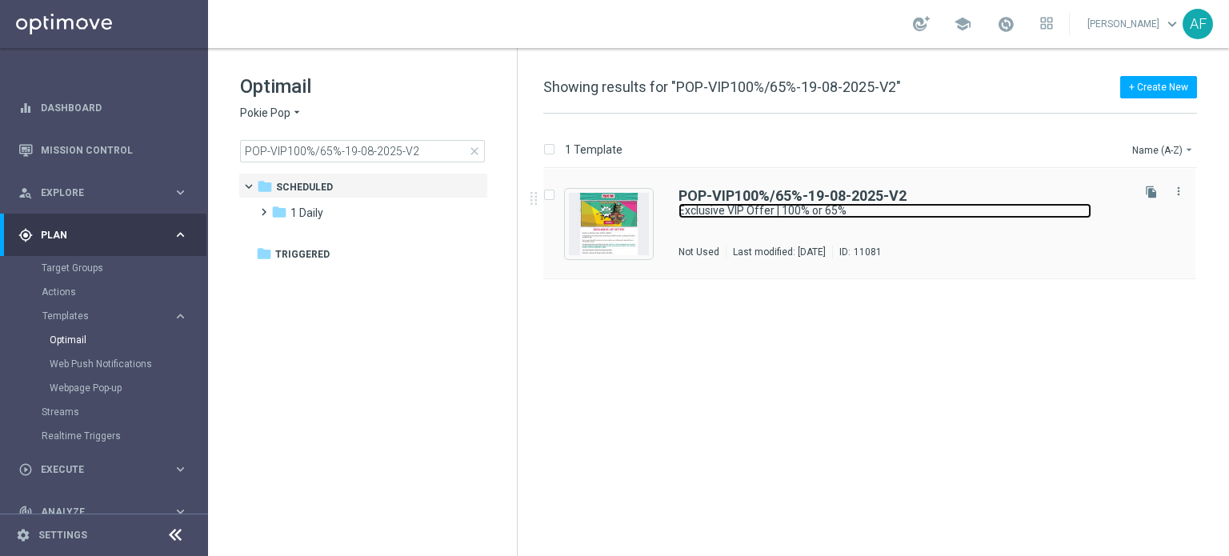
click at [733, 203] on link "Exclusive VIP Offer | 100% or 65%" at bounding box center [885, 210] width 413 height 15
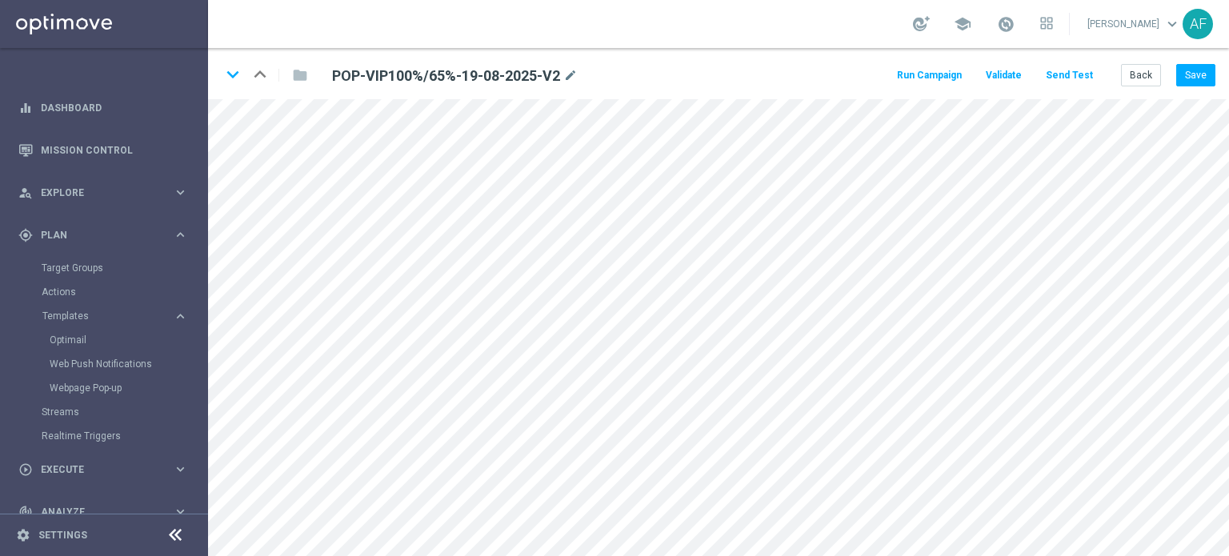
click at [1075, 79] on button "Send Test" at bounding box center [1070, 76] width 52 height 22
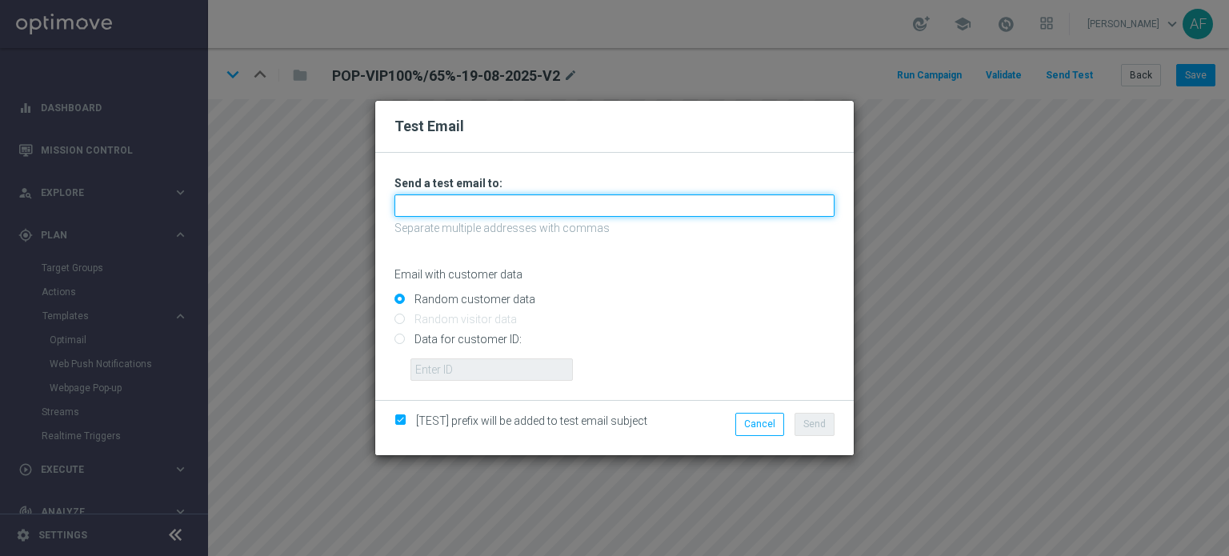
click at [730, 195] on input "text" at bounding box center [615, 205] width 440 height 22
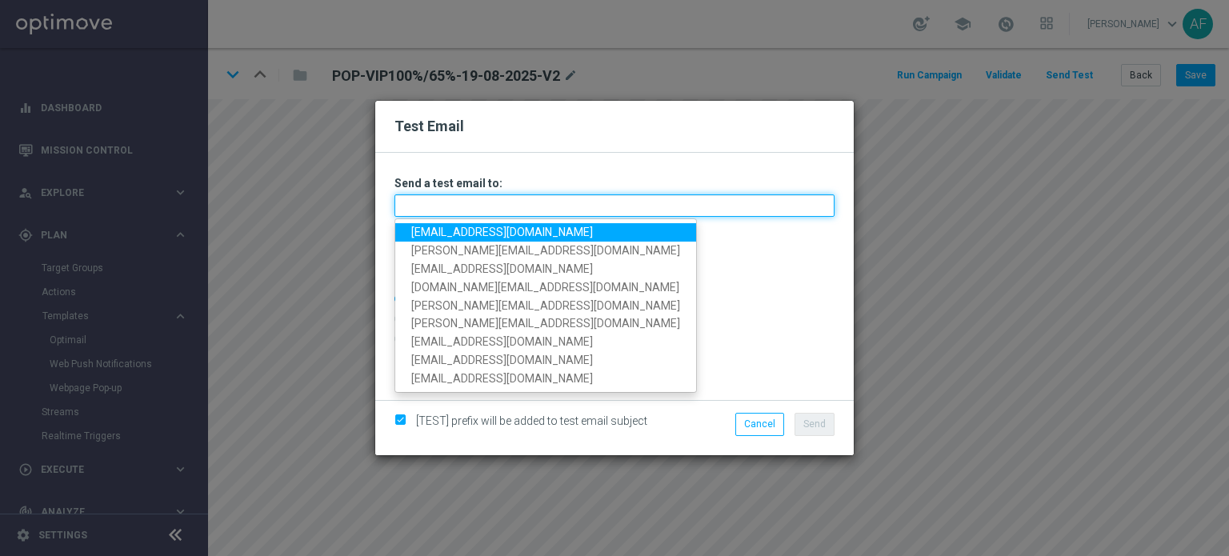
type input "[PERSON_NAME][EMAIL_ADDRESS][DOMAIN_NAME]"
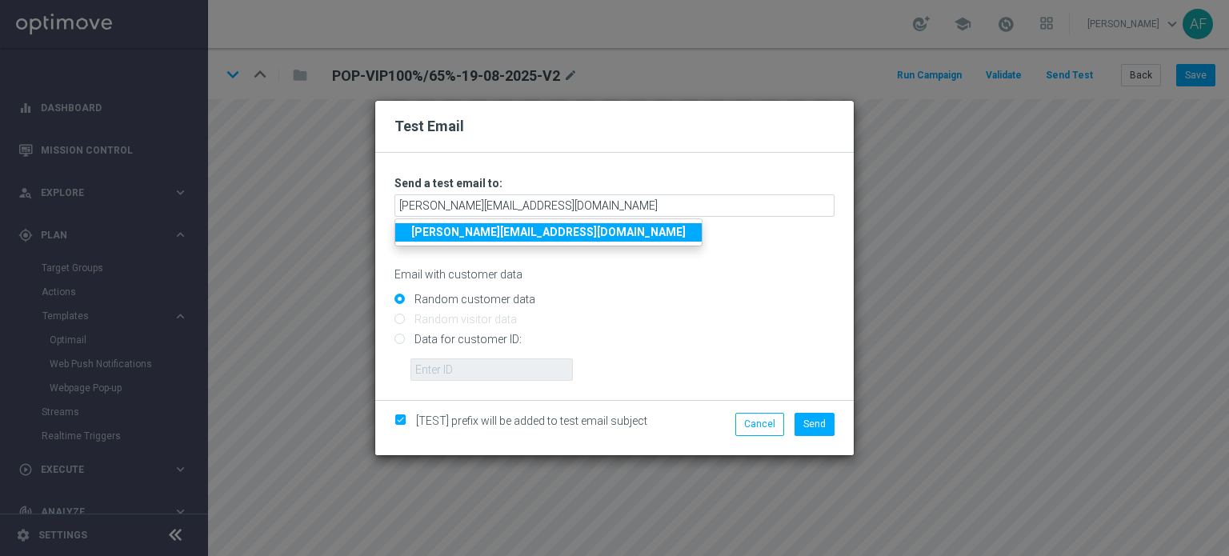
click at [506, 234] on strong "[PERSON_NAME][EMAIL_ADDRESS][DOMAIN_NAME]" at bounding box center [548, 232] width 275 height 13
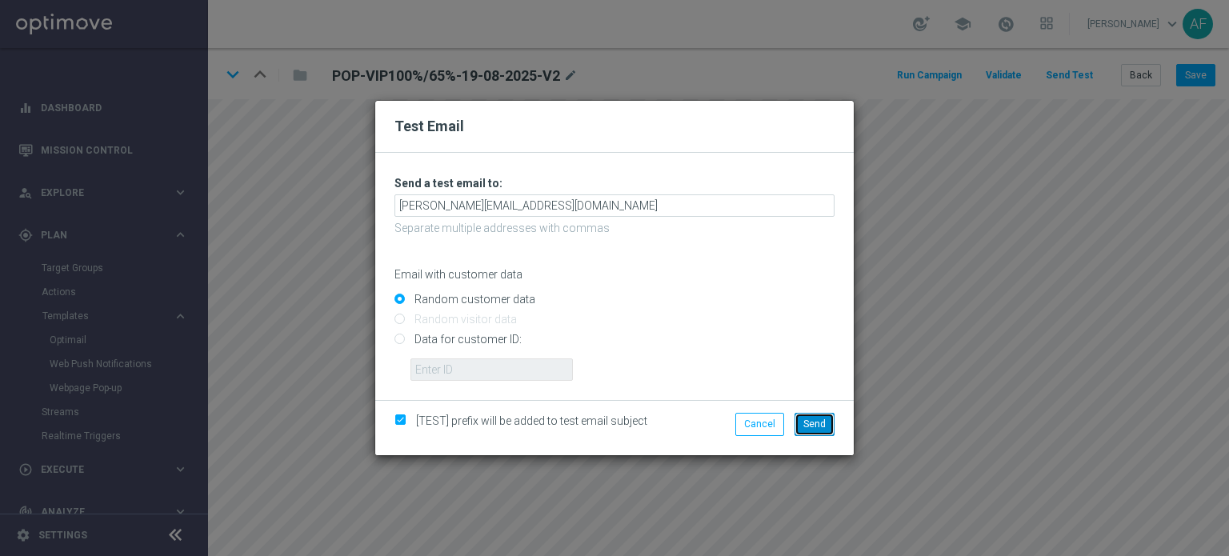
click at [816, 425] on span "Send" at bounding box center [815, 424] width 22 height 11
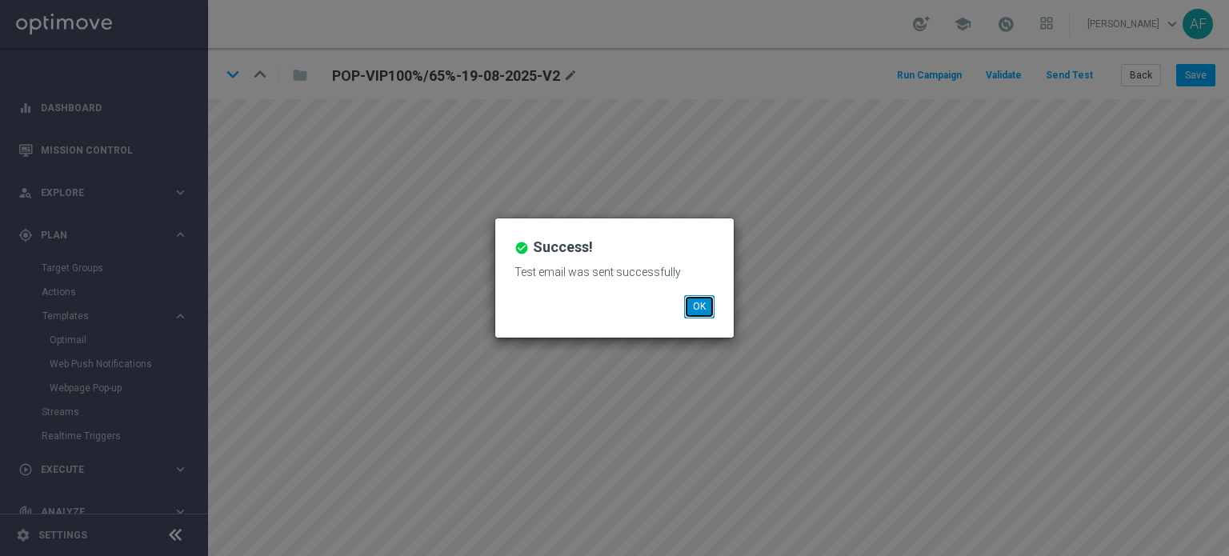
click at [695, 299] on button "OK" at bounding box center [699, 306] width 30 height 22
